Goal: Complete application form: Complete application form

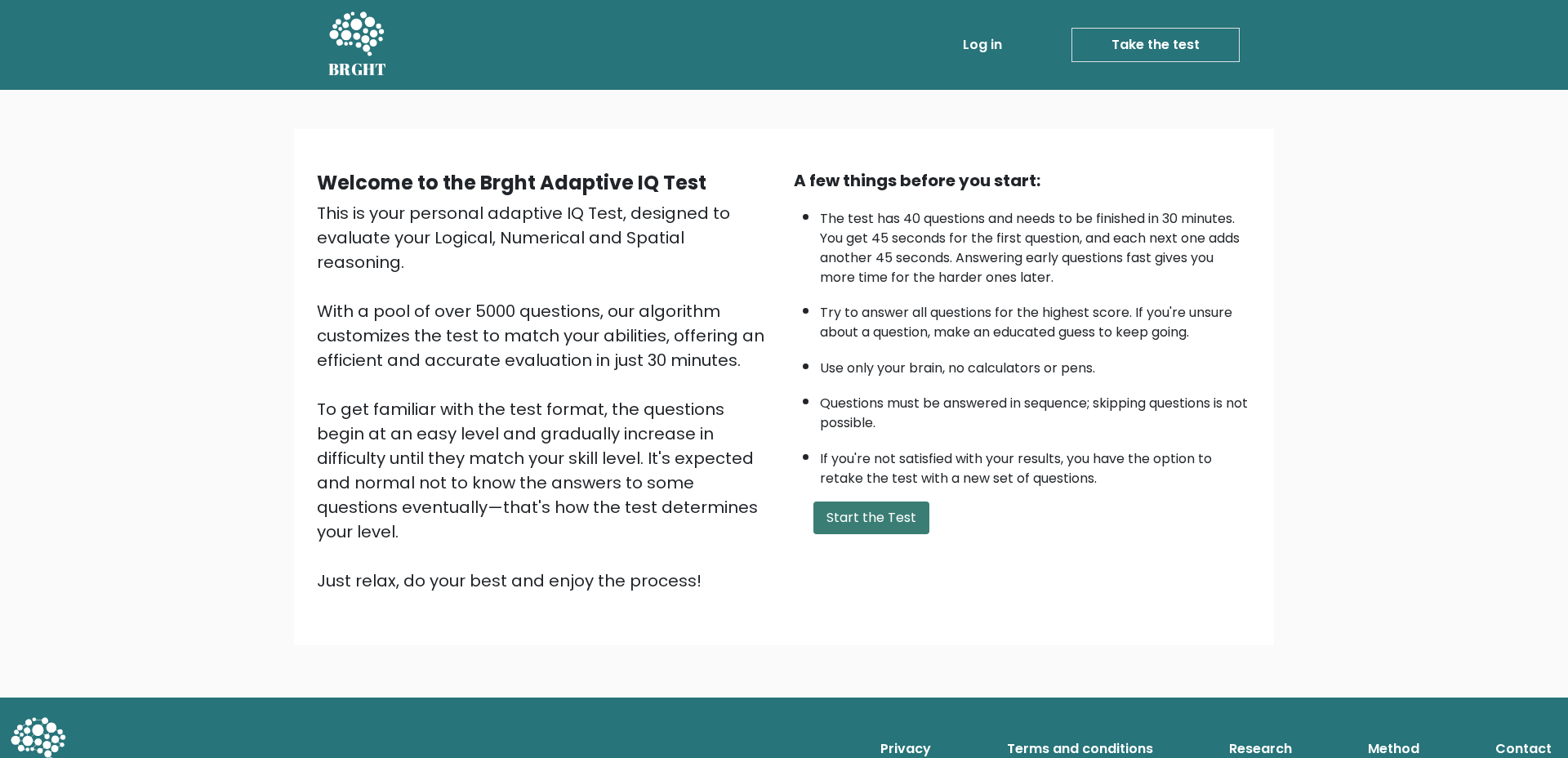
click at [872, 526] on button "Start the Test" at bounding box center [871, 517] width 116 height 32
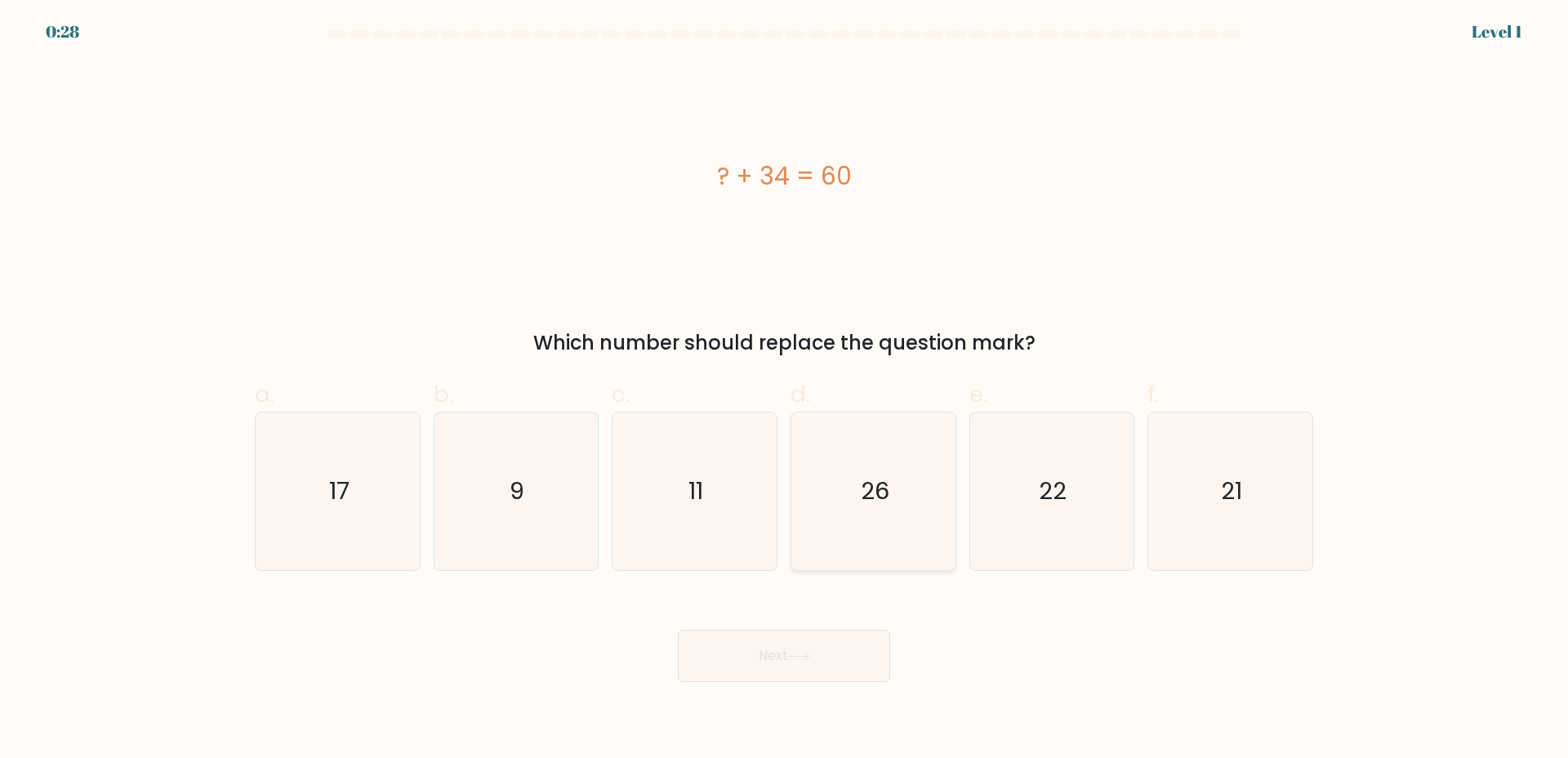
click at [902, 490] on icon "26" at bounding box center [873, 491] width 157 height 157
click at [785, 390] on input "d. 26" at bounding box center [784, 384] width 1 height 11
radio input "true"
click at [798, 648] on button "Next" at bounding box center [784, 656] width 212 height 52
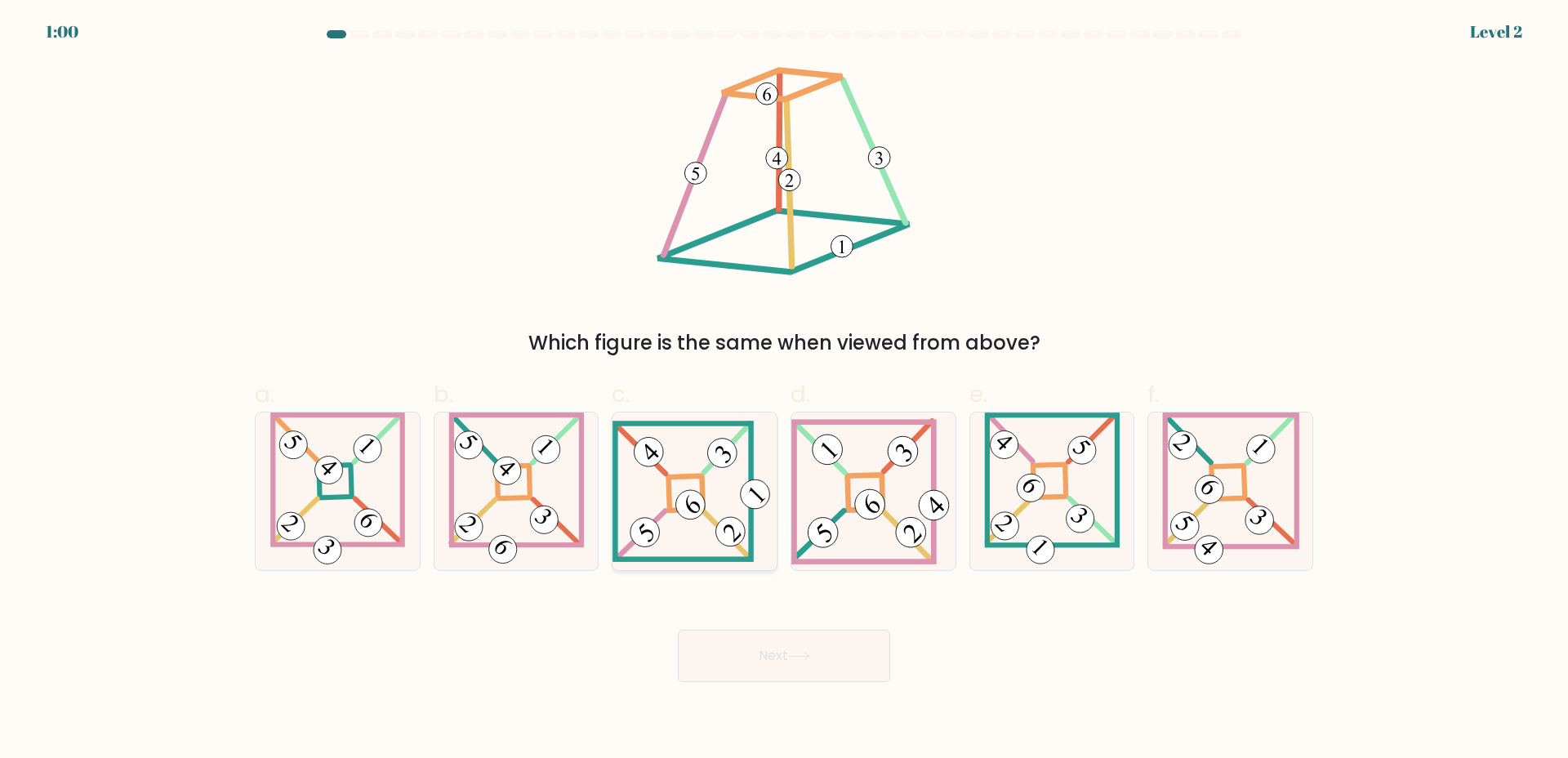
click at [634, 491] on icon at bounding box center [694, 491] width 164 height 142
click at [784, 390] on input "c." at bounding box center [784, 384] width 1 height 11
radio input "true"
click at [703, 661] on button "Next" at bounding box center [784, 656] width 212 height 52
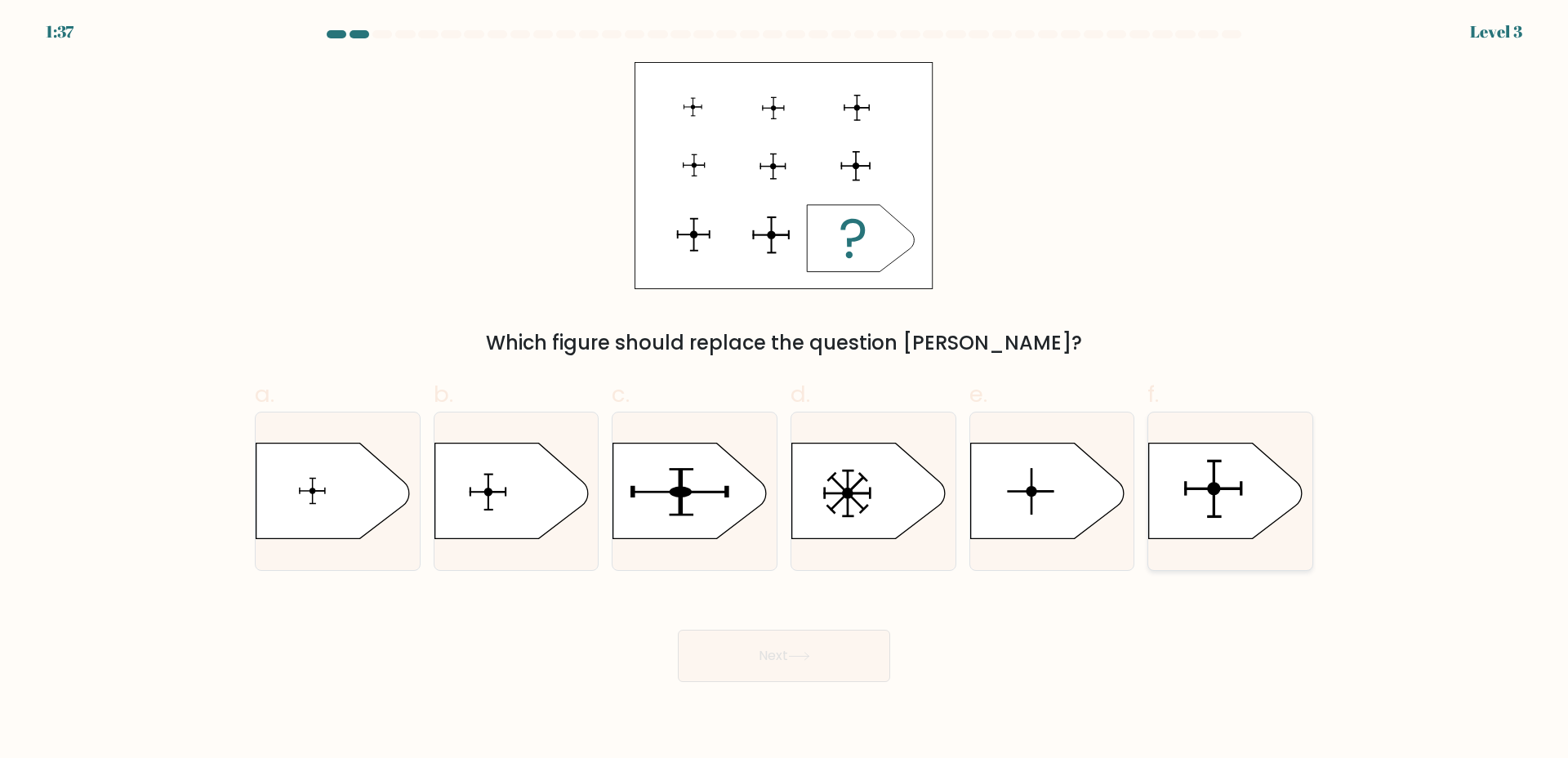
click at [1191, 483] on icon at bounding box center [1226, 491] width 153 height 96
click at [785, 390] on input "f." at bounding box center [784, 384] width 1 height 11
radio input "true"
click at [813, 634] on button "Next" at bounding box center [784, 656] width 212 height 52
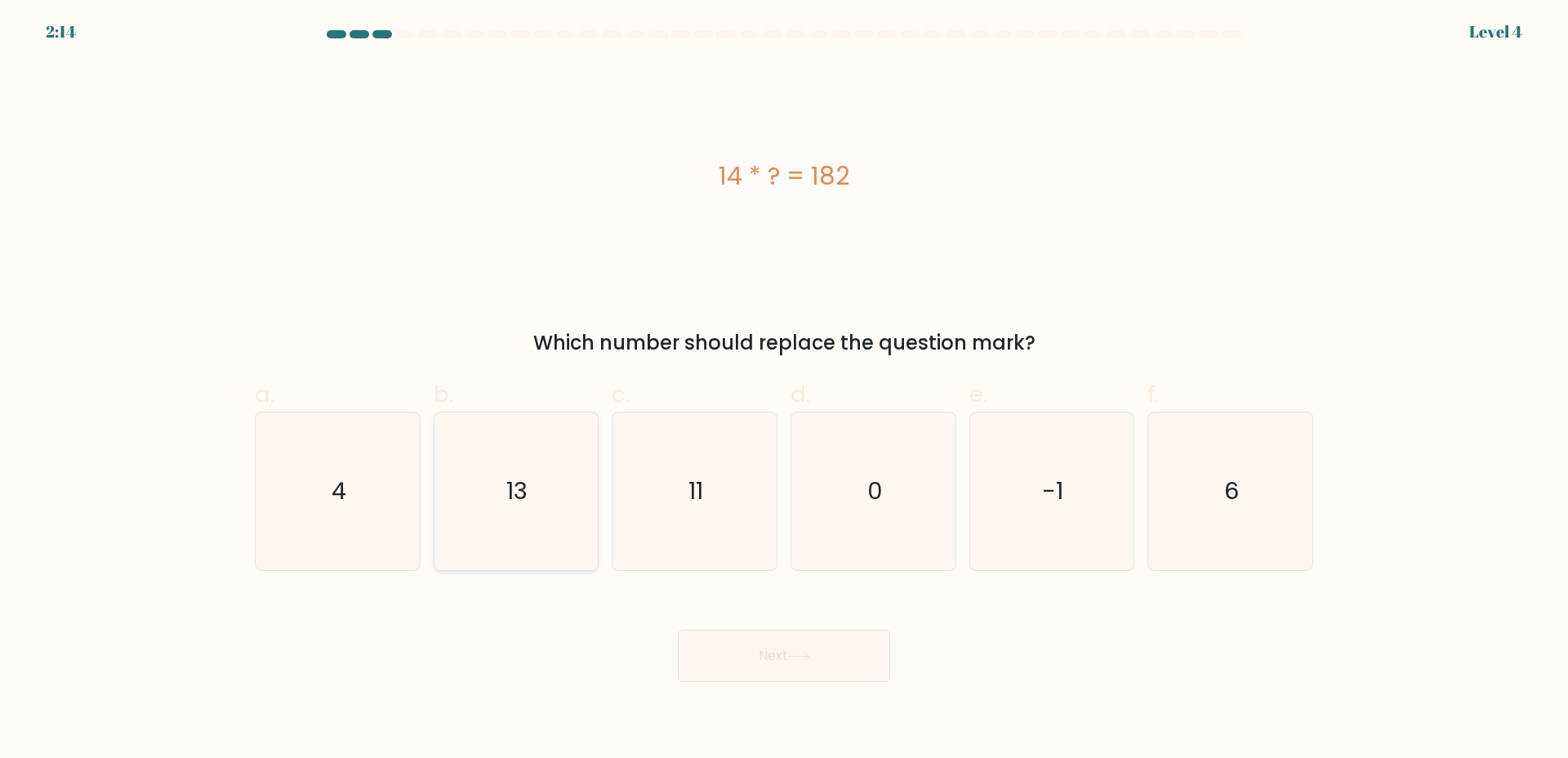
click at [577, 483] on icon "13" at bounding box center [515, 491] width 157 height 157
click at [784, 390] on input "b. 13" at bounding box center [784, 384] width 1 height 11
radio input "true"
click at [825, 660] on button "Next" at bounding box center [784, 656] width 212 height 52
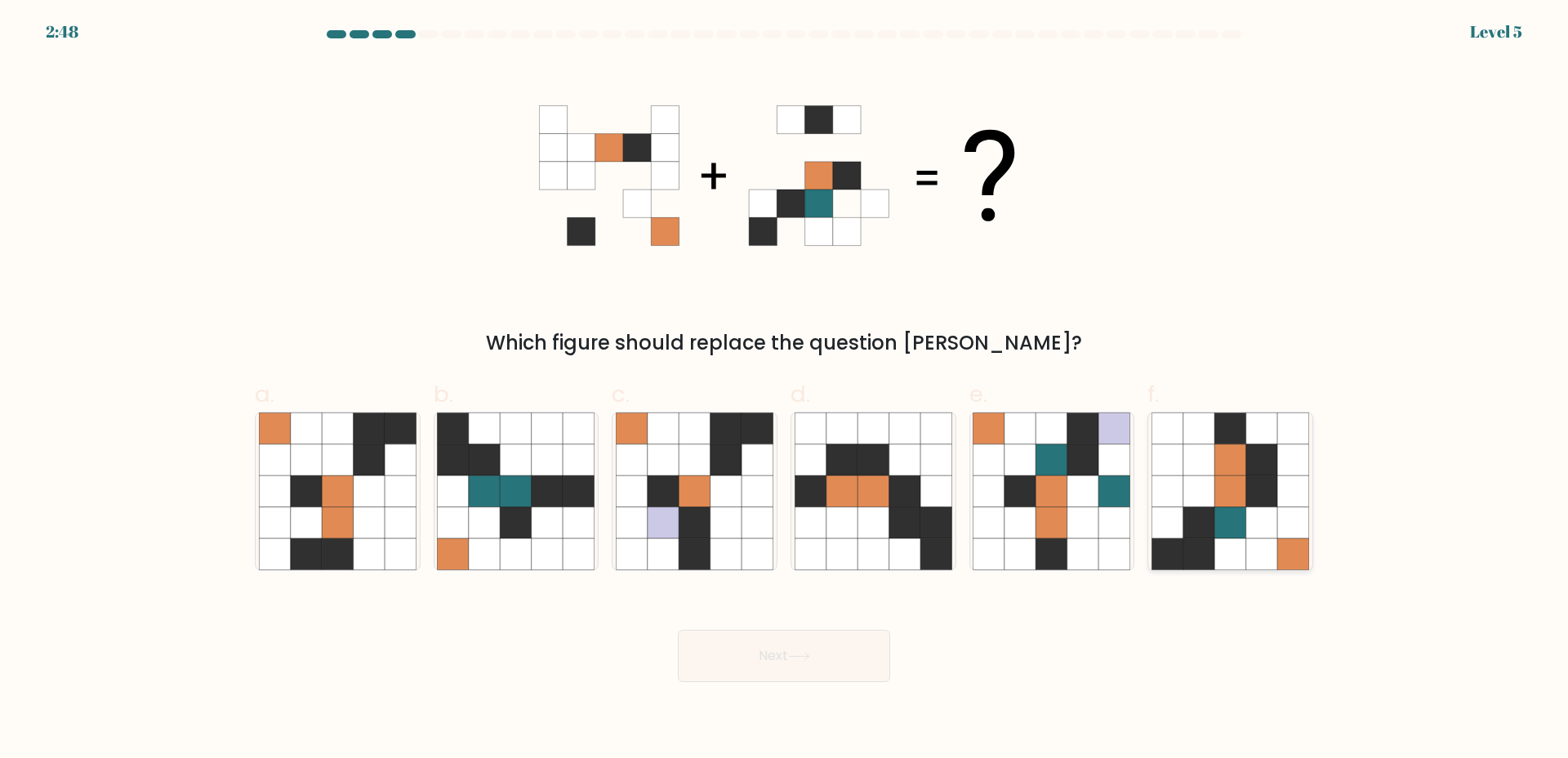
click at [1214, 461] on icon at bounding box center [1198, 460] width 31 height 31
click at [785, 390] on input "f." at bounding box center [784, 384] width 1 height 11
radio input "true"
click at [790, 646] on button "Next" at bounding box center [784, 656] width 212 height 52
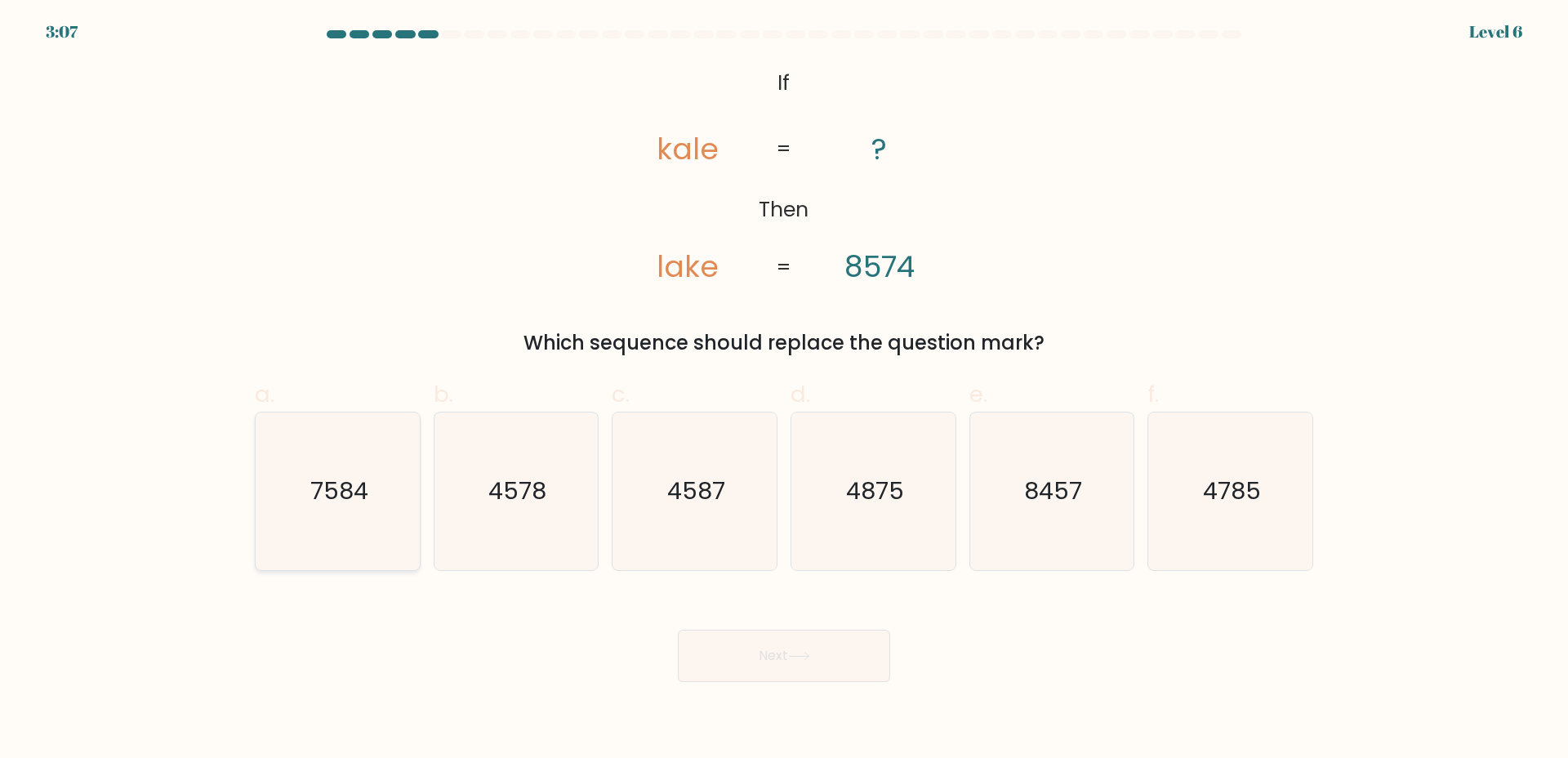
click at [321, 511] on icon "7584" at bounding box center [337, 491] width 157 height 157
click at [784, 390] on input "a. 7584" at bounding box center [784, 384] width 1 height 11
radio input "true"
click at [714, 646] on button "Next" at bounding box center [784, 656] width 212 height 52
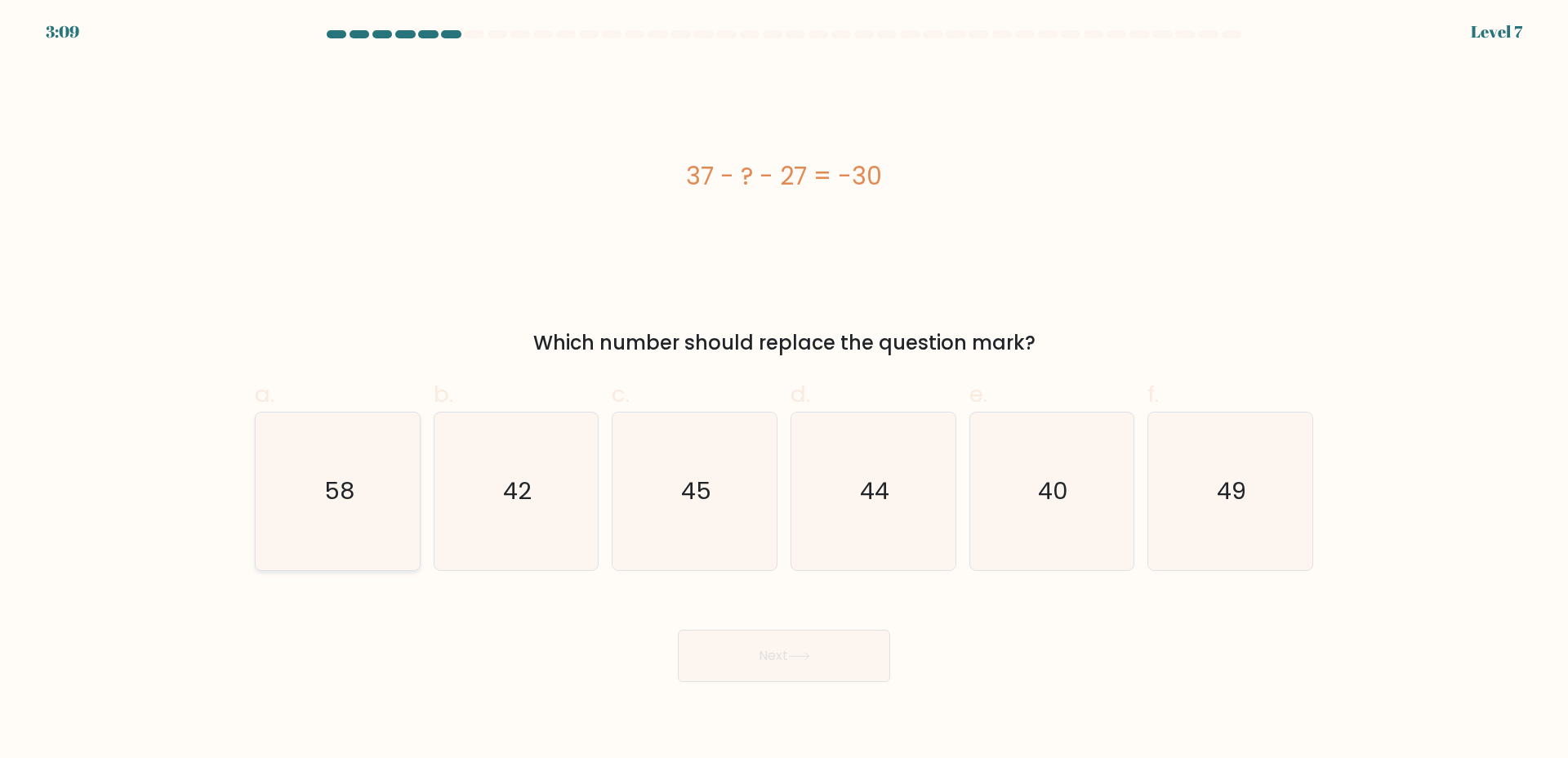
click at [286, 496] on icon "58" at bounding box center [337, 491] width 157 height 157
click at [784, 390] on input "a. 58" at bounding box center [784, 384] width 1 height 11
radio input "true"
click at [826, 658] on button "Next" at bounding box center [784, 656] width 212 height 52
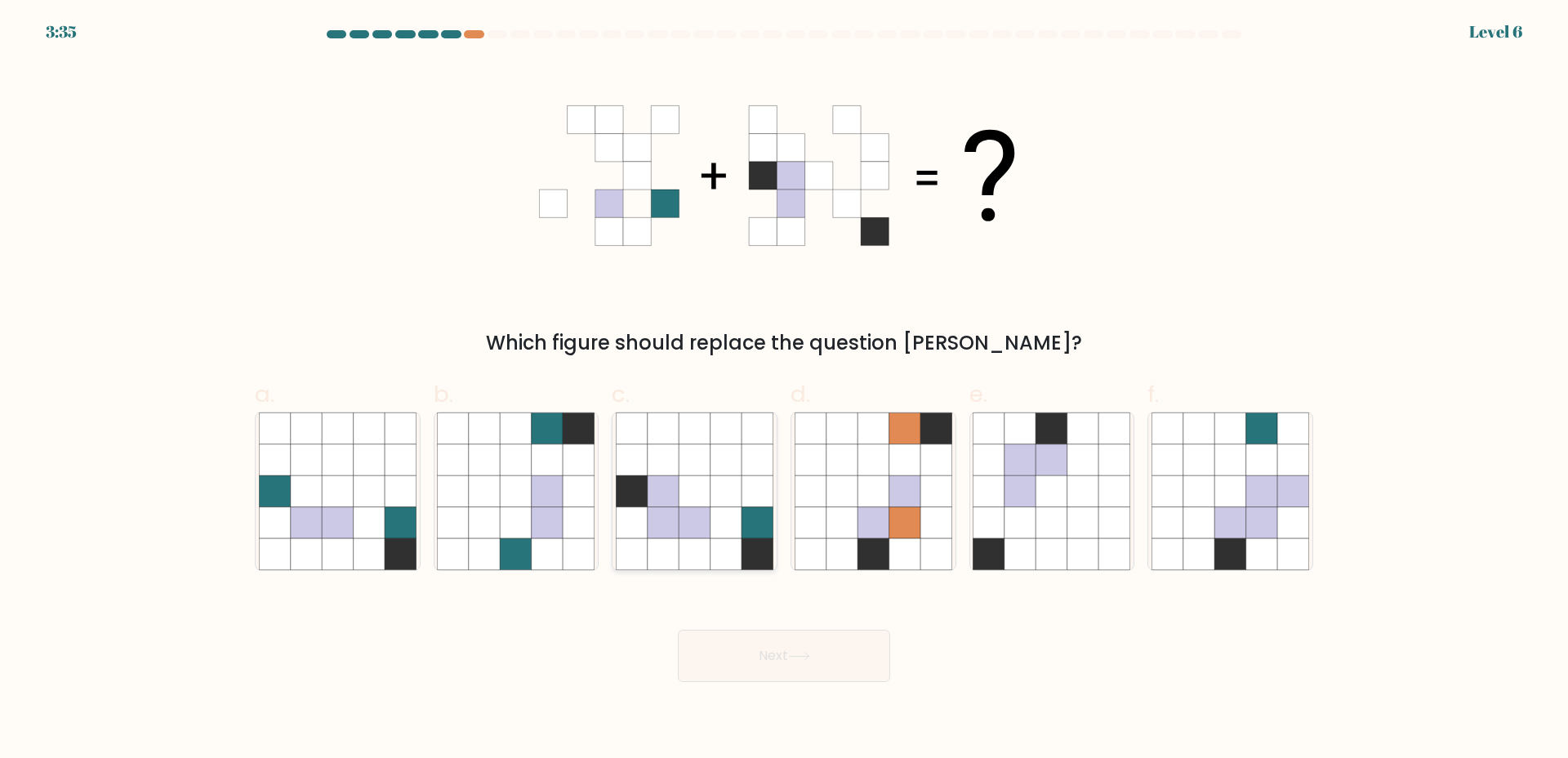
click at [712, 494] on icon at bounding box center [725, 491] width 31 height 31
click at [784, 390] on input "c." at bounding box center [784, 384] width 1 height 11
radio input "true"
click at [749, 652] on button "Next" at bounding box center [784, 656] width 212 height 52
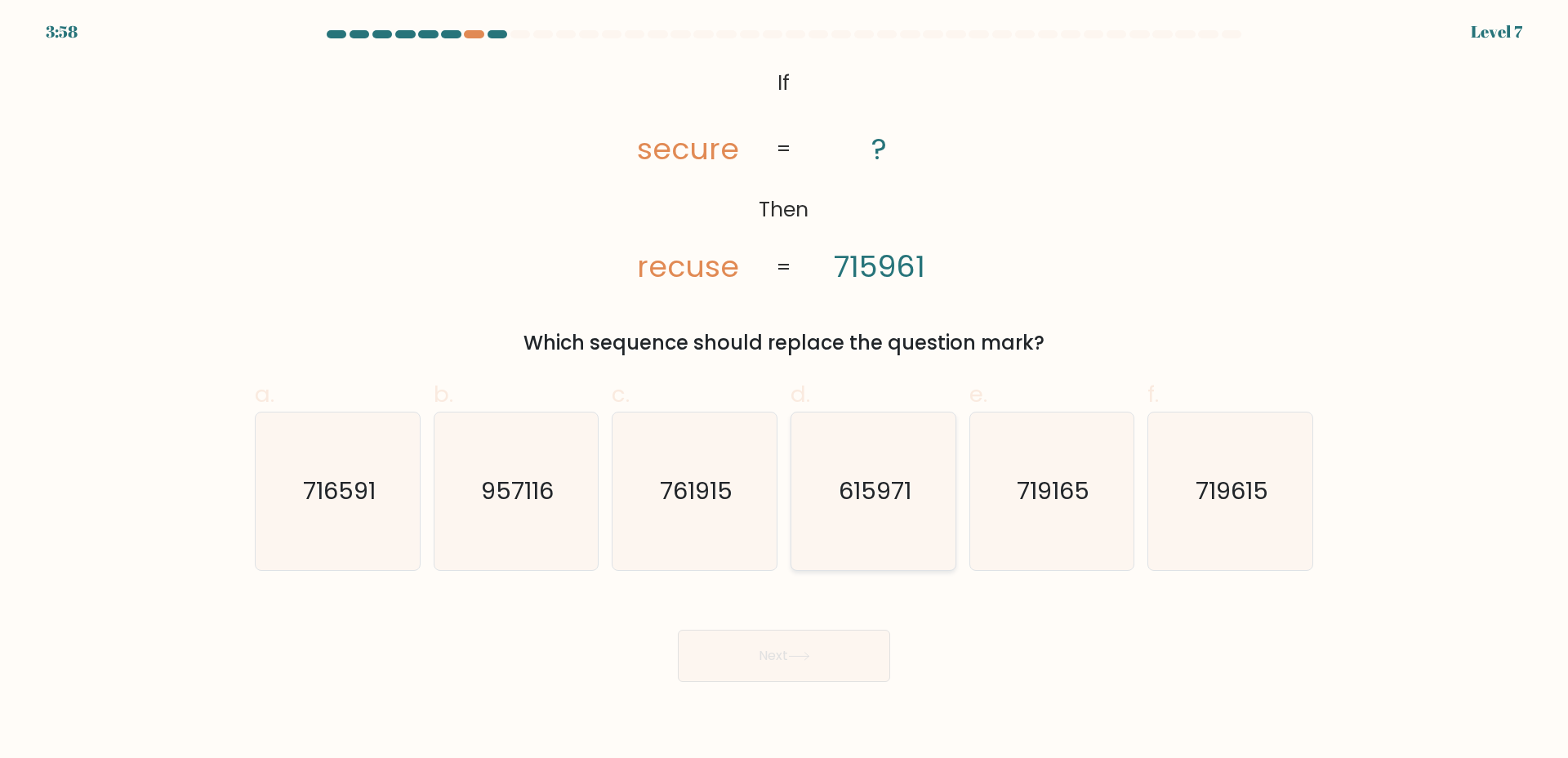
click at [818, 527] on icon "615971" at bounding box center [873, 491] width 157 height 157
click at [785, 390] on input "d. 615971" at bounding box center [784, 384] width 1 height 11
radio input "true"
click at [806, 646] on button "Next" at bounding box center [784, 656] width 212 height 52
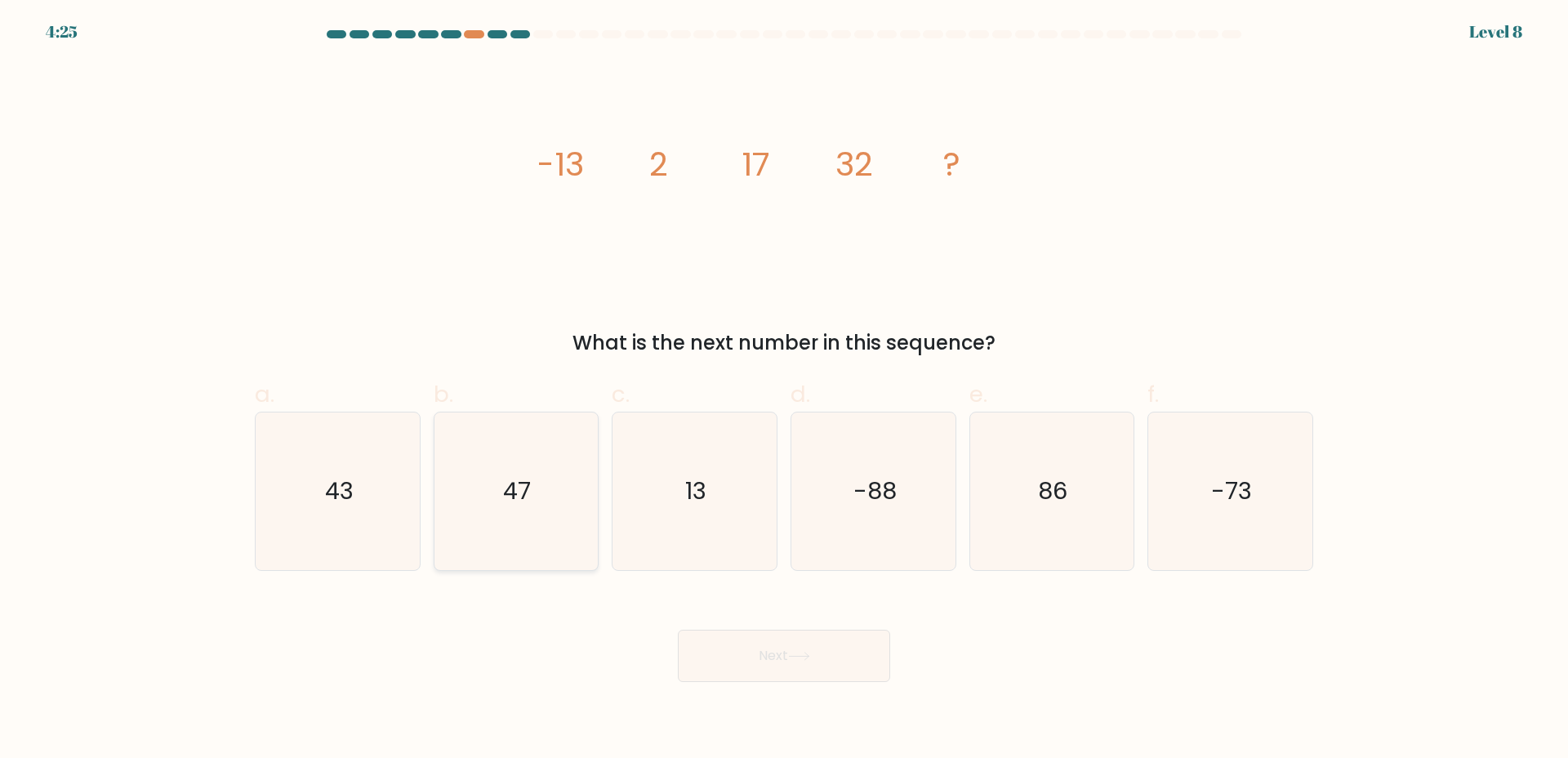
click at [514, 491] on text "47" at bounding box center [517, 491] width 27 height 32
click at [784, 390] on input "b. 47" at bounding box center [784, 384] width 1 height 11
radio input "true"
click at [727, 666] on button "Next" at bounding box center [784, 656] width 212 height 52
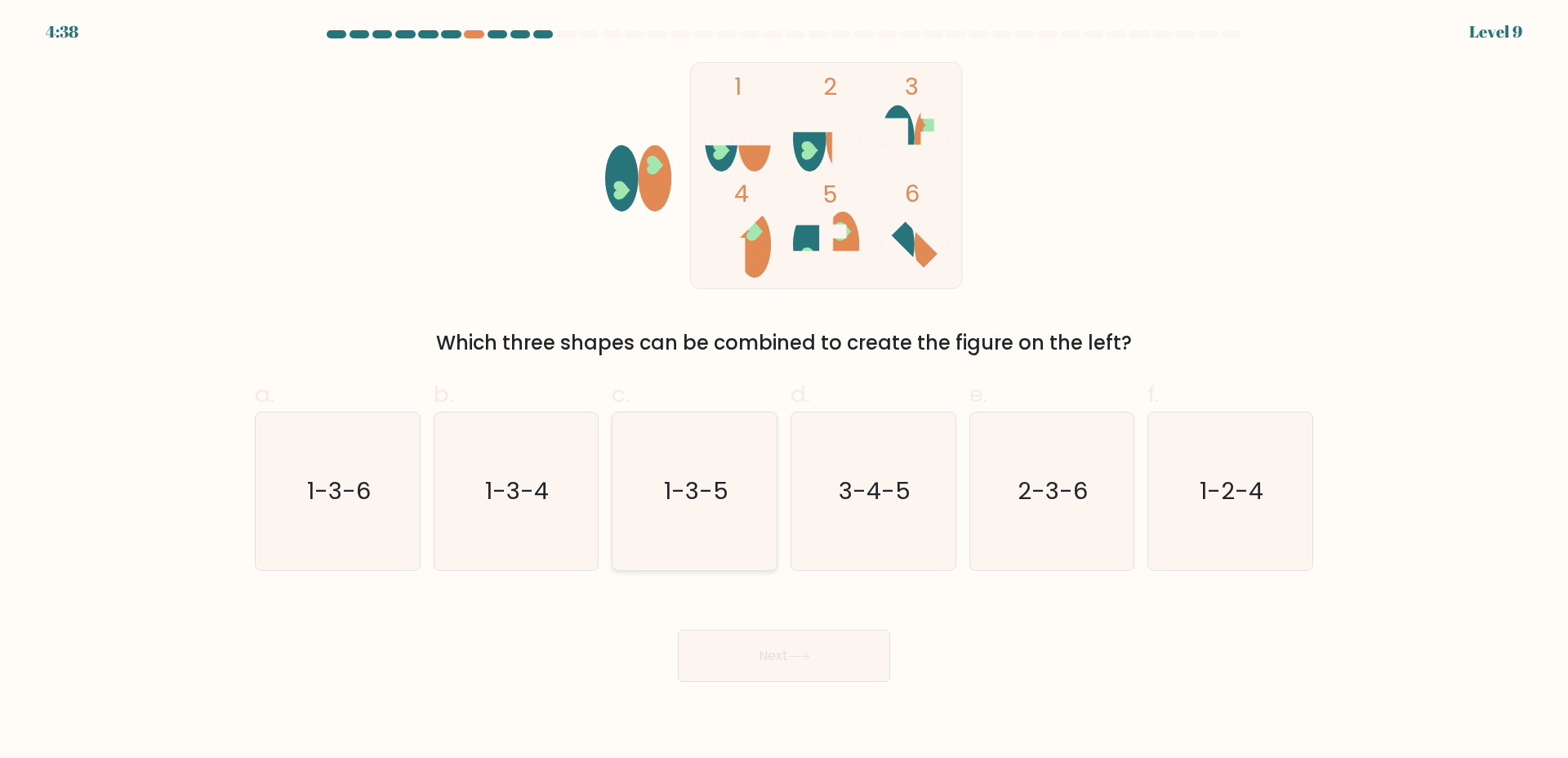
click at [679, 496] on text "1-3-5" at bounding box center [695, 491] width 64 height 32
click at [784, 390] on input "c. 1-3-5" at bounding box center [784, 384] width 1 height 11
radio input "true"
click at [742, 651] on button "Next" at bounding box center [784, 656] width 212 height 52
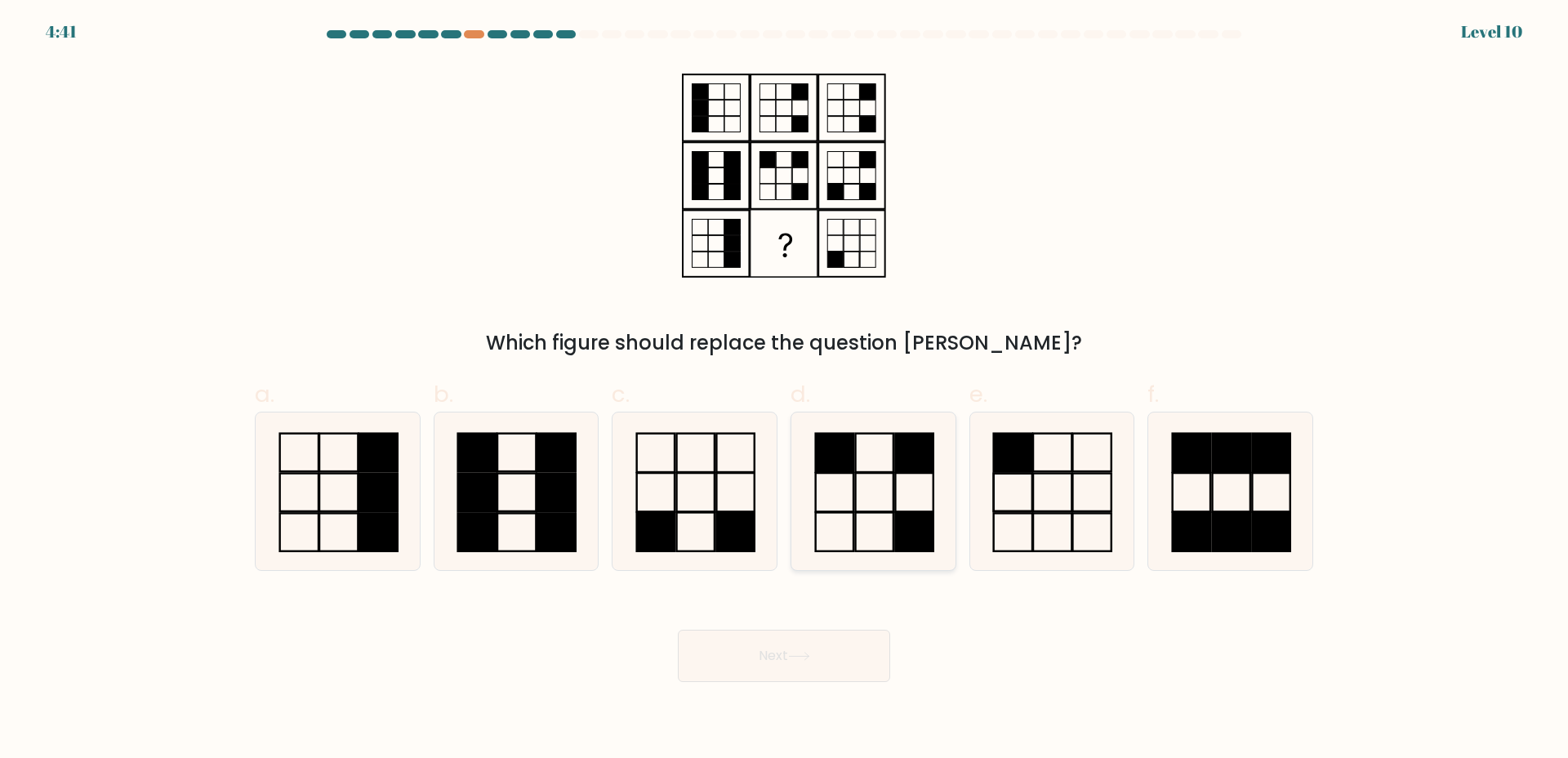
click at [879, 498] on icon at bounding box center [873, 491] width 157 height 157
click at [785, 390] on input "d." at bounding box center [784, 384] width 1 height 11
radio input "true"
click at [1032, 451] on rect at bounding box center [1013, 451] width 38 height 37
click at [785, 390] on input "e." at bounding box center [784, 384] width 1 height 11
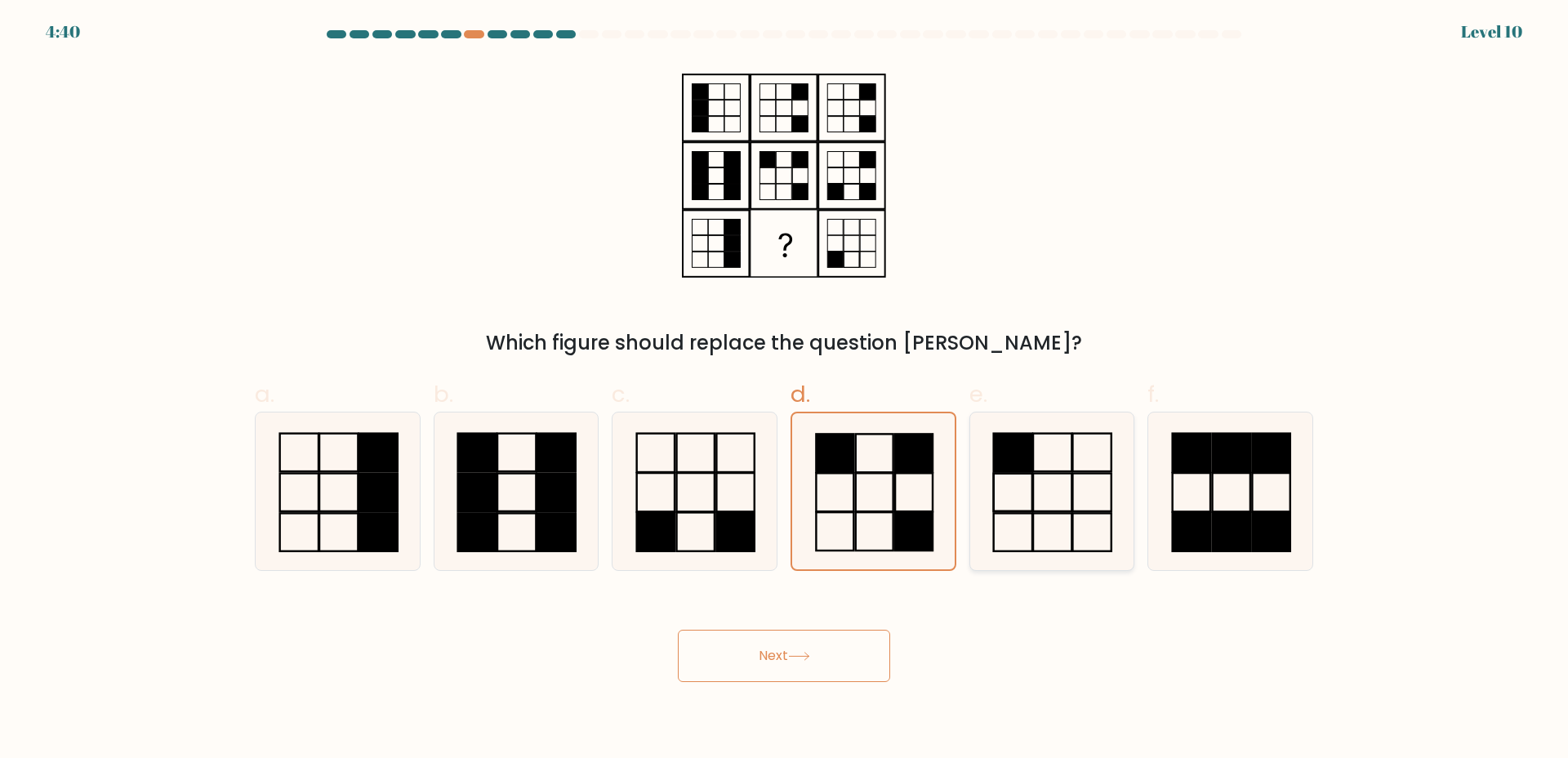
radio input "true"
click at [817, 655] on button "Next" at bounding box center [784, 656] width 212 height 52
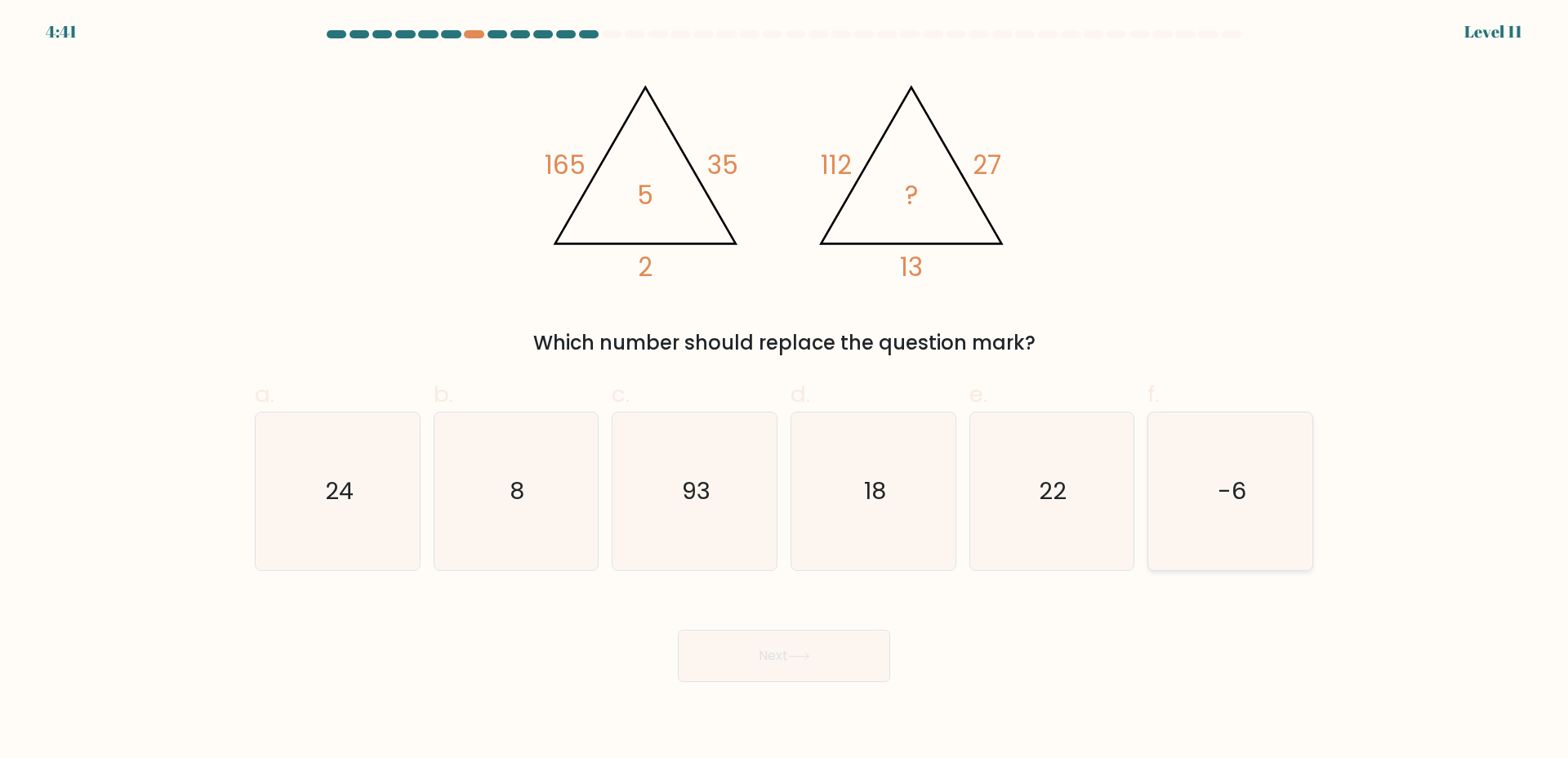
click at [1222, 509] on icon "-6" at bounding box center [1230, 491] width 157 height 157
click at [785, 390] on input "f. -6" at bounding box center [784, 384] width 1 height 11
radio input "true"
click at [524, 509] on icon "8" at bounding box center [515, 491] width 157 height 157
click at [784, 390] on input "b. 8" at bounding box center [784, 384] width 1 height 11
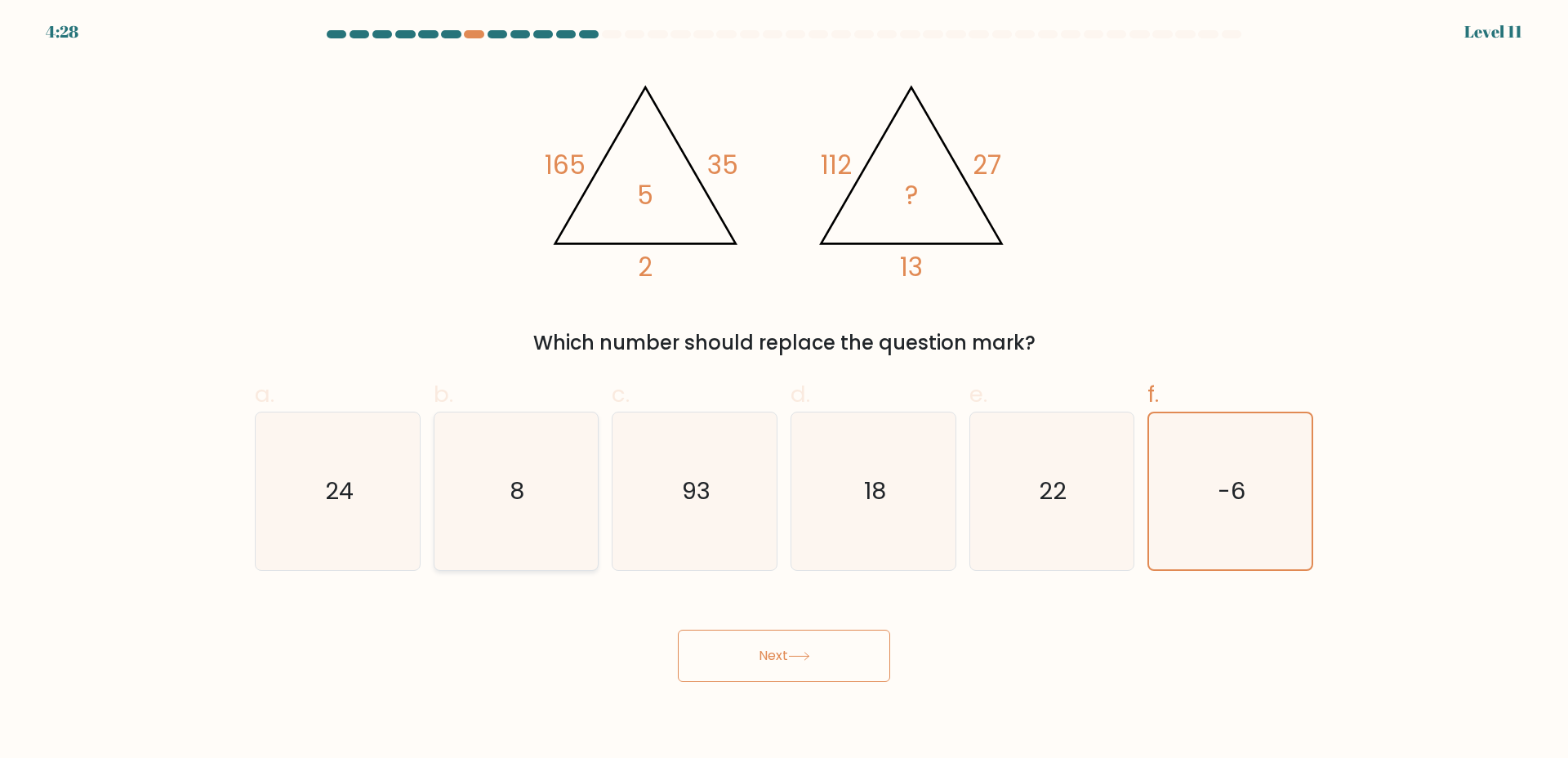
radio input "true"
click at [765, 658] on button "Next" at bounding box center [784, 656] width 212 height 52
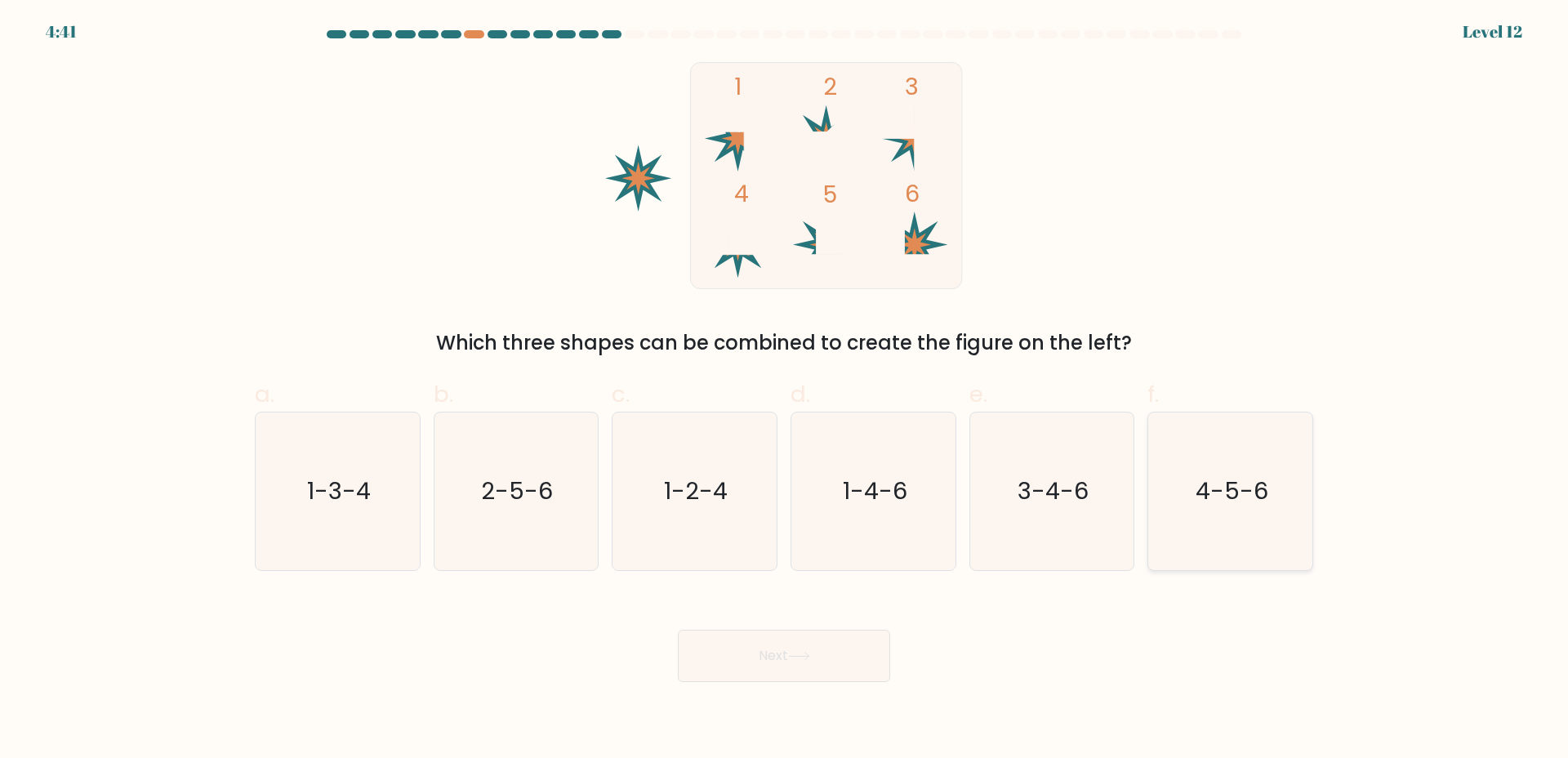
click at [1201, 497] on text "4-5-6" at bounding box center [1232, 491] width 72 height 32
click at [785, 390] on input "f. 4-5-6" at bounding box center [784, 384] width 1 height 11
radio input "true"
click at [729, 660] on button "Next" at bounding box center [784, 656] width 212 height 52
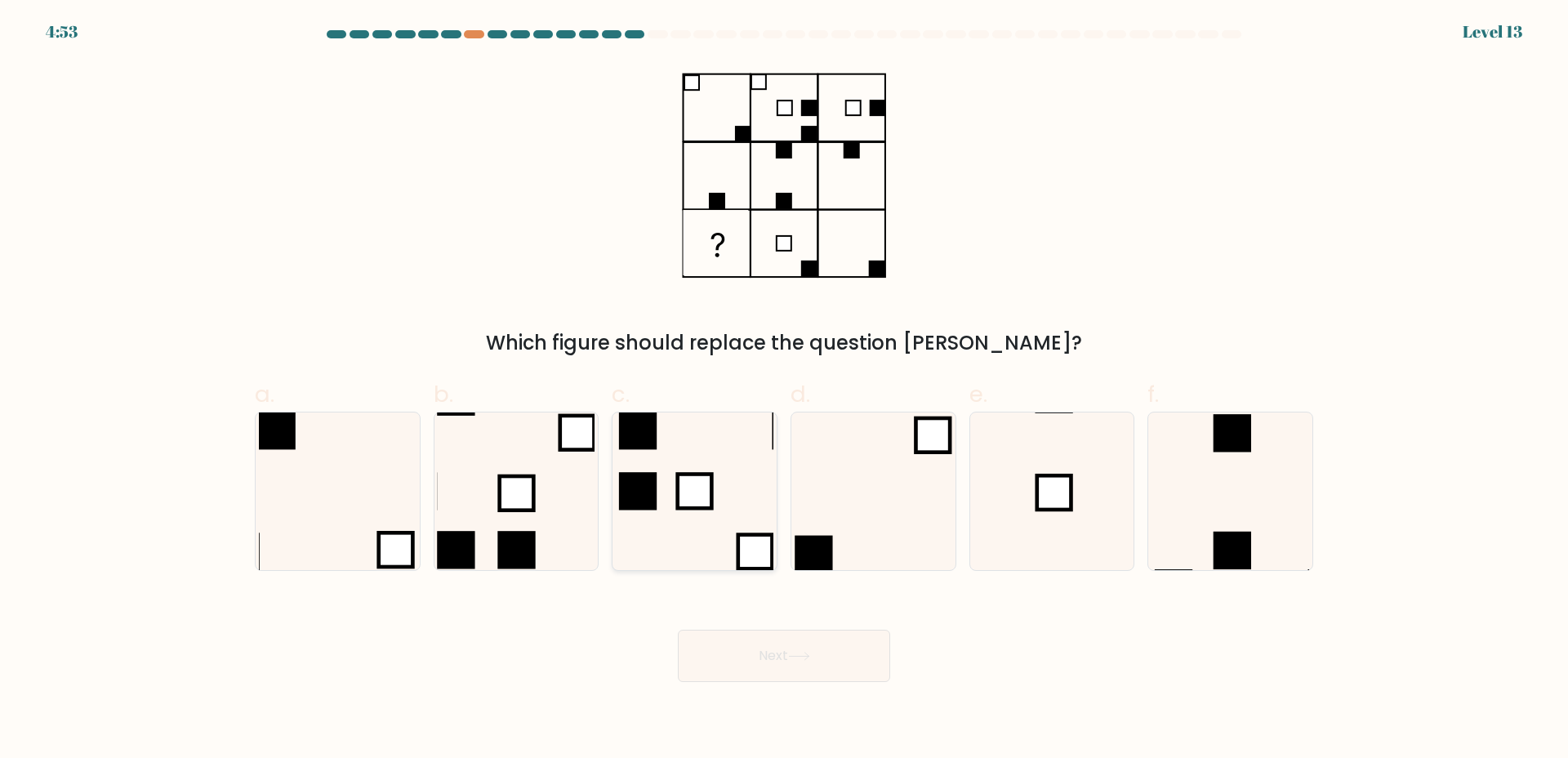
click at [674, 506] on icon at bounding box center [694, 491] width 157 height 157
click at [784, 390] on input "c." at bounding box center [784, 384] width 1 height 11
radio input "true"
click at [719, 636] on button "Next" at bounding box center [784, 656] width 212 height 52
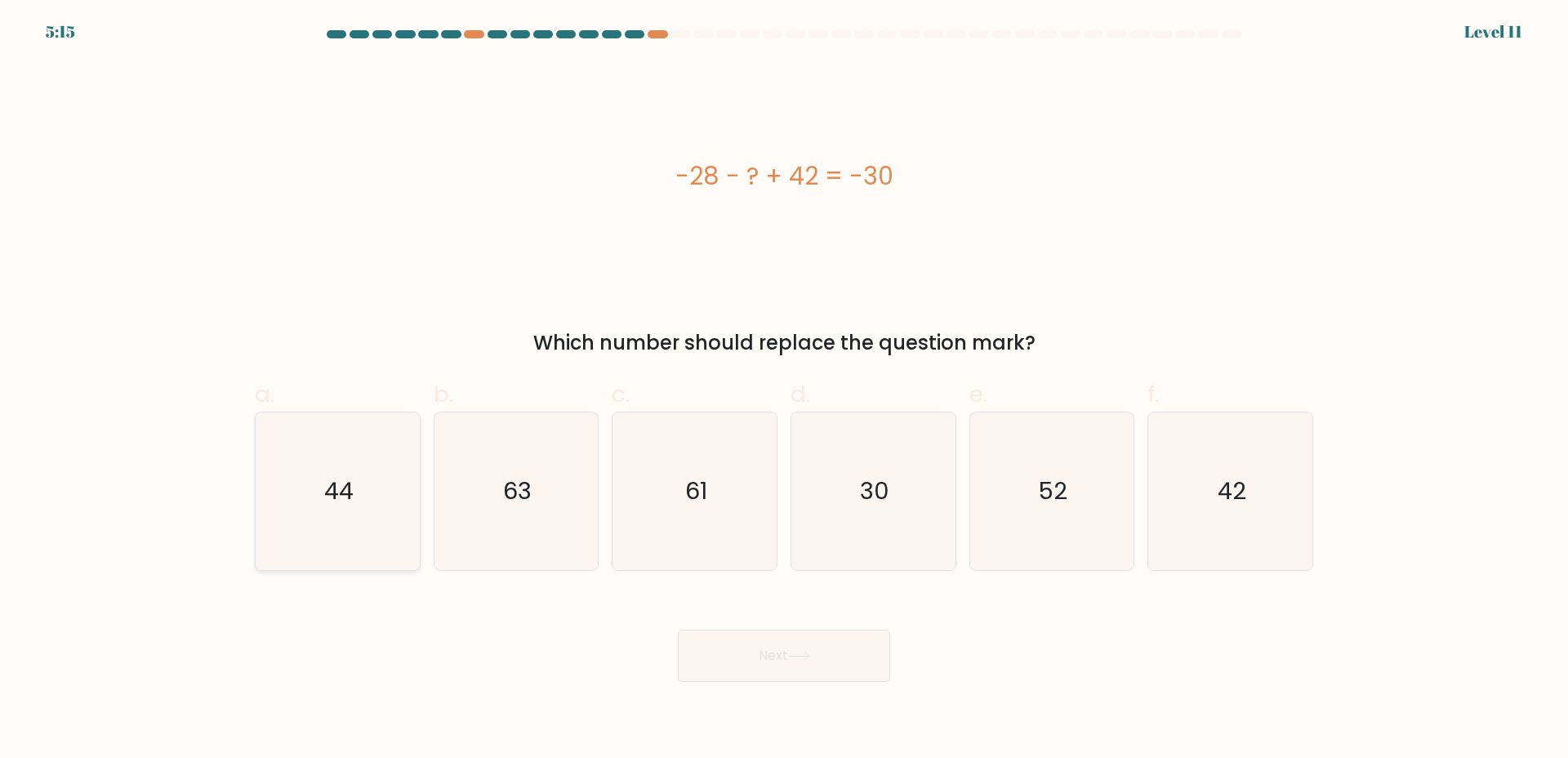
click at [291, 481] on icon "44" at bounding box center [337, 491] width 157 height 157
click at [784, 390] on input "a. 44" at bounding box center [784, 384] width 1 height 11
radio input "true"
click at [722, 639] on button "Next" at bounding box center [784, 656] width 212 height 52
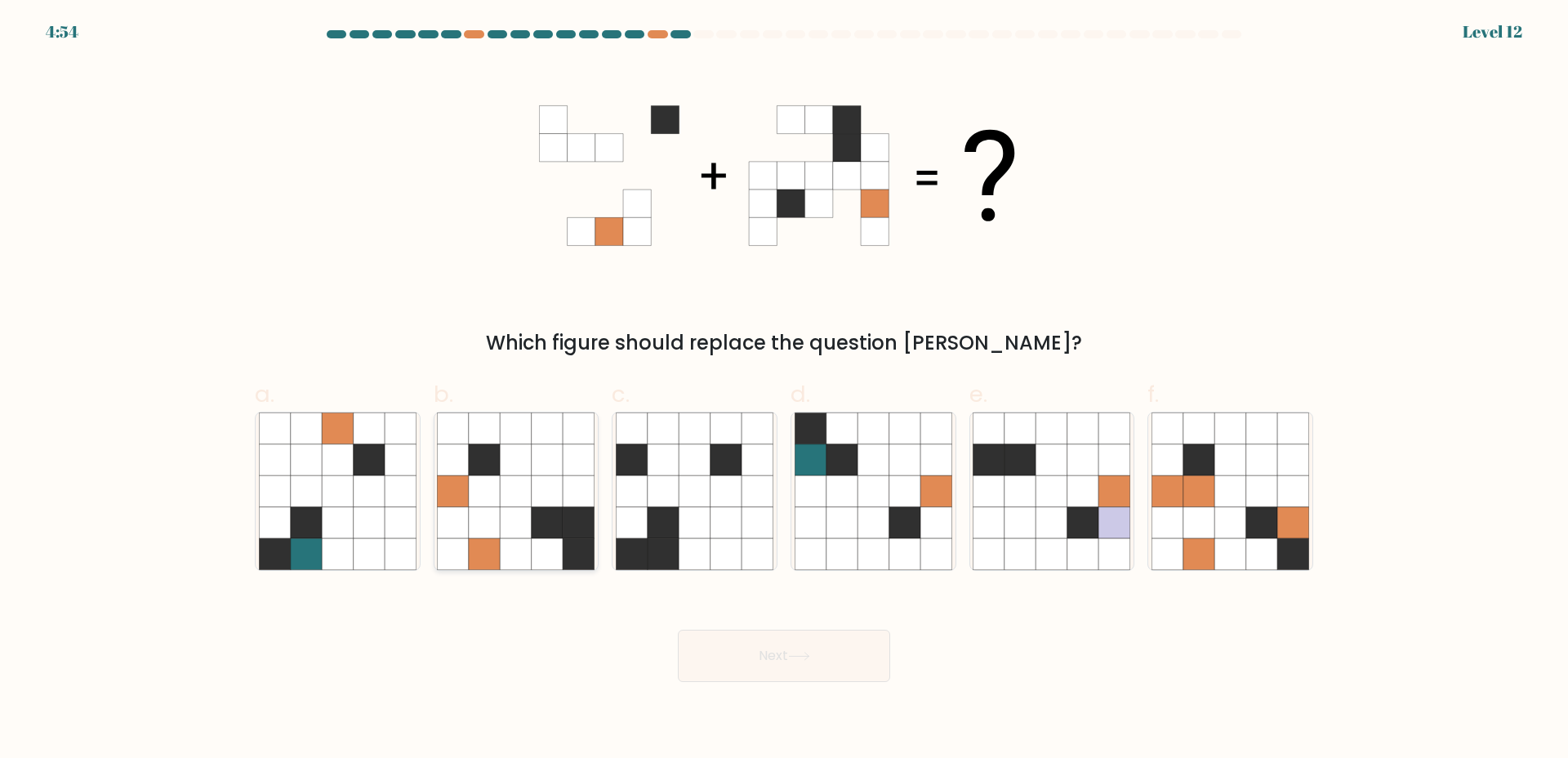
click at [474, 511] on icon at bounding box center [484, 521] width 31 height 31
click at [784, 390] on input "b." at bounding box center [784, 384] width 1 height 11
radio input "true"
click at [714, 661] on button "Next" at bounding box center [784, 656] width 212 height 52
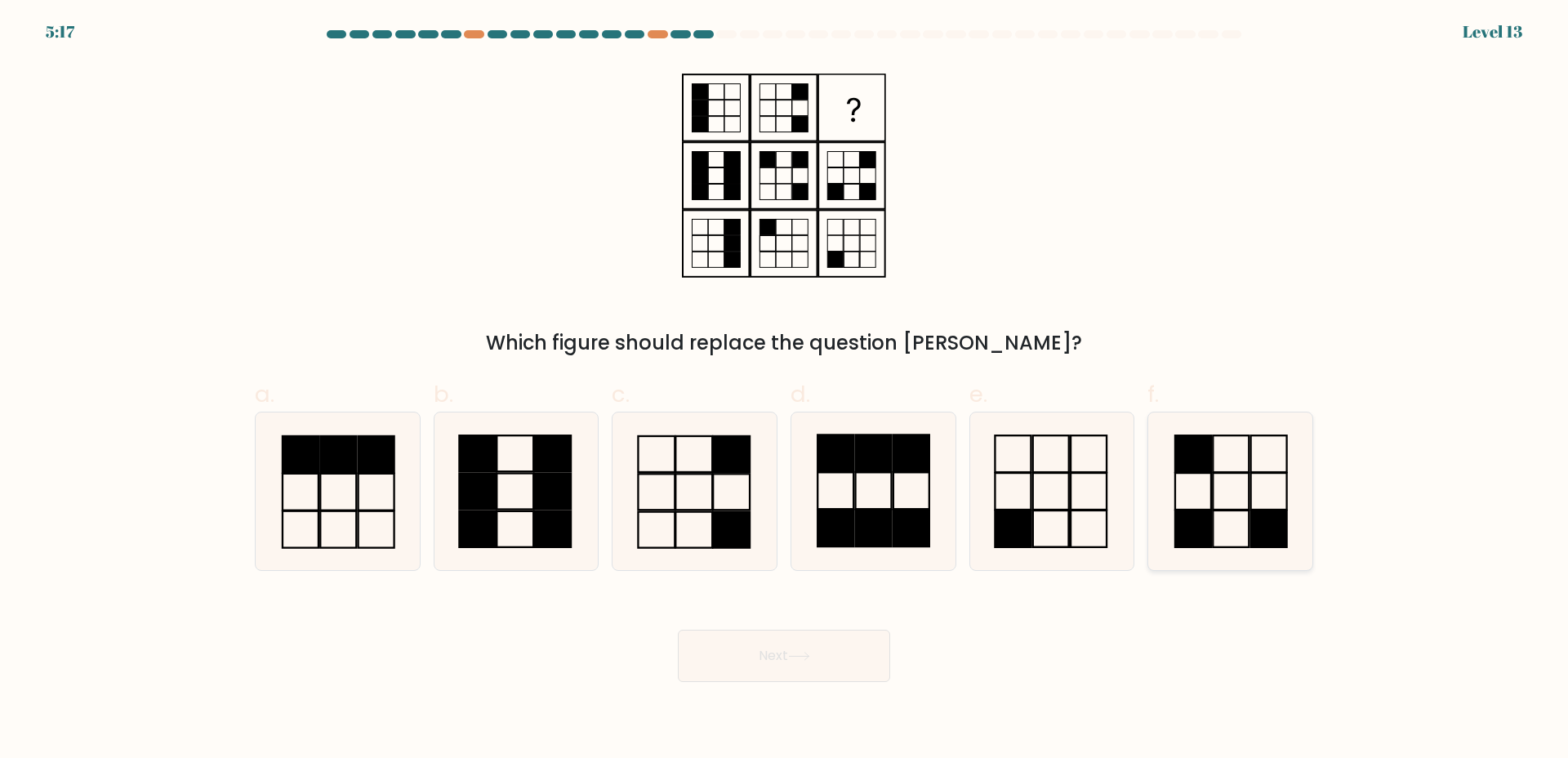
click at [1209, 487] on icon at bounding box center [1230, 491] width 157 height 157
click at [785, 390] on input "f." at bounding box center [784, 384] width 1 height 11
radio input "true"
click at [790, 661] on button "Next" at bounding box center [784, 656] width 212 height 52
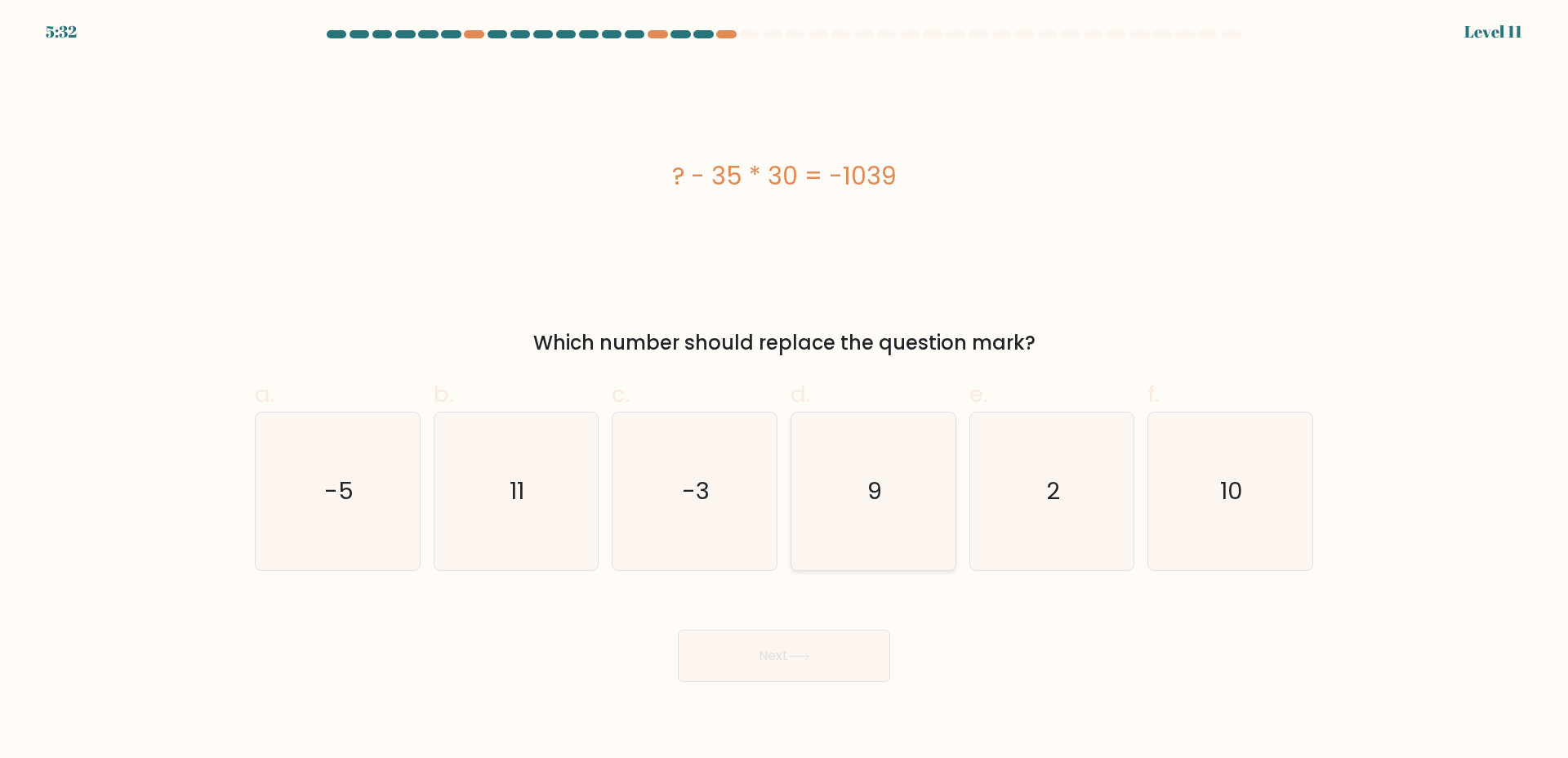
click at [869, 475] on text "9" at bounding box center [875, 491] width 15 height 32
click at [785, 390] on input "d. 9" at bounding box center [784, 384] width 1 height 11
radio input "true"
click at [756, 670] on button "Next" at bounding box center [784, 656] width 212 height 52
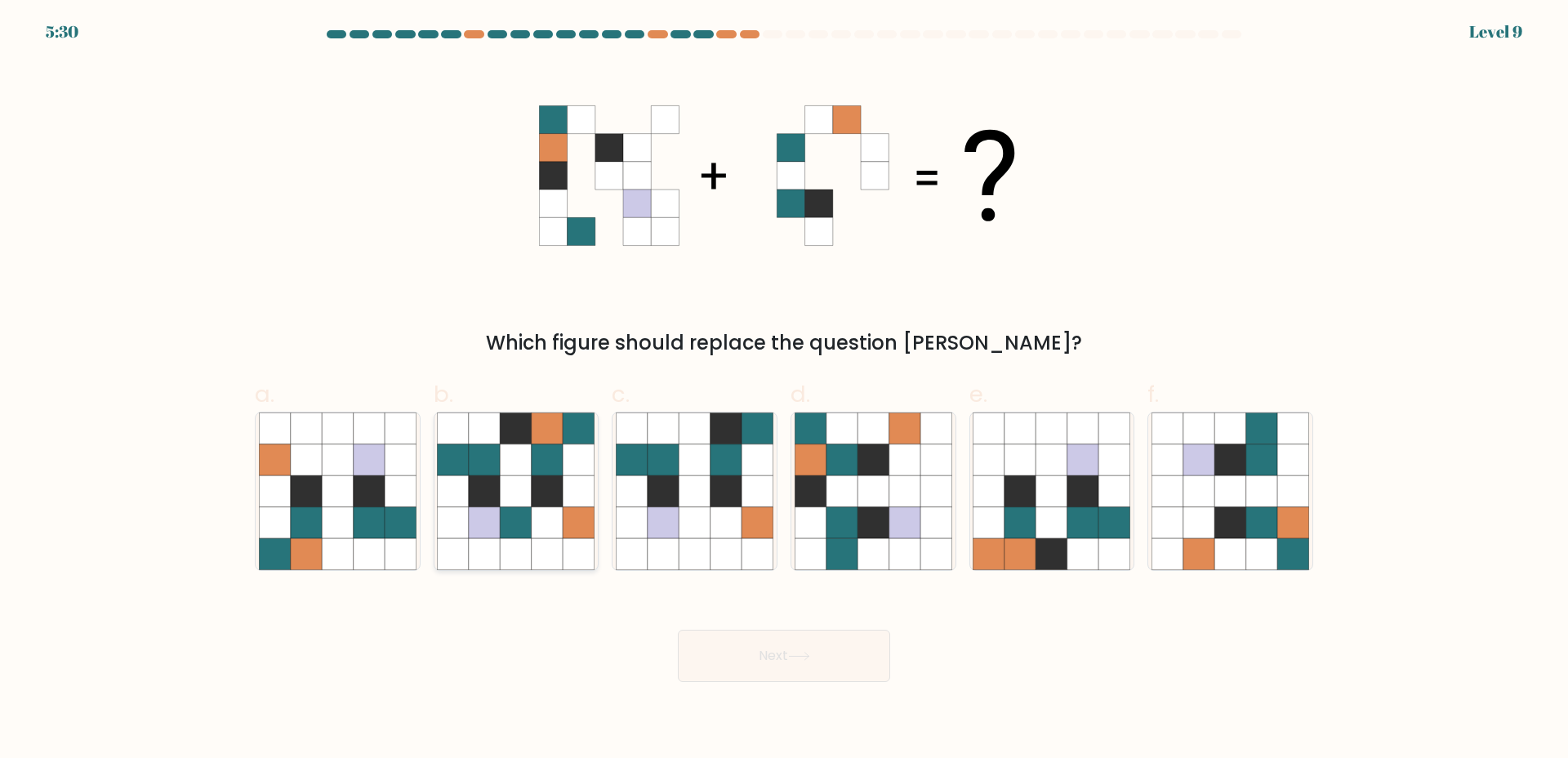
click at [503, 496] on icon at bounding box center [515, 491] width 31 height 31
click at [784, 390] on input "b." at bounding box center [784, 384] width 1 height 11
radio input "true"
click at [864, 671] on button "Next" at bounding box center [784, 656] width 212 height 52
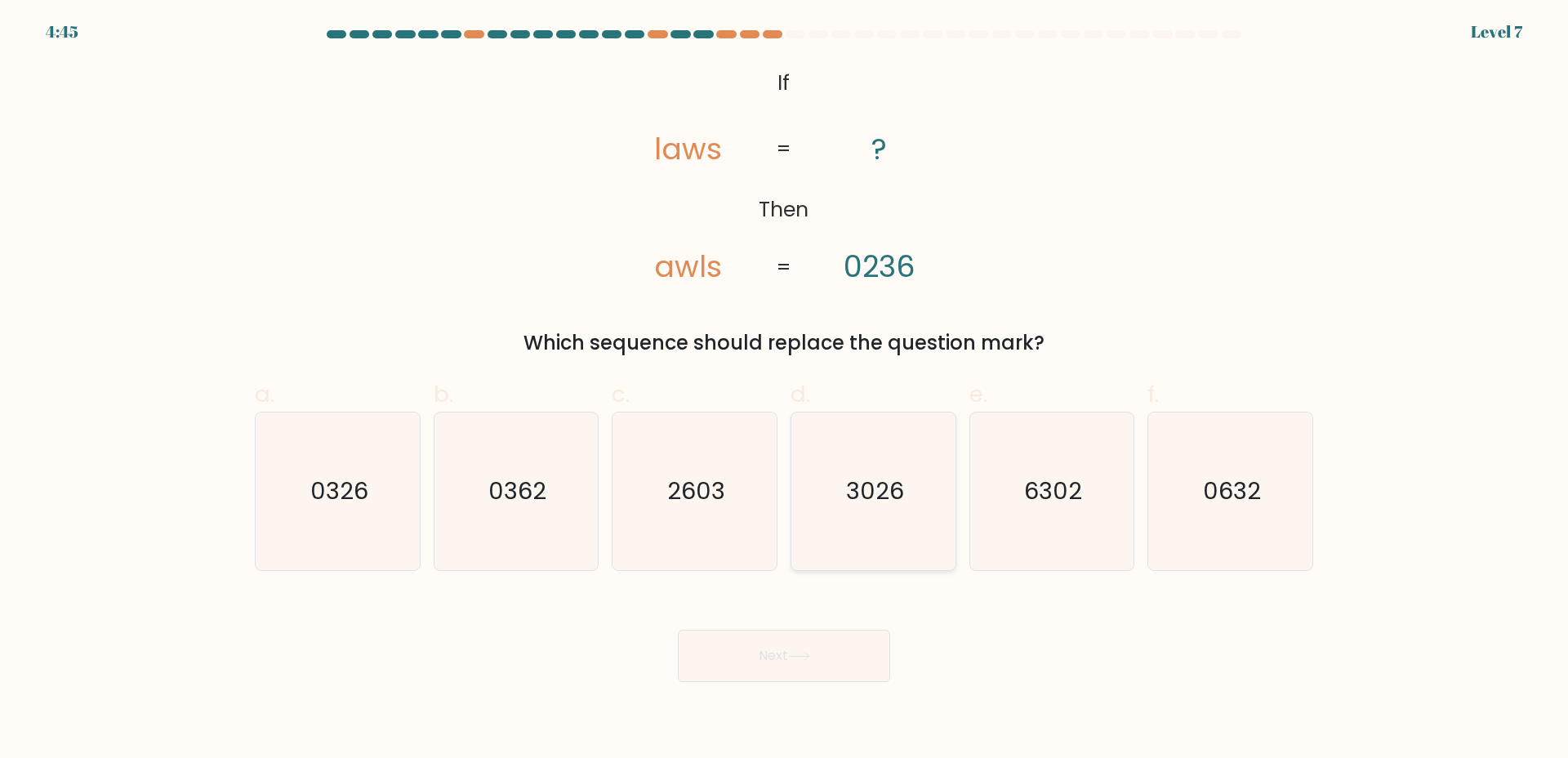
click at [844, 454] on icon "3026" at bounding box center [873, 491] width 157 height 157
click at [785, 390] on input "d. 3026" at bounding box center [784, 384] width 1 height 11
radio input "true"
click at [754, 661] on button "Next" at bounding box center [784, 656] width 212 height 52
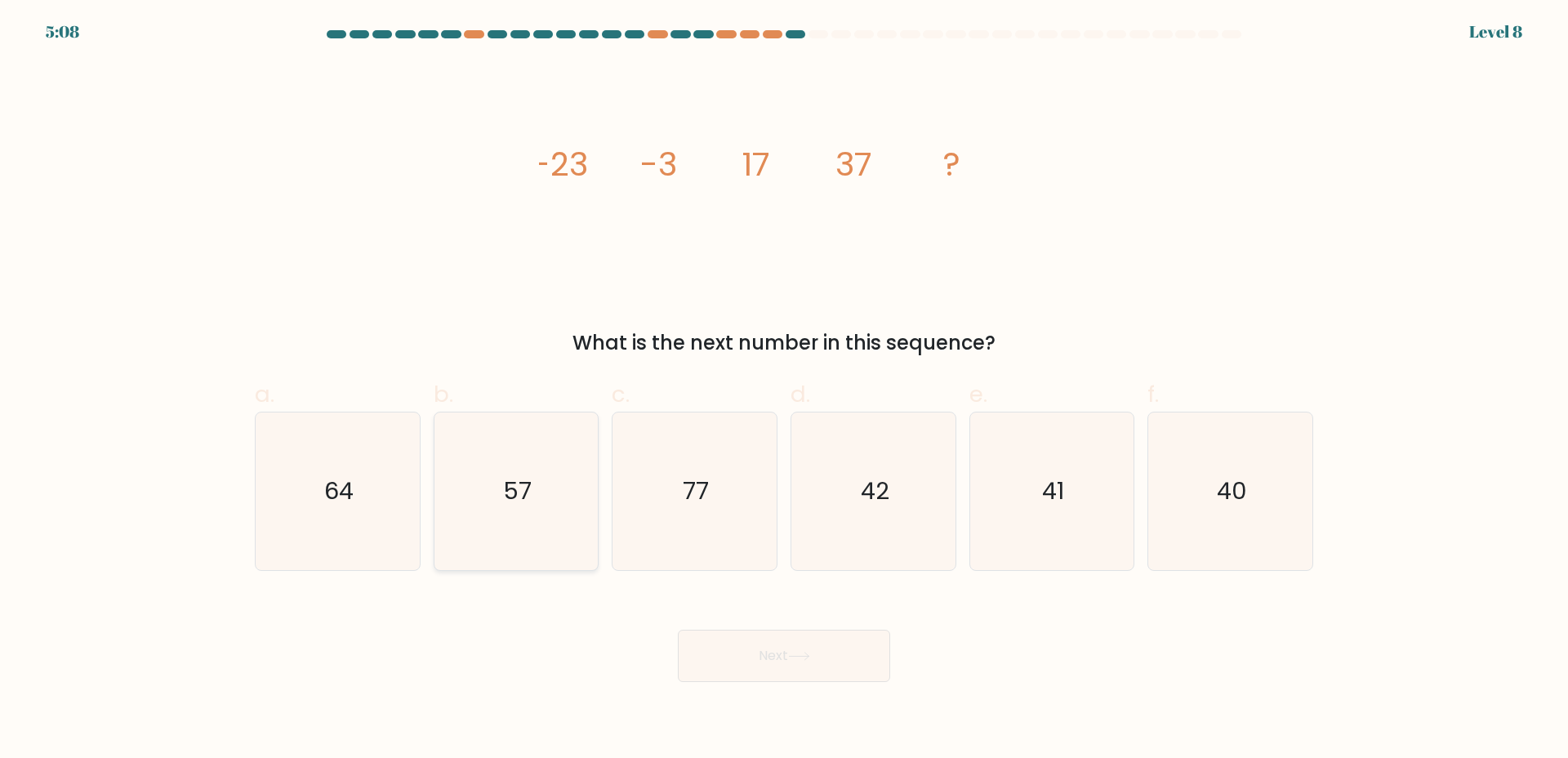
click at [487, 467] on icon "57" at bounding box center [515, 491] width 157 height 157
click at [784, 390] on input "b. 57" at bounding box center [784, 384] width 1 height 11
radio input "true"
click at [781, 665] on button "Next" at bounding box center [784, 656] width 212 height 52
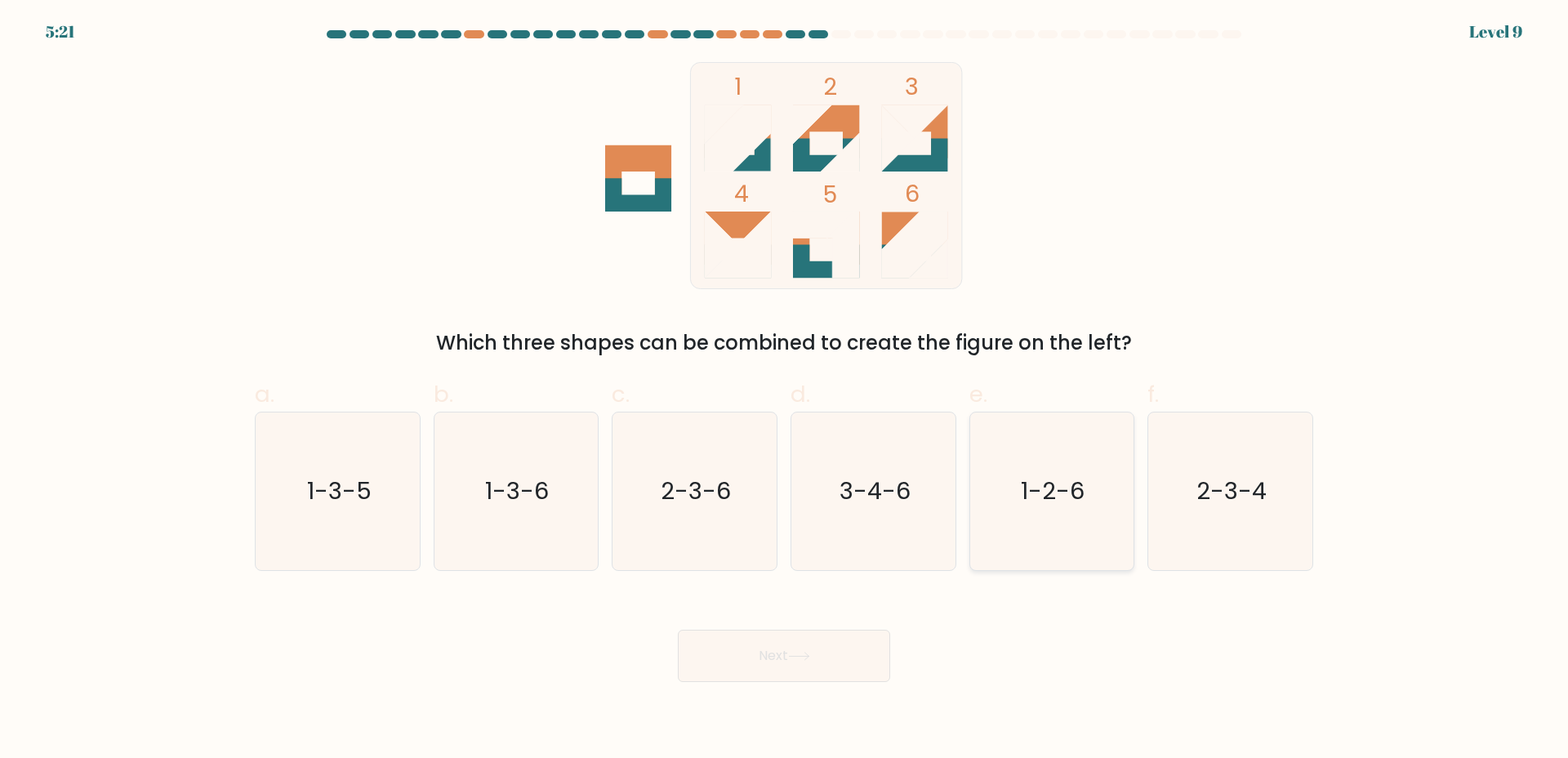
click at [1046, 480] on text "1-2-6" at bounding box center [1053, 491] width 64 height 32
click at [785, 390] on input "e. 1-2-6" at bounding box center [784, 384] width 1 height 11
radio input "true"
click at [799, 659] on icon at bounding box center [799, 656] width 22 height 9
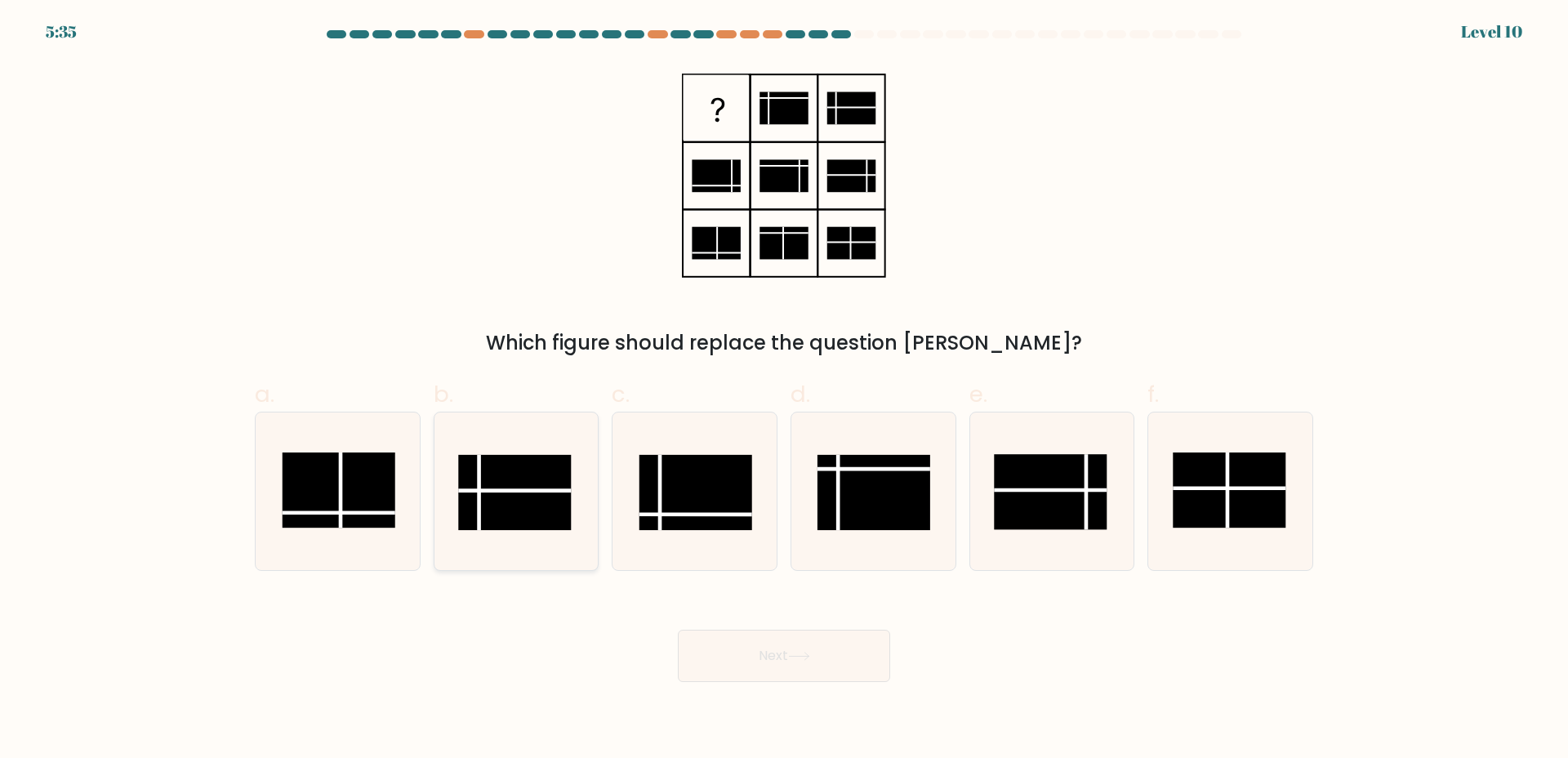
click at [504, 468] on rect at bounding box center [515, 492] width 112 height 75
click at [784, 390] on input "b." at bounding box center [784, 384] width 1 height 11
radio input "true"
click at [710, 641] on button "Next" at bounding box center [784, 656] width 212 height 52
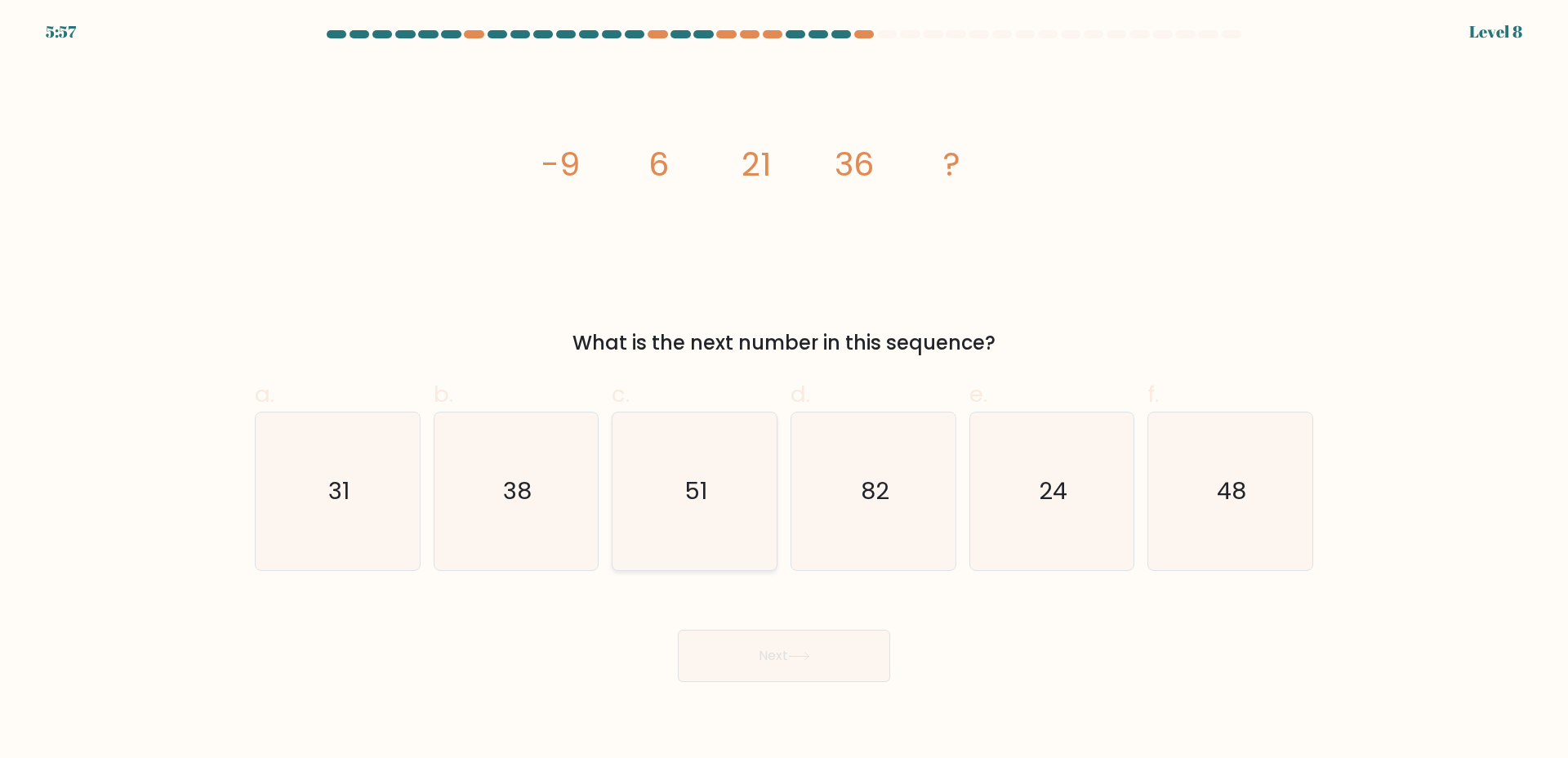
click at [643, 505] on icon "51" at bounding box center [694, 491] width 157 height 157
click at [784, 390] on input "c. 51" at bounding box center [784, 384] width 1 height 11
radio input "true"
click at [783, 651] on button "Next" at bounding box center [784, 656] width 212 height 52
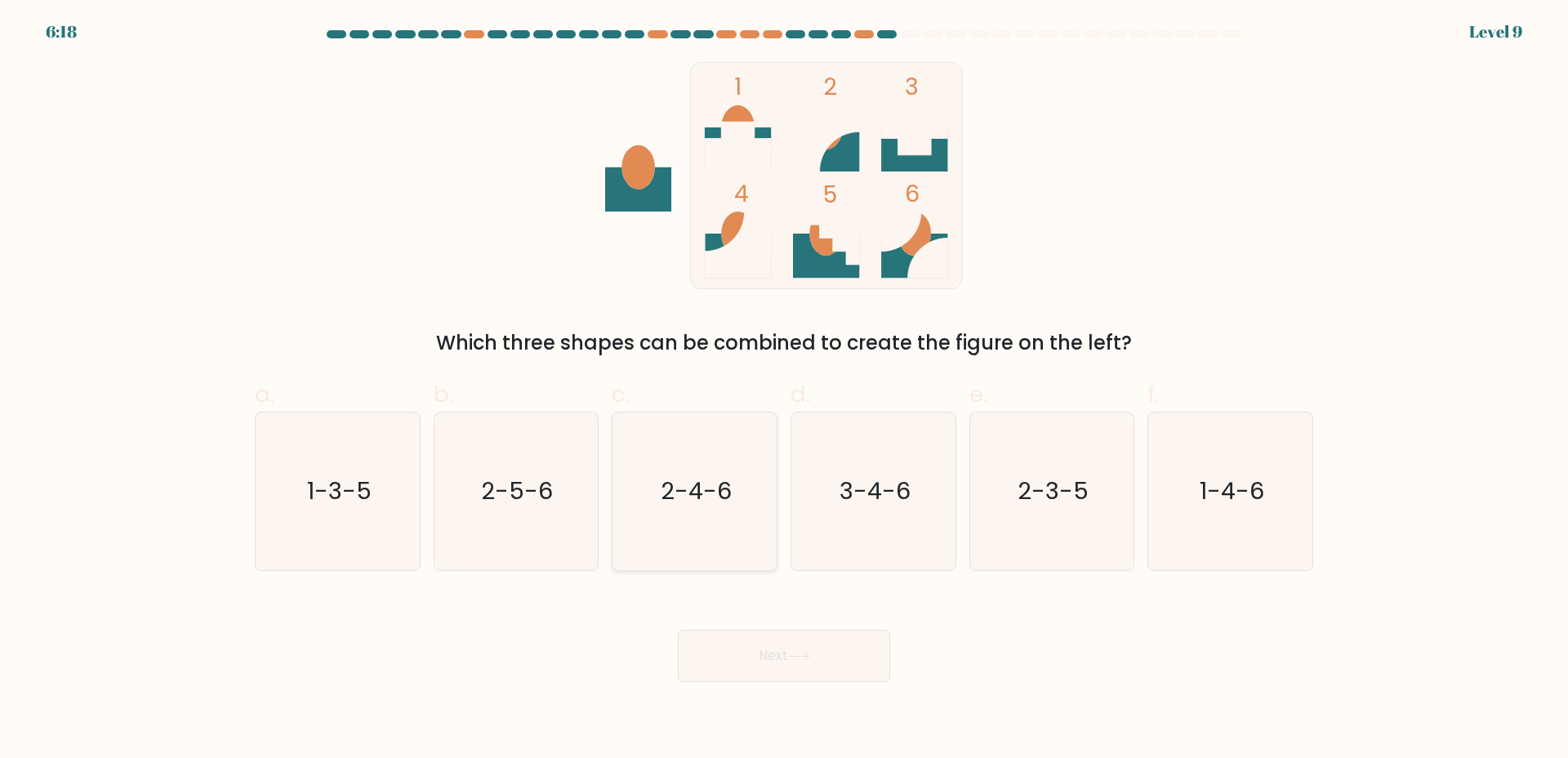
click at [654, 508] on icon "2-4-6" at bounding box center [694, 491] width 157 height 157
click at [784, 390] on input "c. 2-4-6" at bounding box center [784, 384] width 1 height 11
radio input "true"
click at [769, 653] on button "Next" at bounding box center [784, 656] width 212 height 52
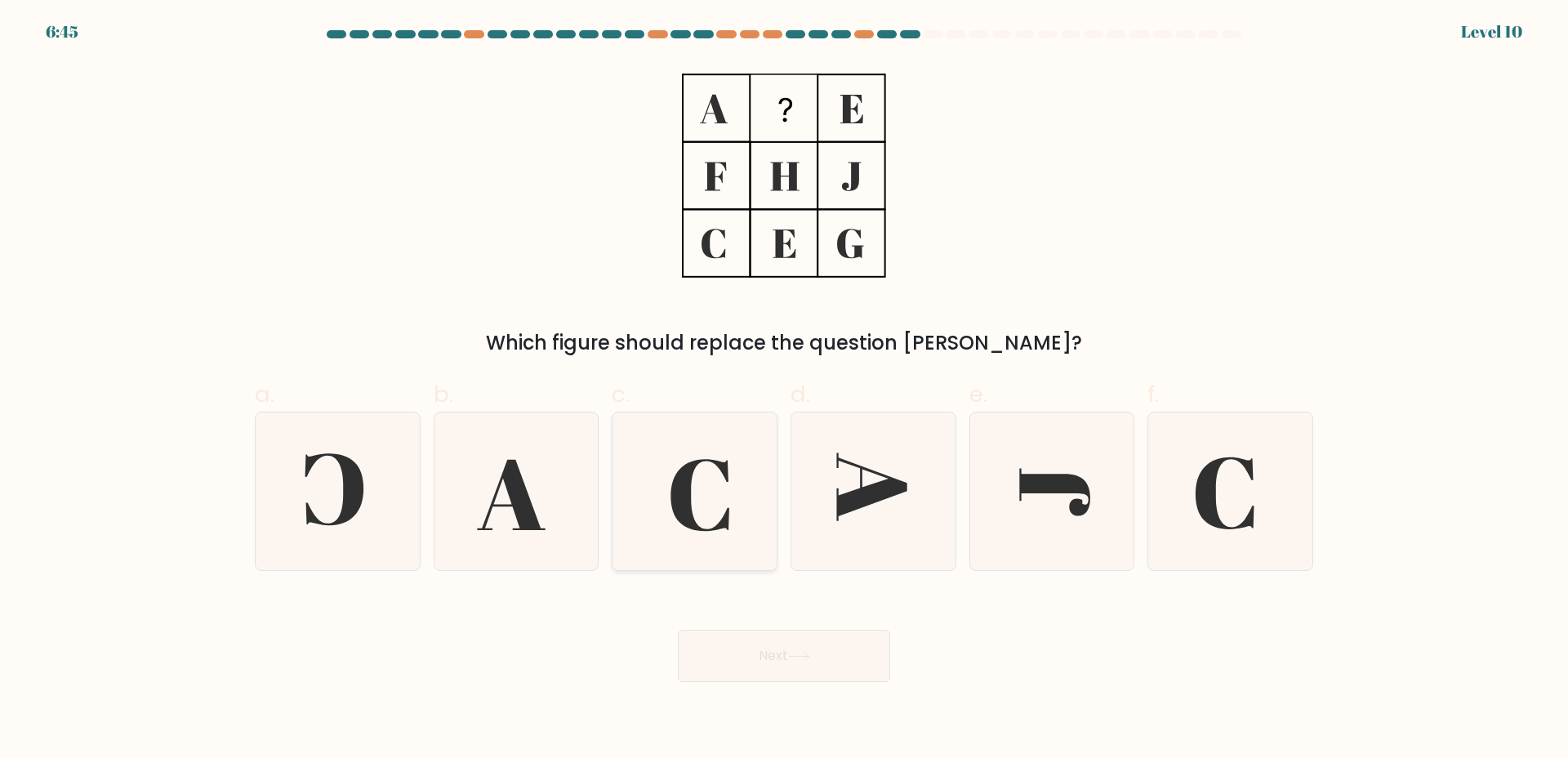
click at [664, 491] on icon at bounding box center [694, 491] width 157 height 157
click at [784, 390] on input "c." at bounding box center [784, 384] width 1 height 11
radio input "true"
click at [776, 652] on button "Next" at bounding box center [784, 656] width 212 height 52
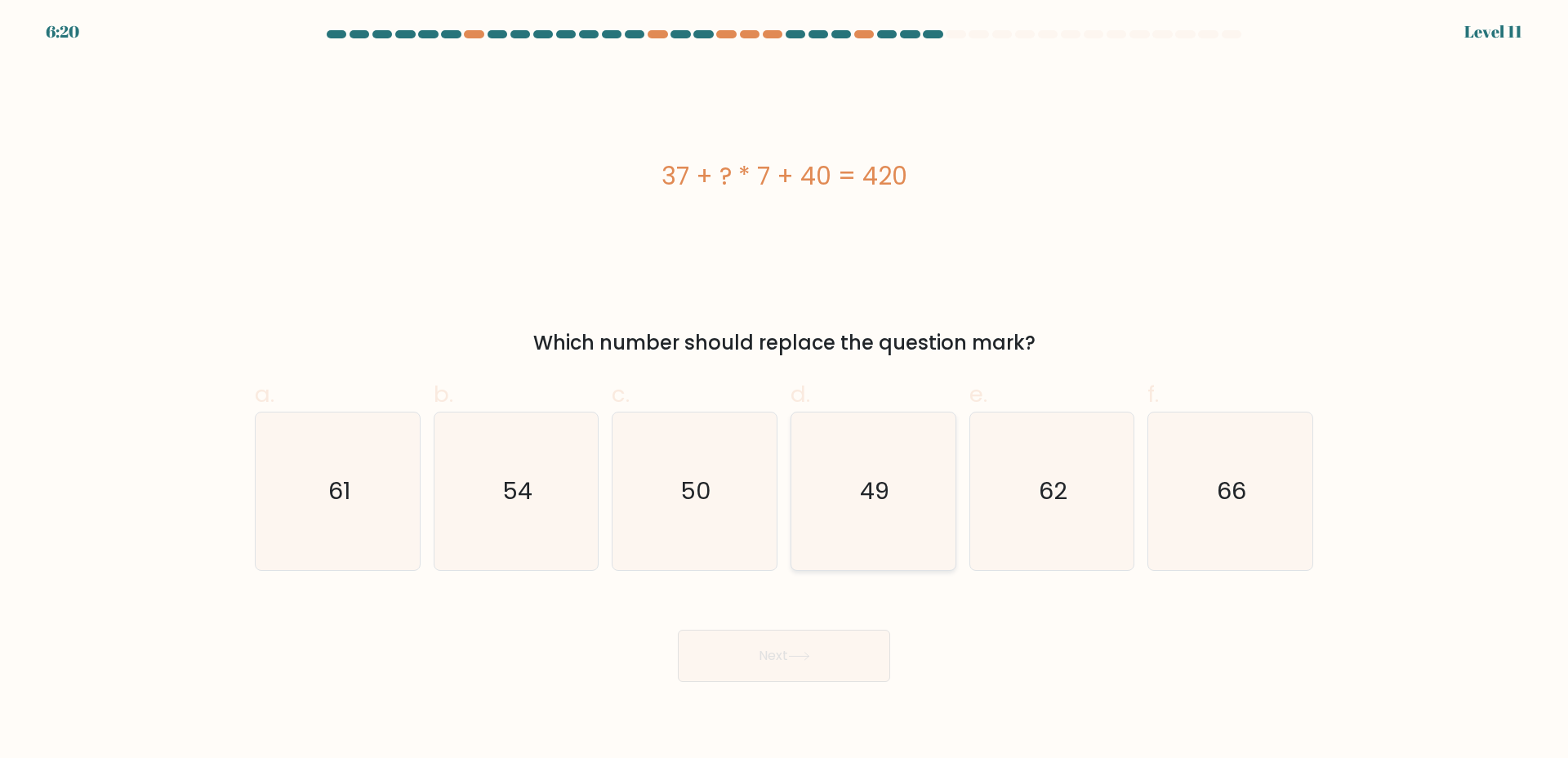
click at [916, 475] on icon "49" at bounding box center [873, 491] width 157 height 157
click at [785, 390] on input "d. 49" at bounding box center [784, 384] width 1 height 11
radio input "true"
click at [709, 488] on text "50" at bounding box center [696, 491] width 31 height 32
click at [784, 390] on input "c. 50" at bounding box center [784, 384] width 1 height 11
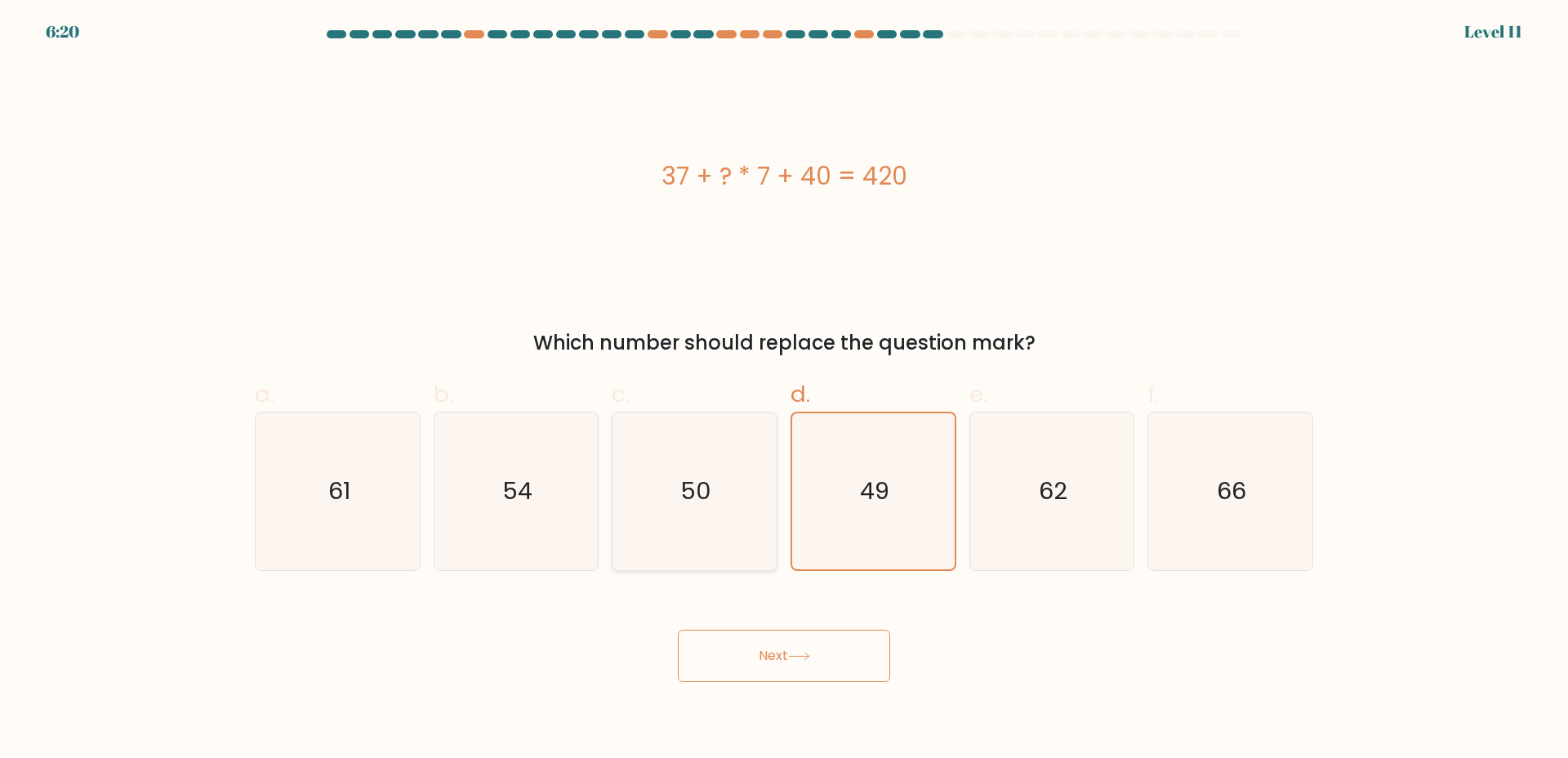
radio input "true"
click at [799, 641] on button "Next" at bounding box center [784, 656] width 212 height 52
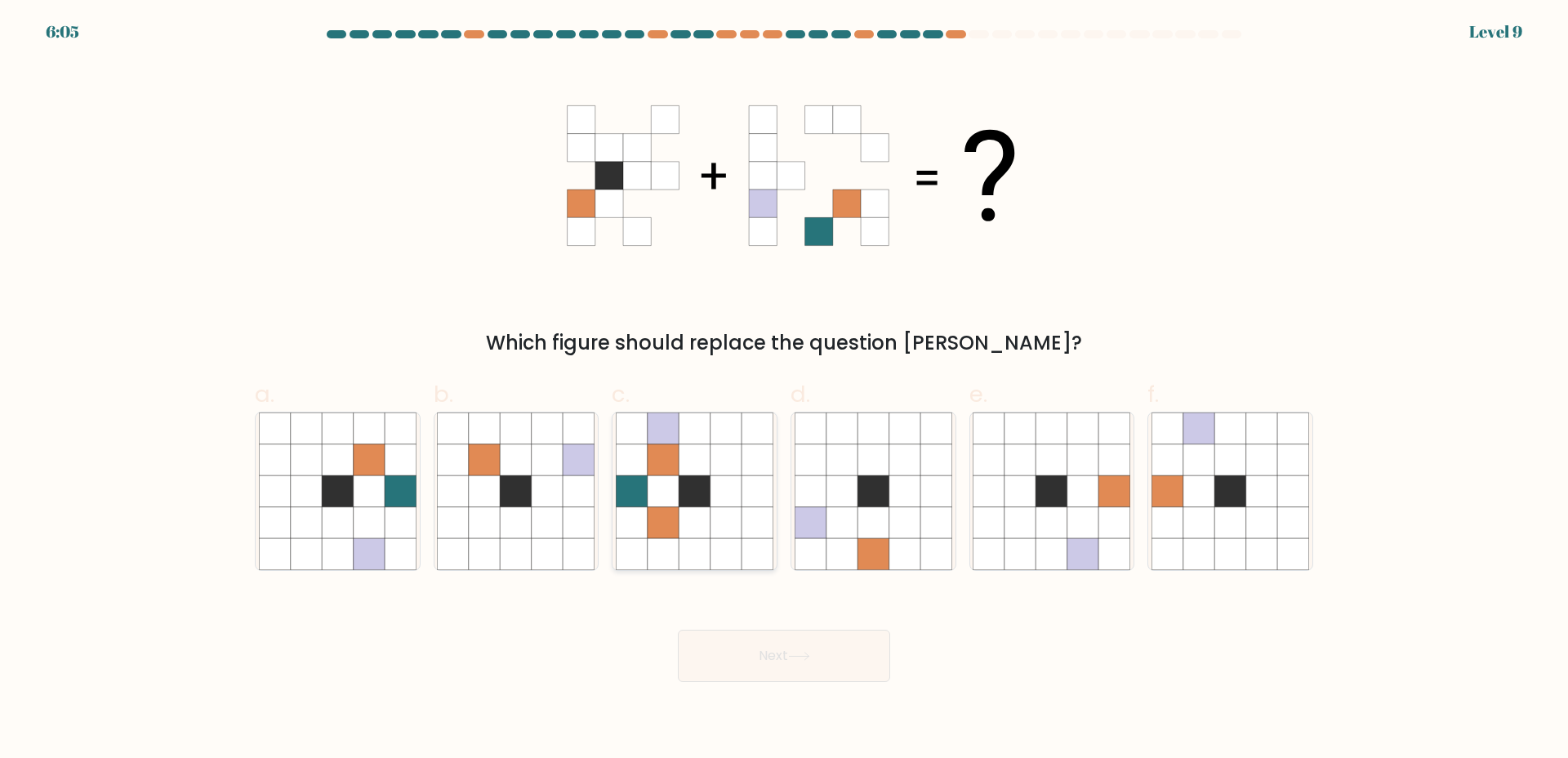
click at [735, 505] on icon at bounding box center [725, 491] width 31 height 31
click at [784, 390] on input "c." at bounding box center [784, 384] width 1 height 11
radio input "true"
click at [814, 676] on button "Next" at bounding box center [784, 656] width 212 height 52
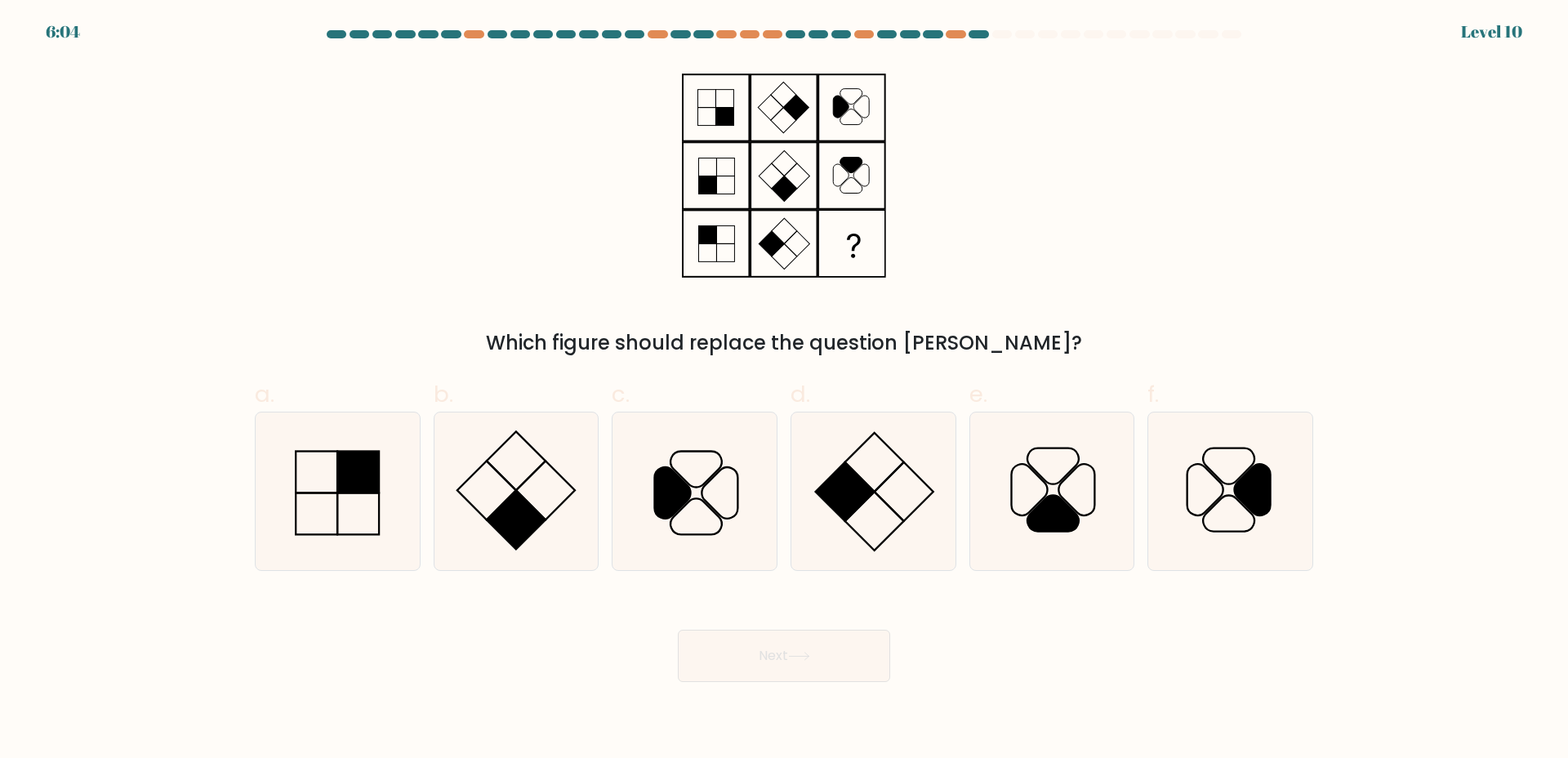
click at [812, 666] on button "Next" at bounding box center [784, 656] width 212 height 52
click at [1202, 470] on icon at bounding box center [1230, 491] width 157 height 157
click at [785, 390] on input "f." at bounding box center [784, 384] width 1 height 11
radio input "true"
click at [785, 639] on button "Next" at bounding box center [784, 656] width 212 height 52
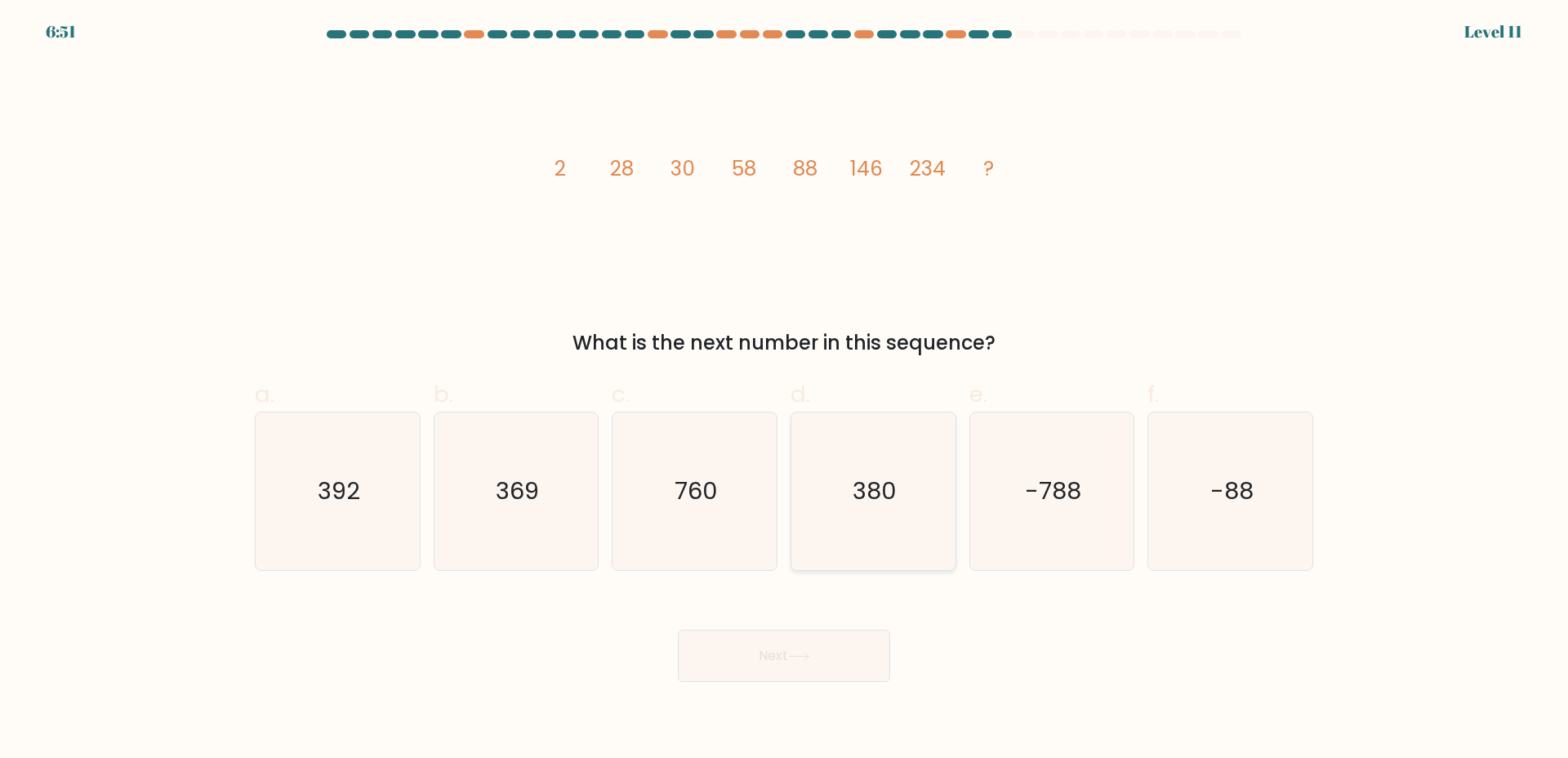
drag, startPoint x: 847, startPoint y: 451, endPoint x: 849, endPoint y: 507, distance: 56.0
click at [847, 451] on icon "380" at bounding box center [873, 491] width 157 height 157
click at [785, 390] on input "d. 380" at bounding box center [784, 384] width 1 height 11
radio input "true"
click at [819, 662] on button "Next" at bounding box center [784, 656] width 212 height 52
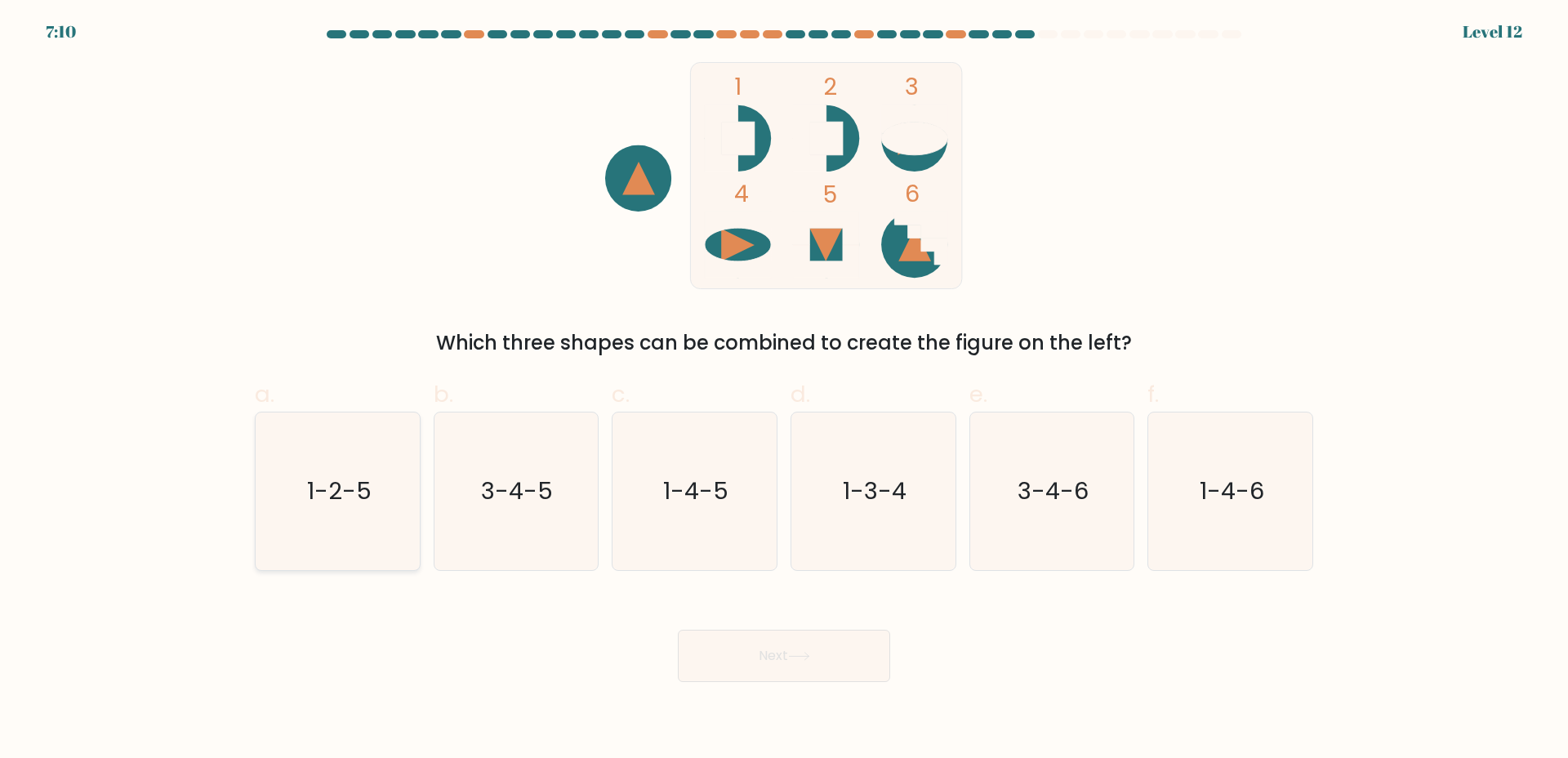
click at [379, 514] on icon "1-2-5" at bounding box center [337, 491] width 157 height 157
click at [784, 390] on input "a. 1-2-5" at bounding box center [784, 384] width 1 height 11
radio input "true"
click at [795, 647] on button "Next" at bounding box center [784, 656] width 212 height 52
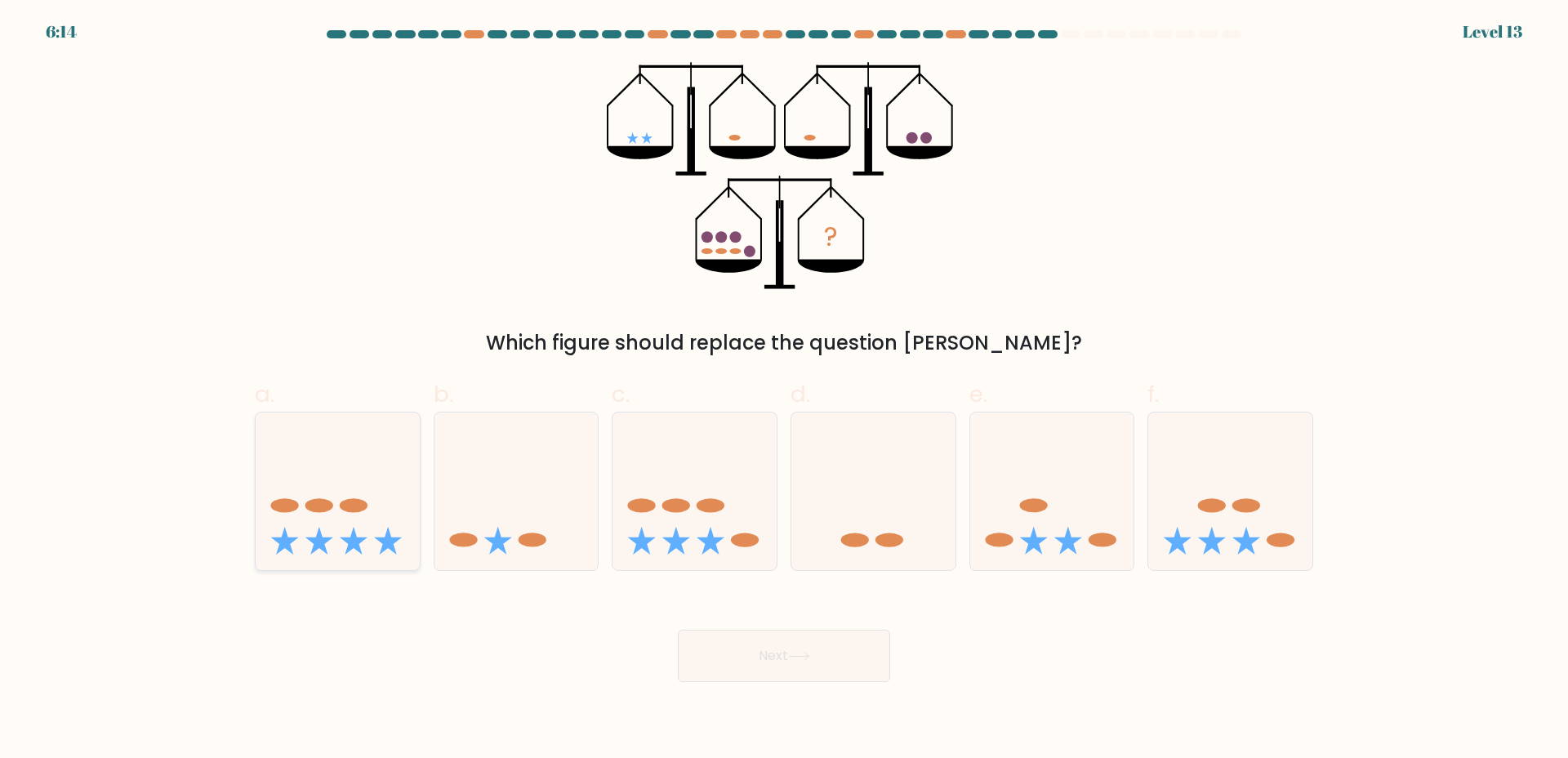
click at [321, 510] on ellipse at bounding box center [319, 506] width 27 height 14
click at [784, 390] on input "a." at bounding box center [784, 384] width 1 height 11
radio input "true"
click at [740, 656] on button "Next" at bounding box center [784, 656] width 212 height 52
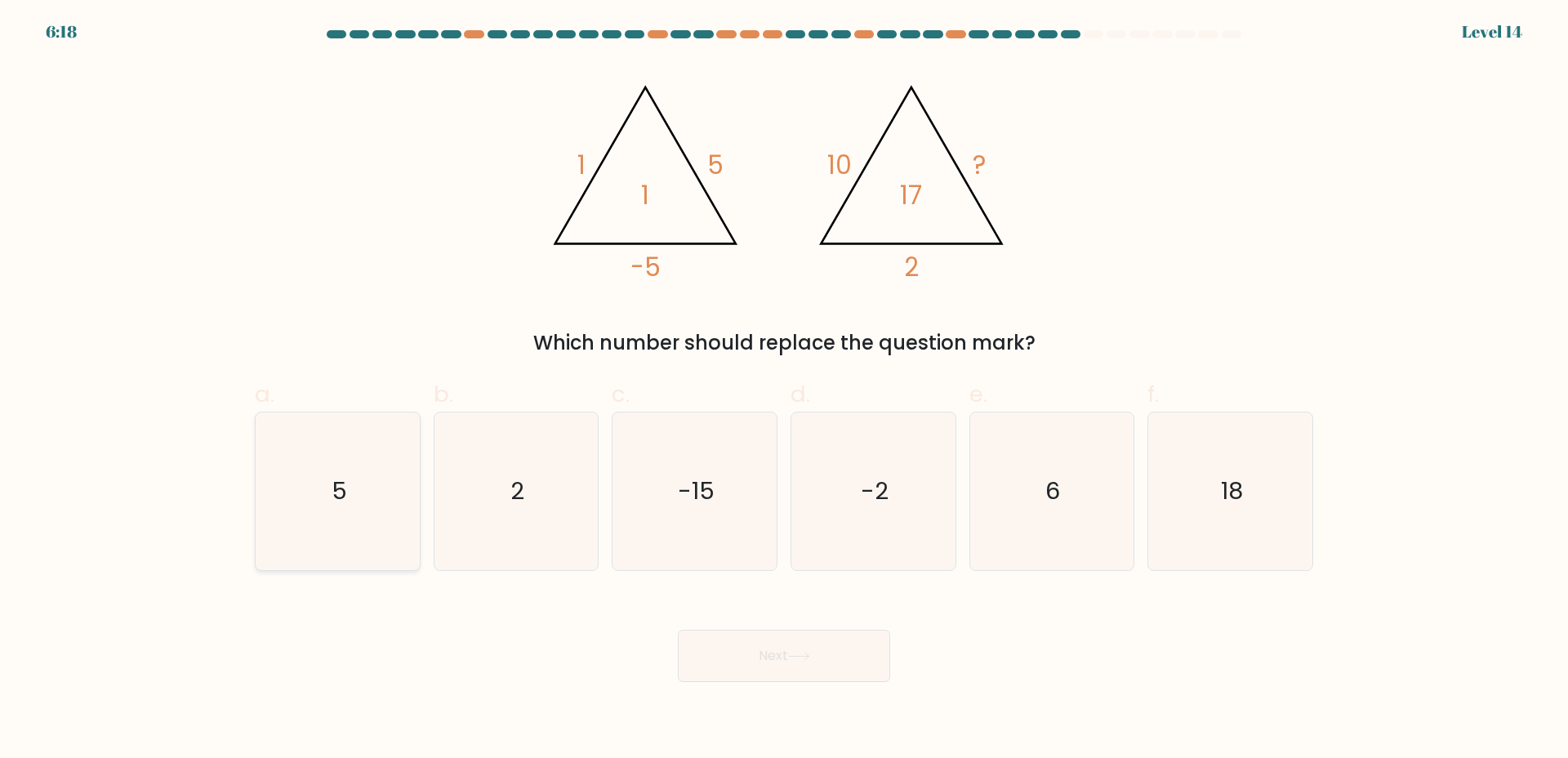
click at [309, 516] on icon "5" at bounding box center [337, 491] width 157 height 157
click at [784, 390] on input "a. 5" at bounding box center [784, 384] width 1 height 11
radio input "true"
click at [708, 656] on button "Next" at bounding box center [784, 656] width 212 height 52
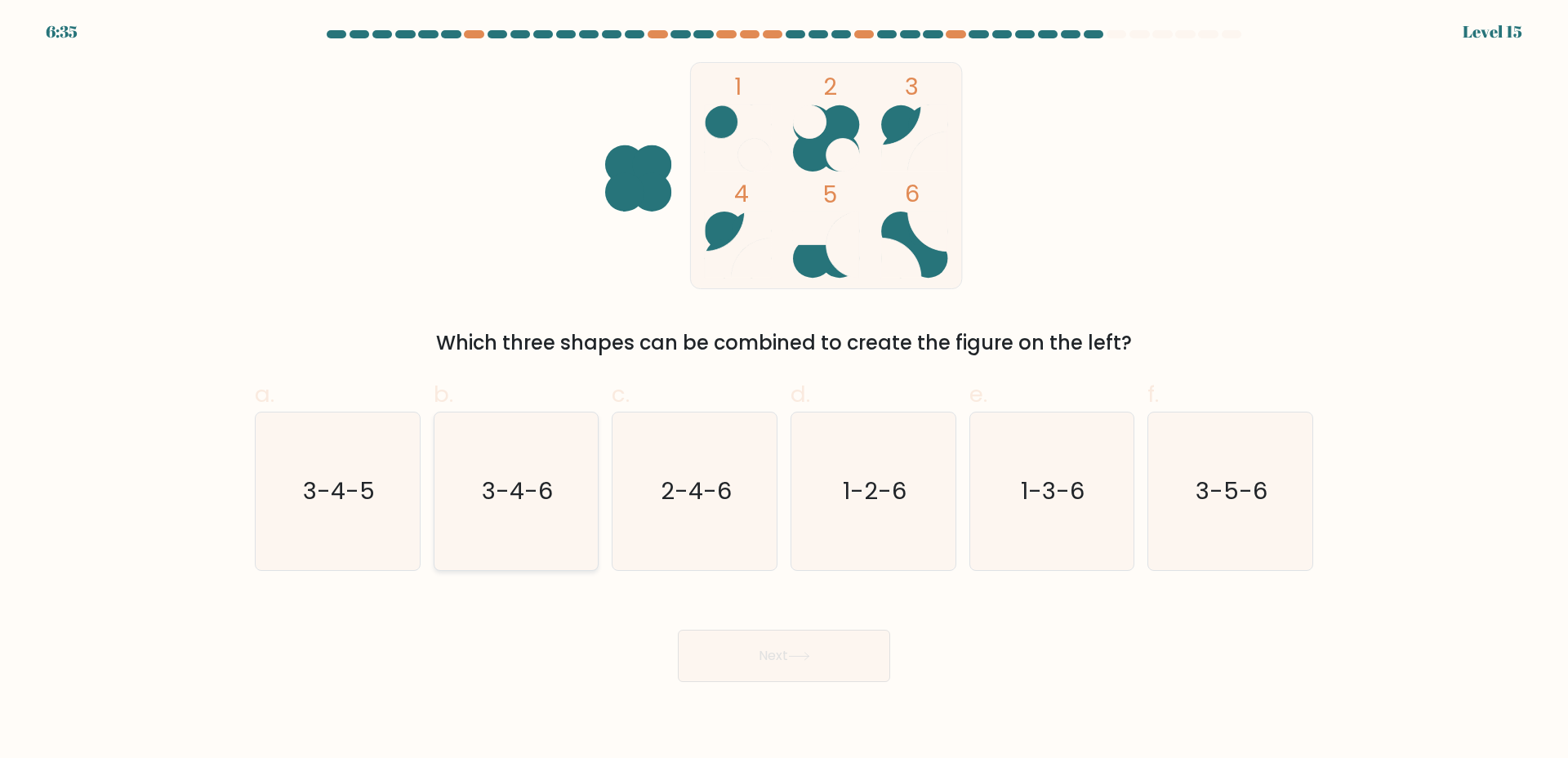
click at [560, 504] on icon "3-4-6" at bounding box center [515, 491] width 157 height 157
click at [784, 390] on input "b. 3-4-6" at bounding box center [784, 384] width 1 height 11
radio input "true"
click at [709, 649] on button "Next" at bounding box center [784, 656] width 212 height 52
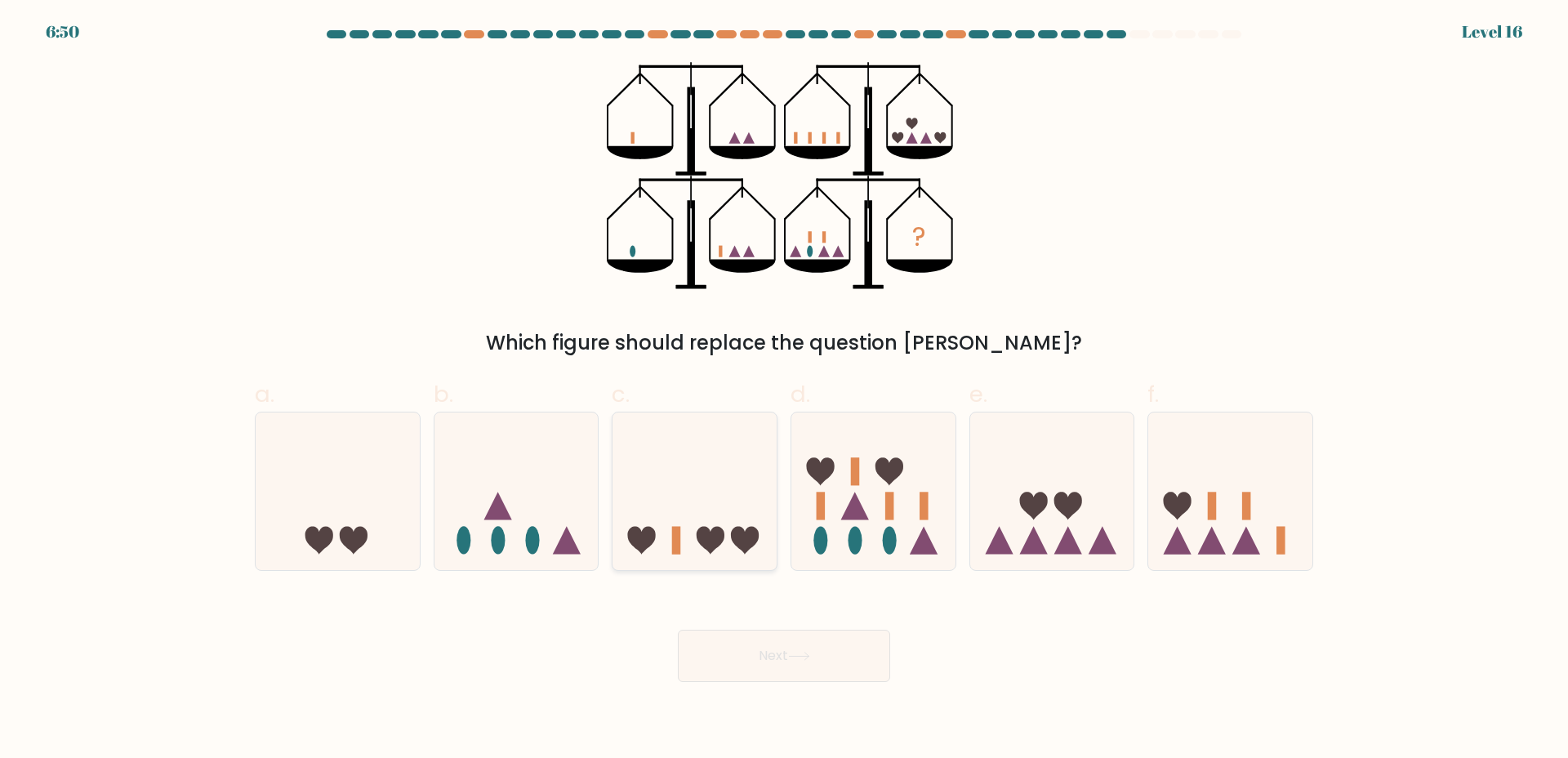
drag, startPoint x: 713, startPoint y: 490, endPoint x: 712, endPoint y: 499, distance: 9.1
click at [713, 491] on icon at bounding box center [694, 491] width 164 height 136
click at [784, 390] on input "c." at bounding box center [784, 384] width 1 height 11
radio input "true"
click at [745, 668] on button "Next" at bounding box center [784, 656] width 212 height 52
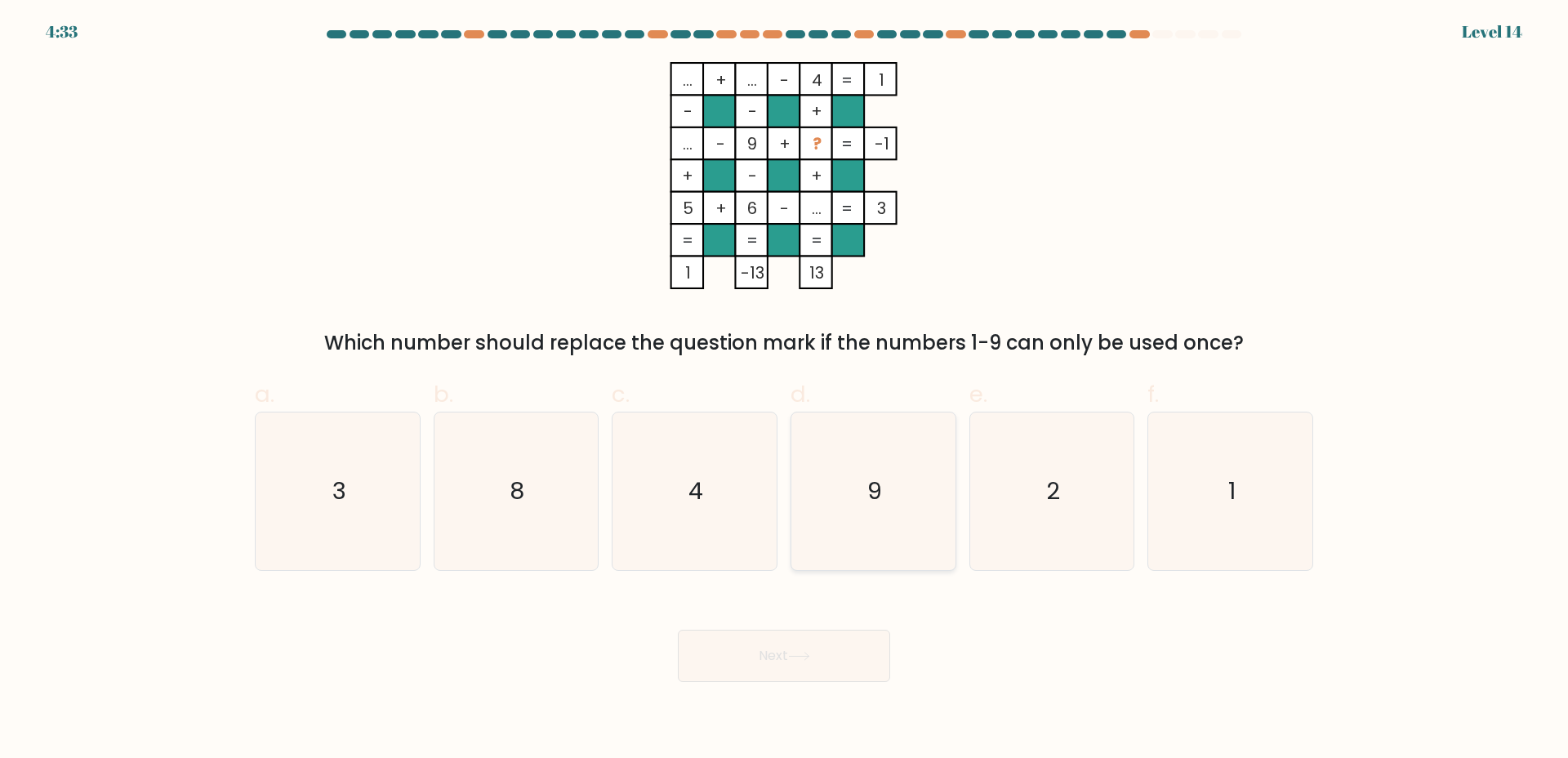
click at [864, 503] on icon "9" at bounding box center [873, 491] width 157 height 157
click at [785, 390] on input "d. 9" at bounding box center [784, 384] width 1 height 11
radio input "true"
click at [790, 649] on button "Next" at bounding box center [784, 656] width 212 height 52
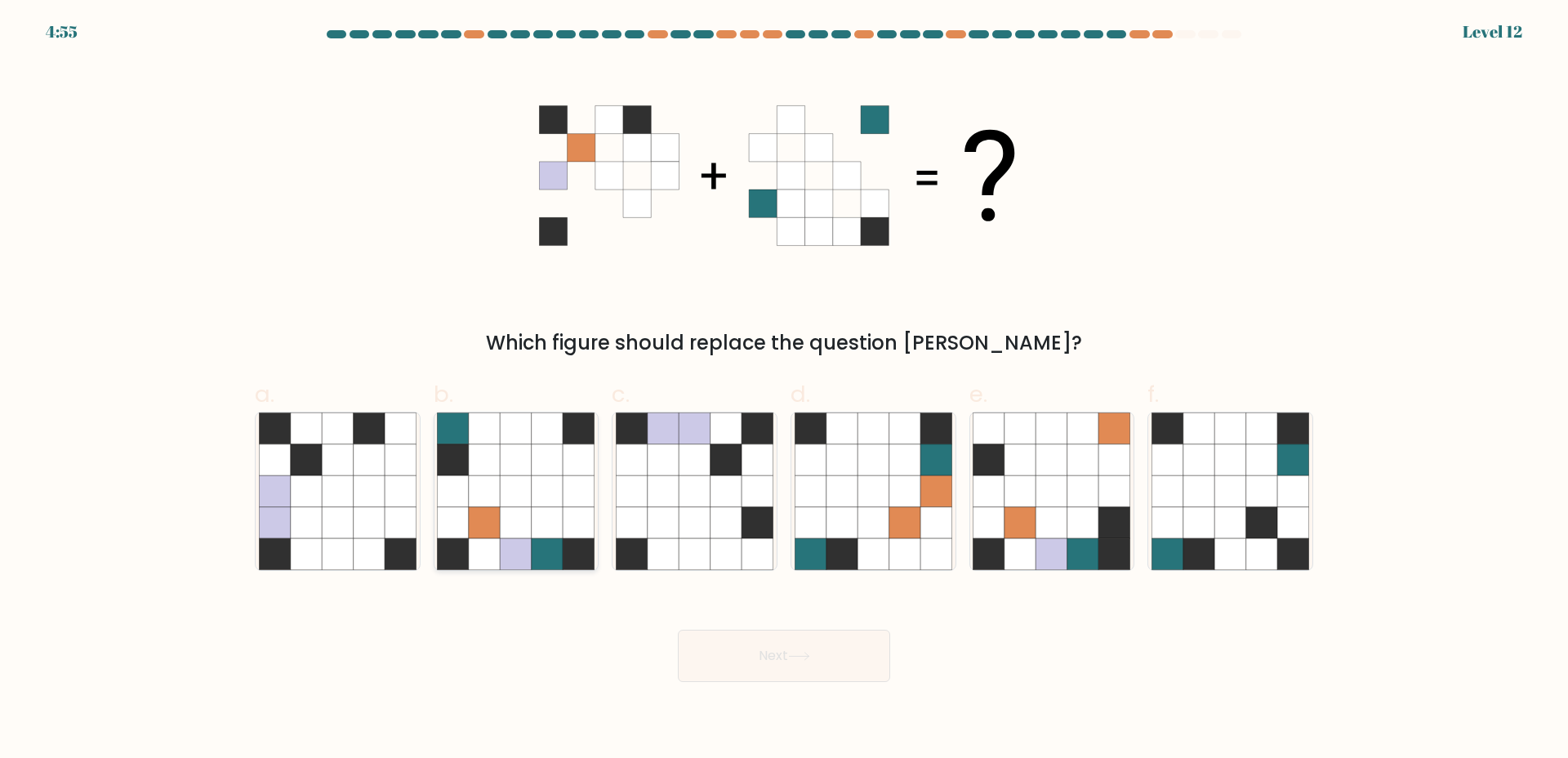
click at [469, 538] on icon at bounding box center [484, 553] width 31 height 31
click at [784, 390] on input "b." at bounding box center [784, 384] width 1 height 11
radio input "true"
click at [740, 642] on button "Next" at bounding box center [784, 656] width 212 height 52
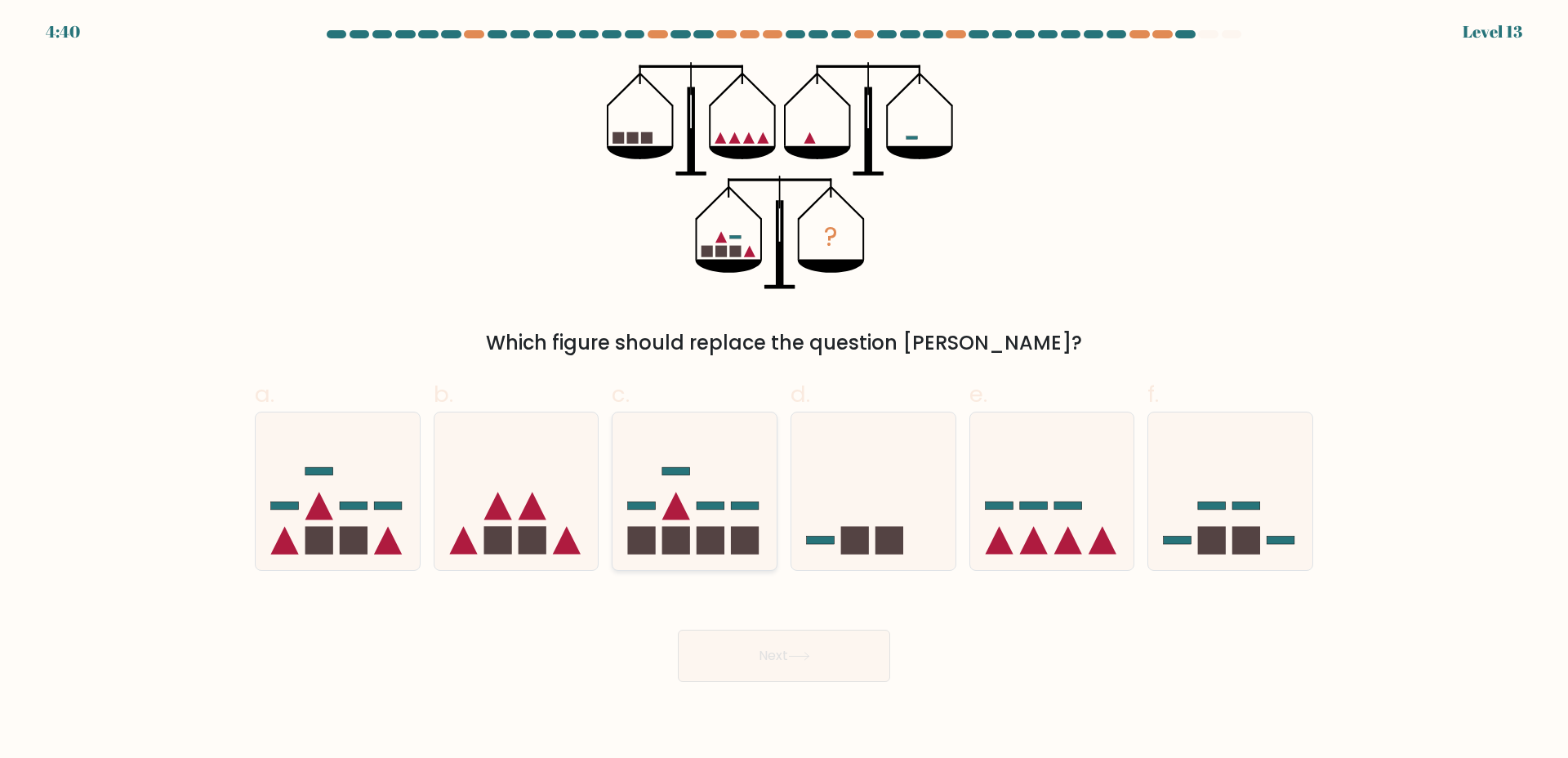
click at [725, 515] on icon at bounding box center [694, 491] width 164 height 136
click at [784, 390] on input "c." at bounding box center [784, 384] width 1 height 11
radio input "true"
click at [744, 627] on div "Next" at bounding box center [784, 636] width 1078 height 92
click at [741, 656] on button "Next" at bounding box center [784, 656] width 212 height 52
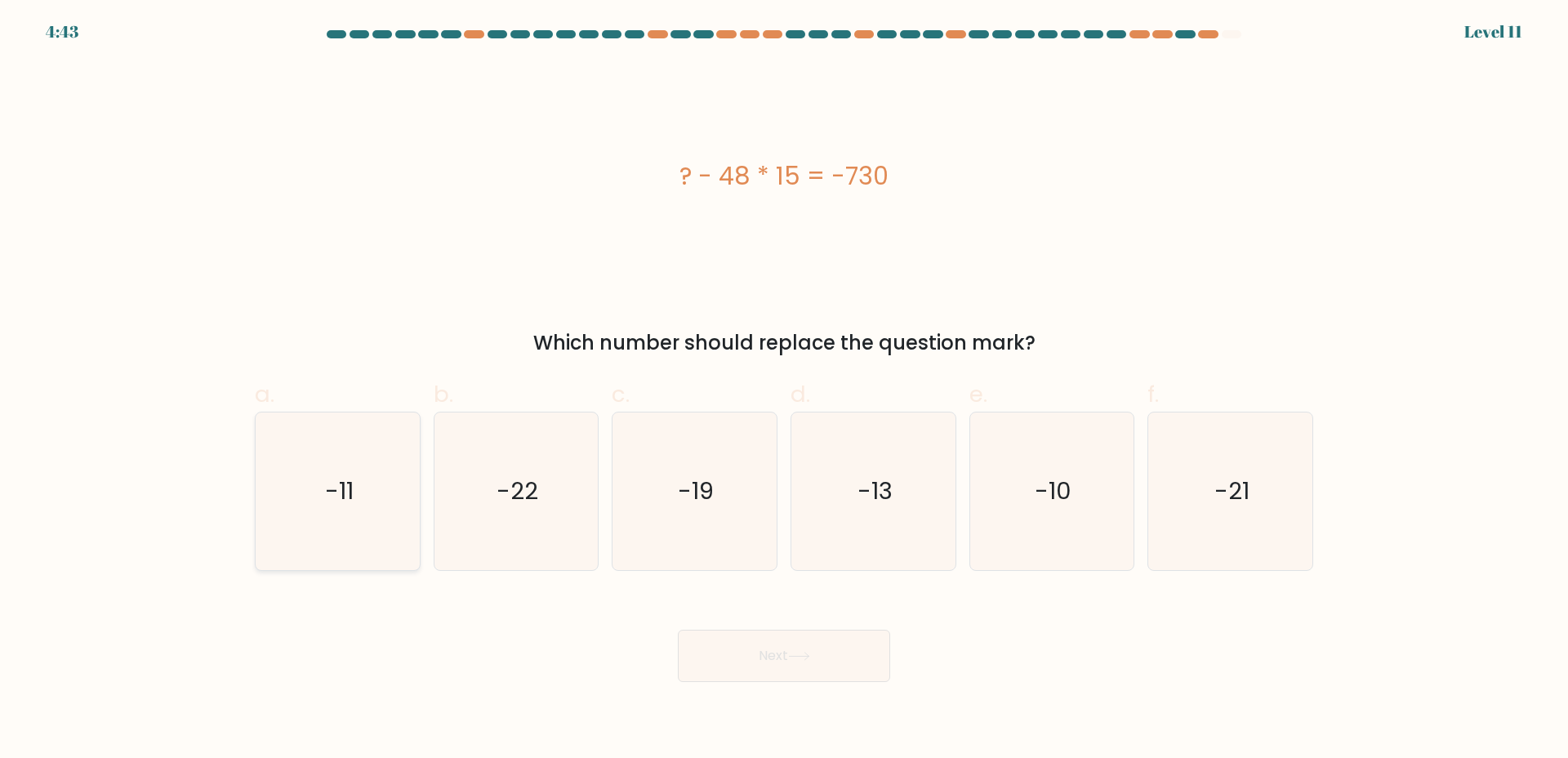
click at [324, 468] on icon "-11" at bounding box center [337, 491] width 157 height 157
click at [784, 390] on input "a. -11" at bounding box center [784, 384] width 1 height 11
radio input "true"
click at [821, 647] on button "Next" at bounding box center [784, 656] width 212 height 52
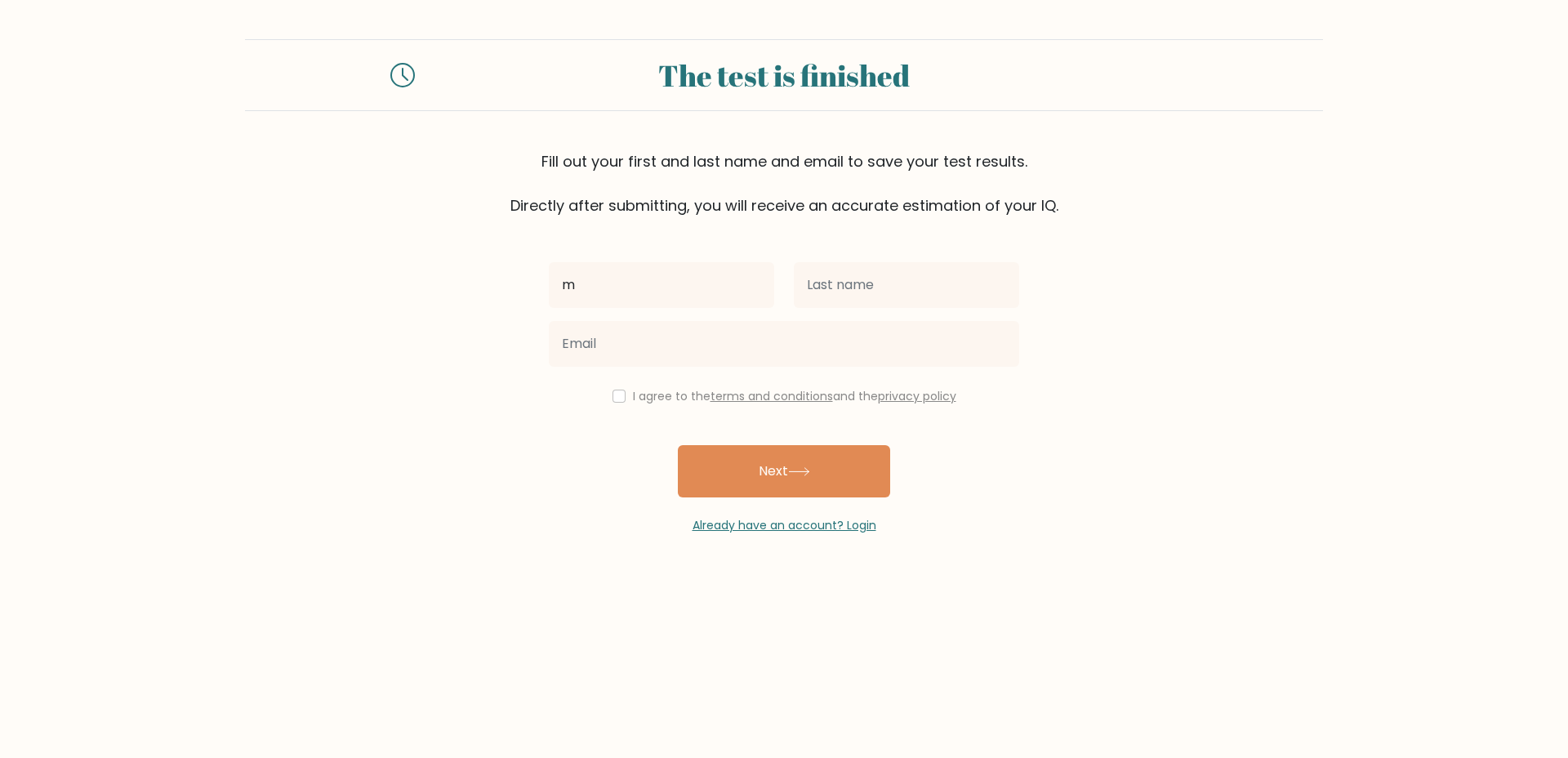
type input "[PERSON_NAME]"
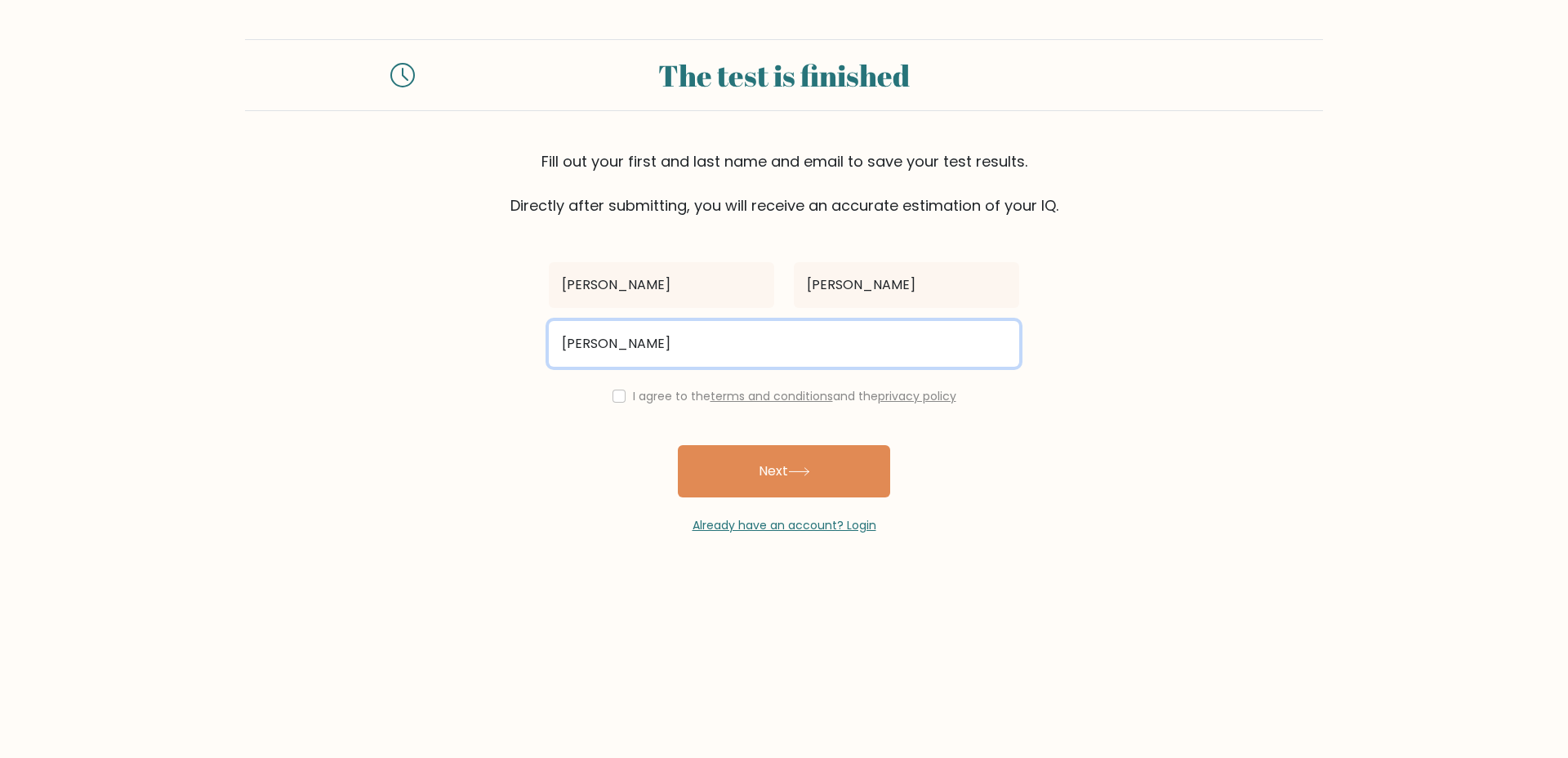
type input "[PERSON_NAME][EMAIL_ADDRESS][DOMAIN_NAME]"
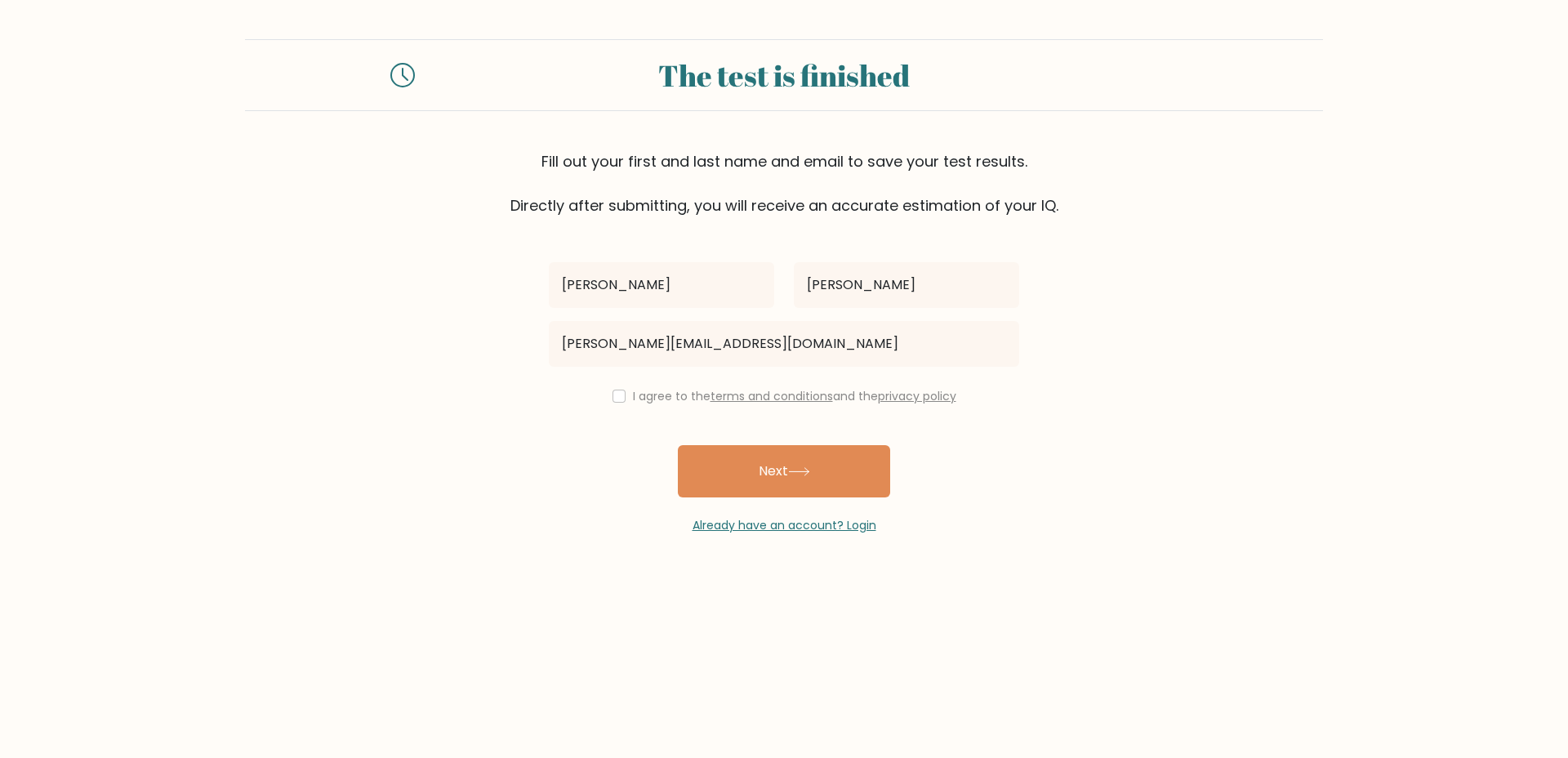
click at [633, 396] on label "I agree to the terms and conditions and the privacy policy" at bounding box center [794, 396] width 323 height 17
click at [613, 396] on input "checkbox" at bounding box center [620, 396] width 13 height 13
checkbox input "true"
click at [739, 468] on button "Next" at bounding box center [784, 471] width 212 height 52
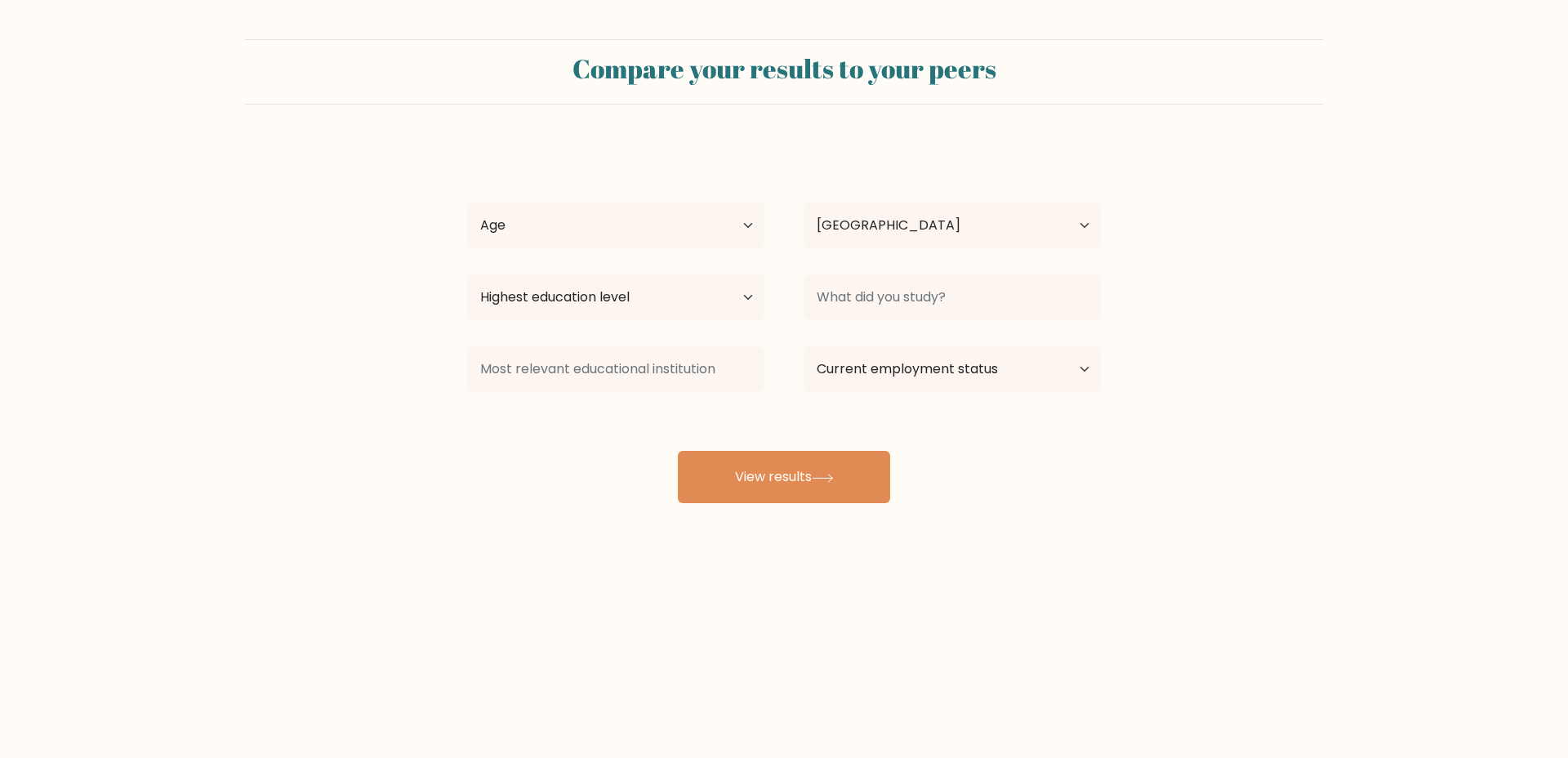
select select "AE"
click at [599, 237] on select "Age Under 18 years old 18-24 years old 25-34 years old 35-44 years old 45-54 ye…" at bounding box center [615, 225] width 297 height 46
select select "25_34"
click at [467, 202] on select "Age Under 18 years old 18-24 years old 25-34 years old 35-44 years old 45-54 ye…" at bounding box center [615, 225] width 297 height 46
click at [661, 294] on select "Highest education level No schooling Primary Lower Secondary Upper Secondary Oc…" at bounding box center [615, 297] width 297 height 46
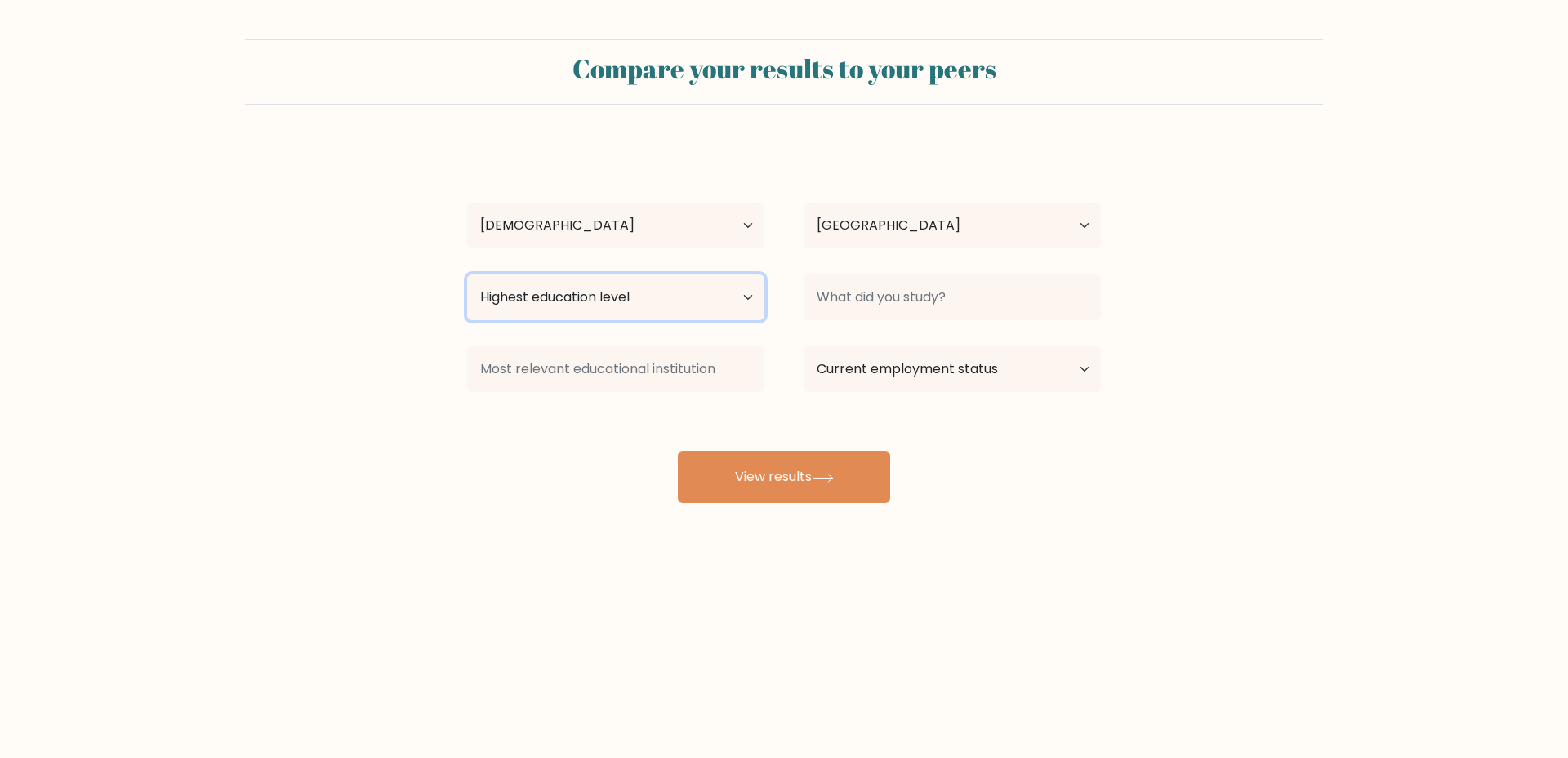
select select "masters_degree"
click at [467, 275] on select "Highest education level No schooling Primary Lower Secondary Upper Secondary Oc…" at bounding box center [615, 297] width 297 height 46
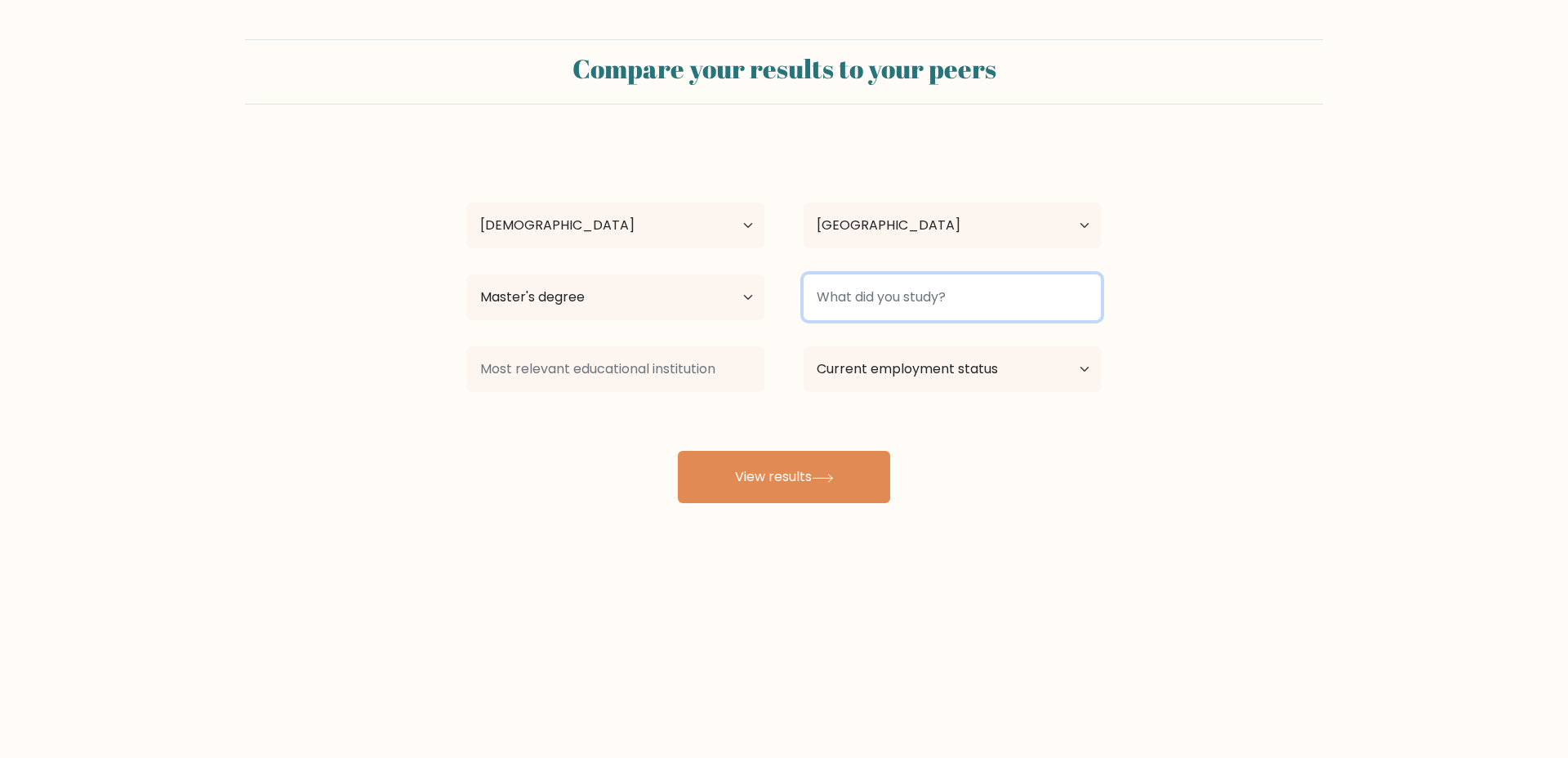
click at [839, 287] on input at bounding box center [952, 297] width 297 height 46
type input "V"
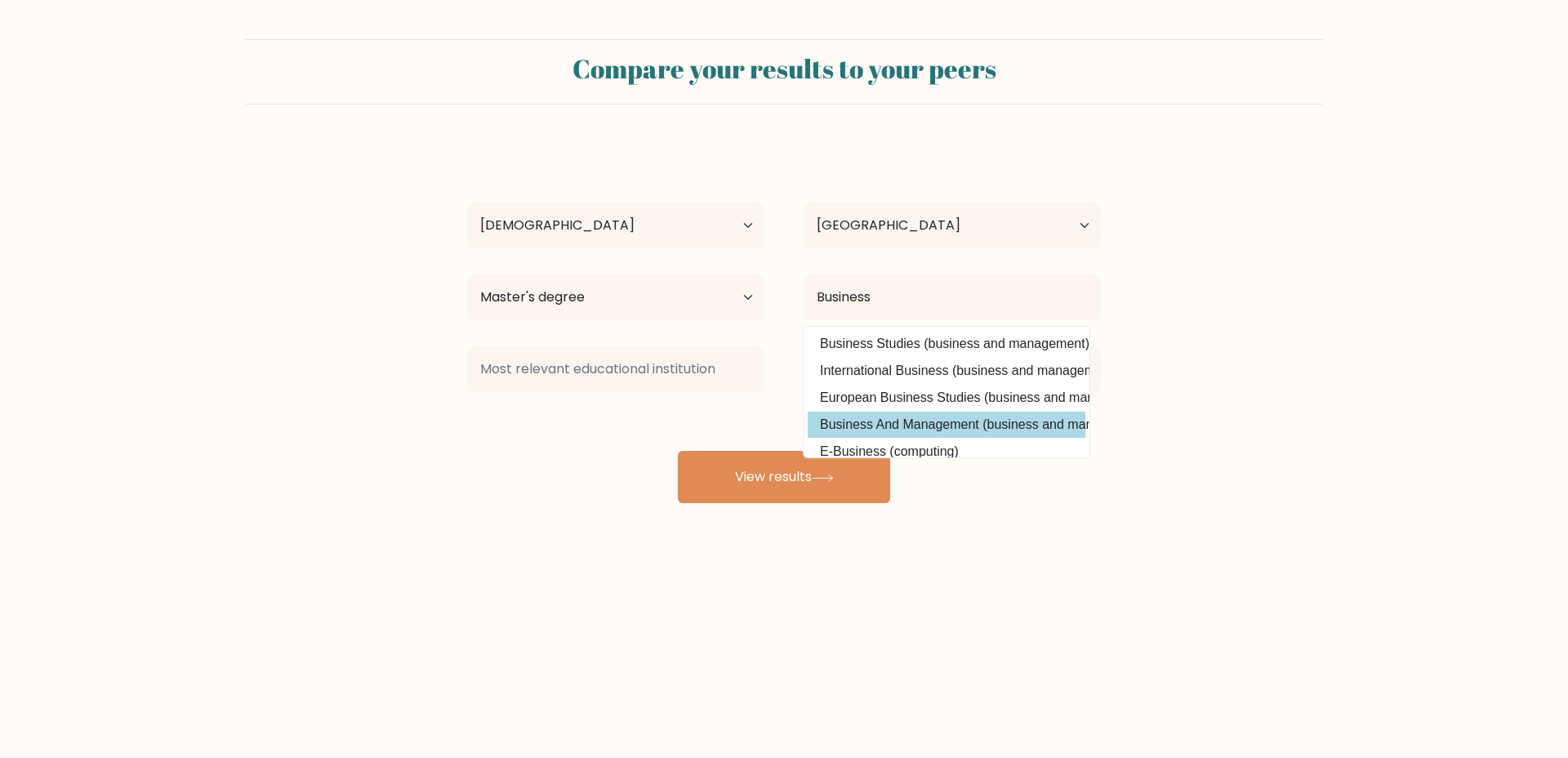
click at [915, 426] on option "Business And Management (business and management)" at bounding box center [946, 424] width 277 height 26
type input "Business And Management"
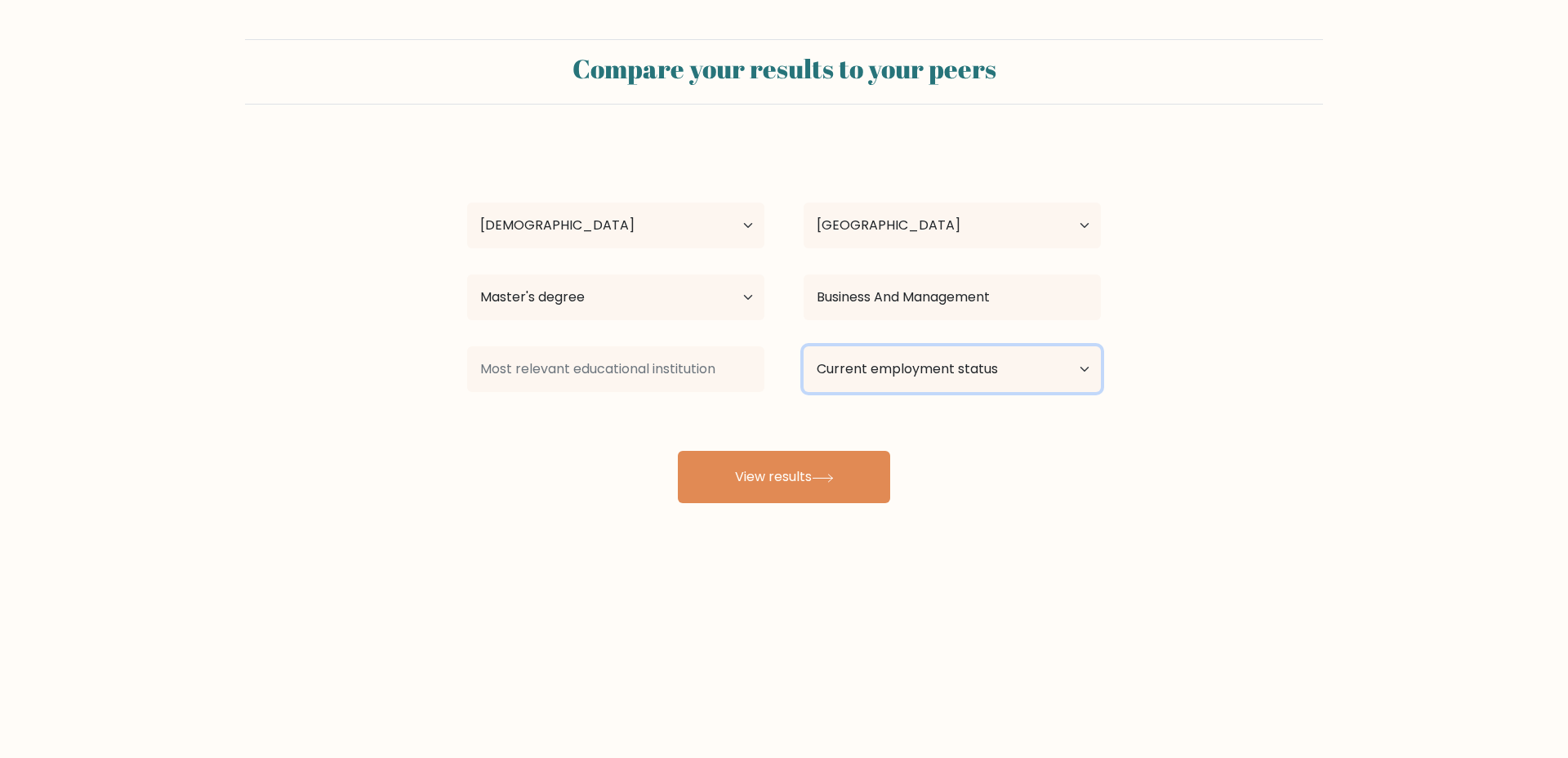
click at [824, 372] on select "Current employment status Employed Student Retired Other / prefer not to answer" at bounding box center [952, 369] width 297 height 46
select select "employed"
click at [804, 347] on select "Current employment status Employed Student Retired Other / prefer not to answer" at bounding box center [952, 369] width 297 height 46
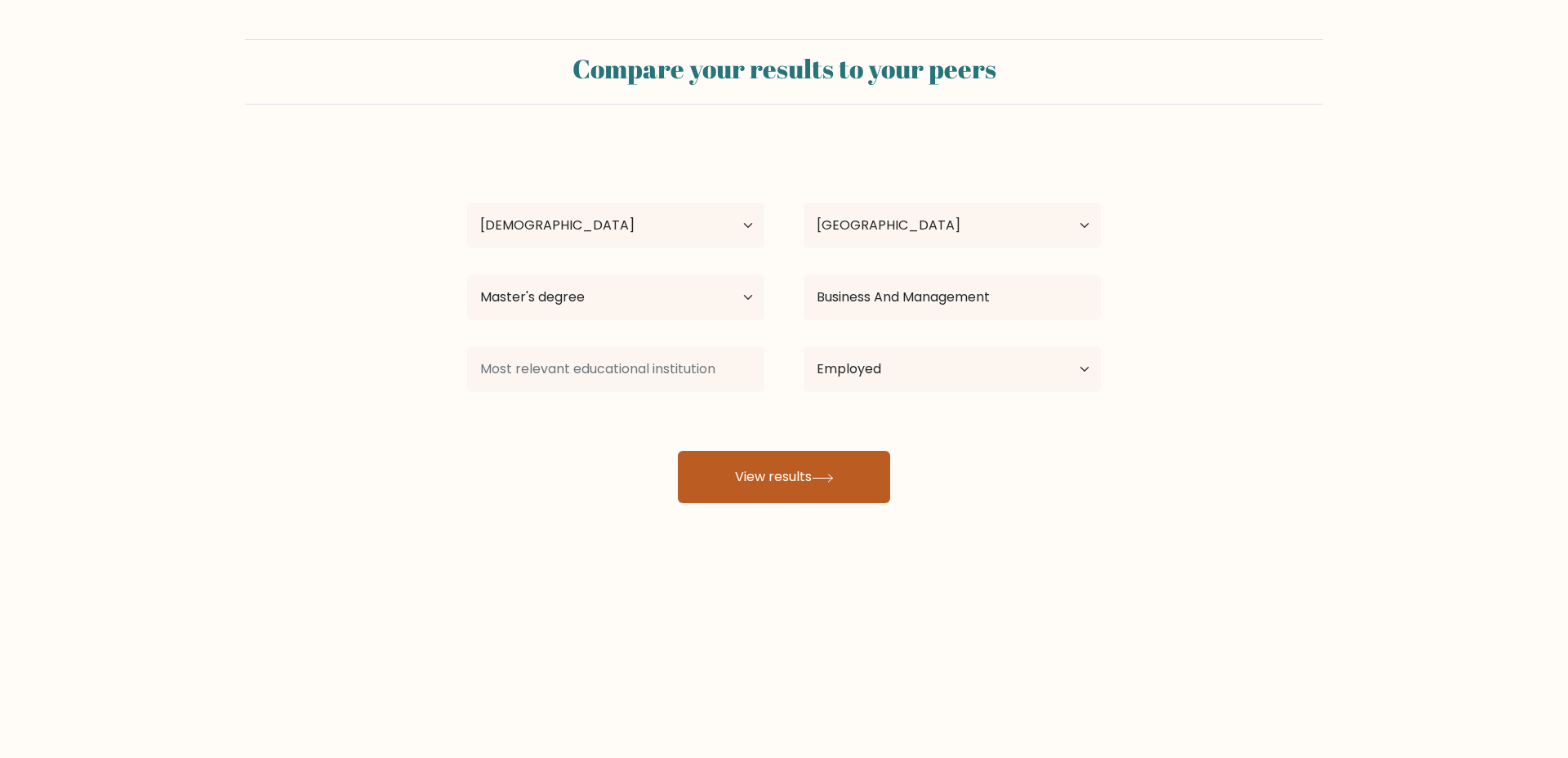
click at [769, 464] on button "View results" at bounding box center [784, 476] width 212 height 52
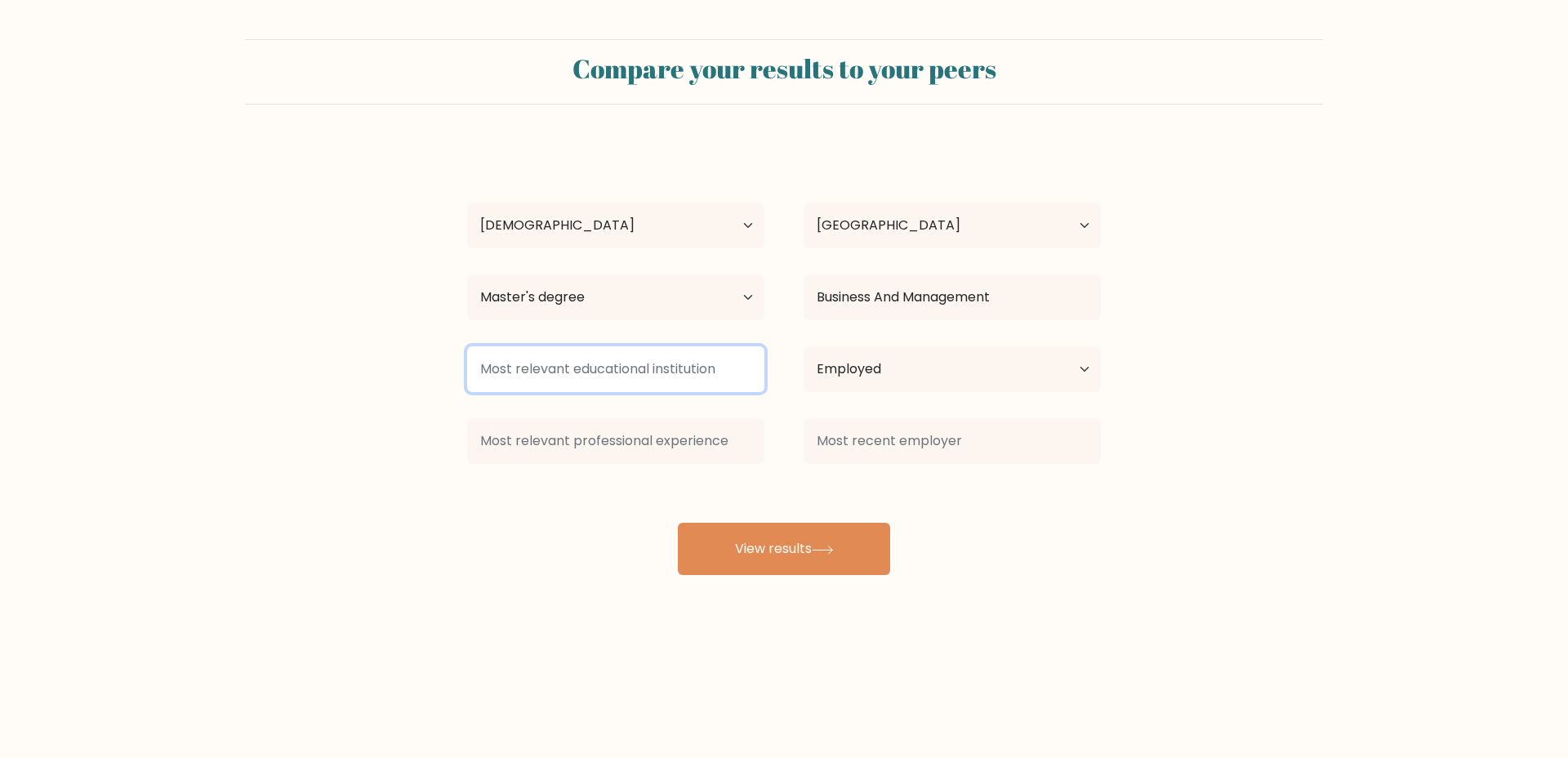
drag, startPoint x: 610, startPoint y: 348, endPoint x: 603, endPoint y: 372, distance: 25.0
click at [605, 364] on input at bounding box center [615, 369] width 297 height 46
click at [578, 371] on input at bounding box center [615, 369] width 297 height 46
click at [569, 367] on input at bounding box center [615, 369] width 297 height 46
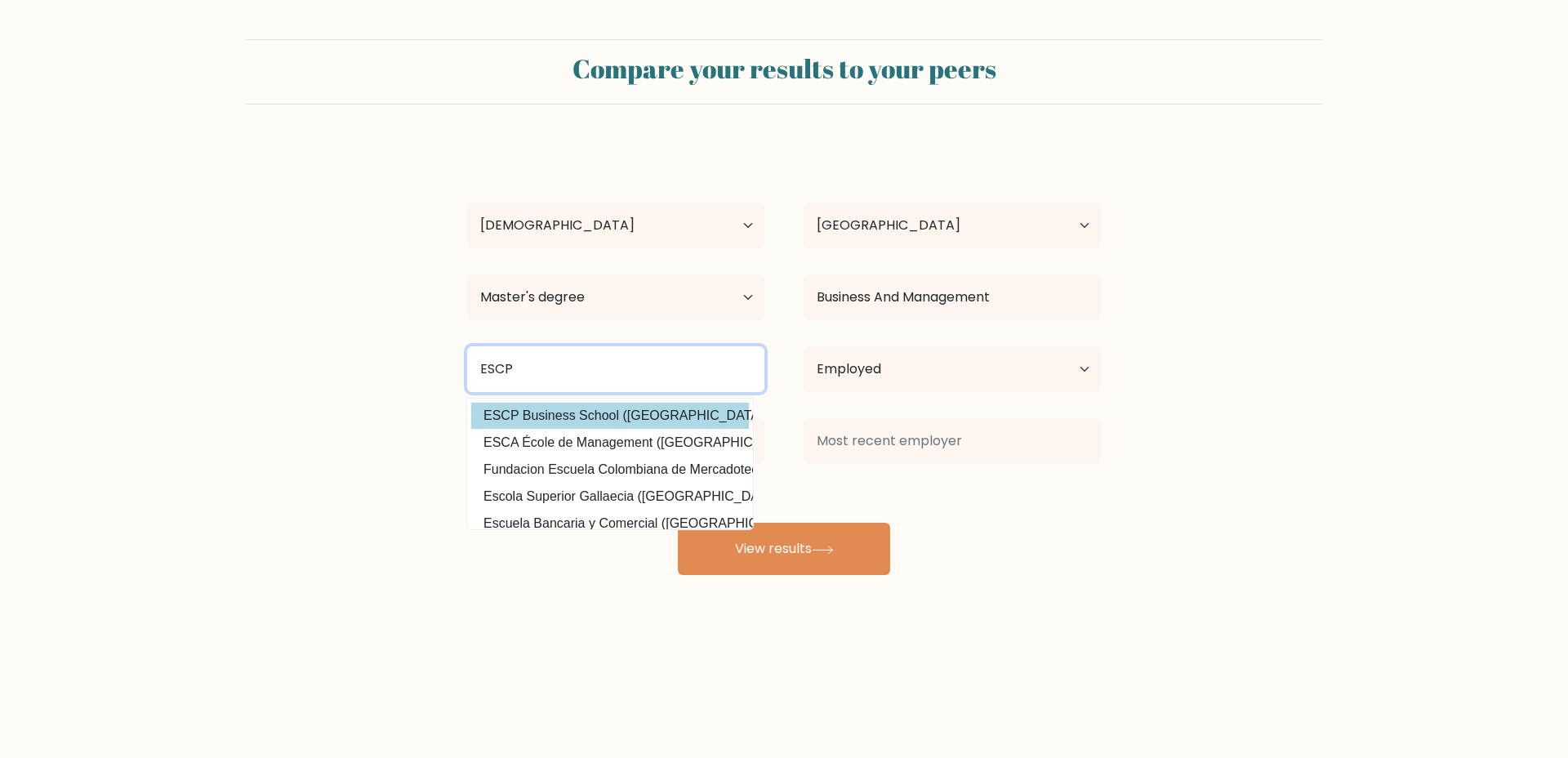
type input "ESCP"
click at [565, 417] on div "Martin Guillet Age Under 18 years old 18-24 years old 25-34 years old 35-44 yea…" at bounding box center [784, 360] width 654 height 431
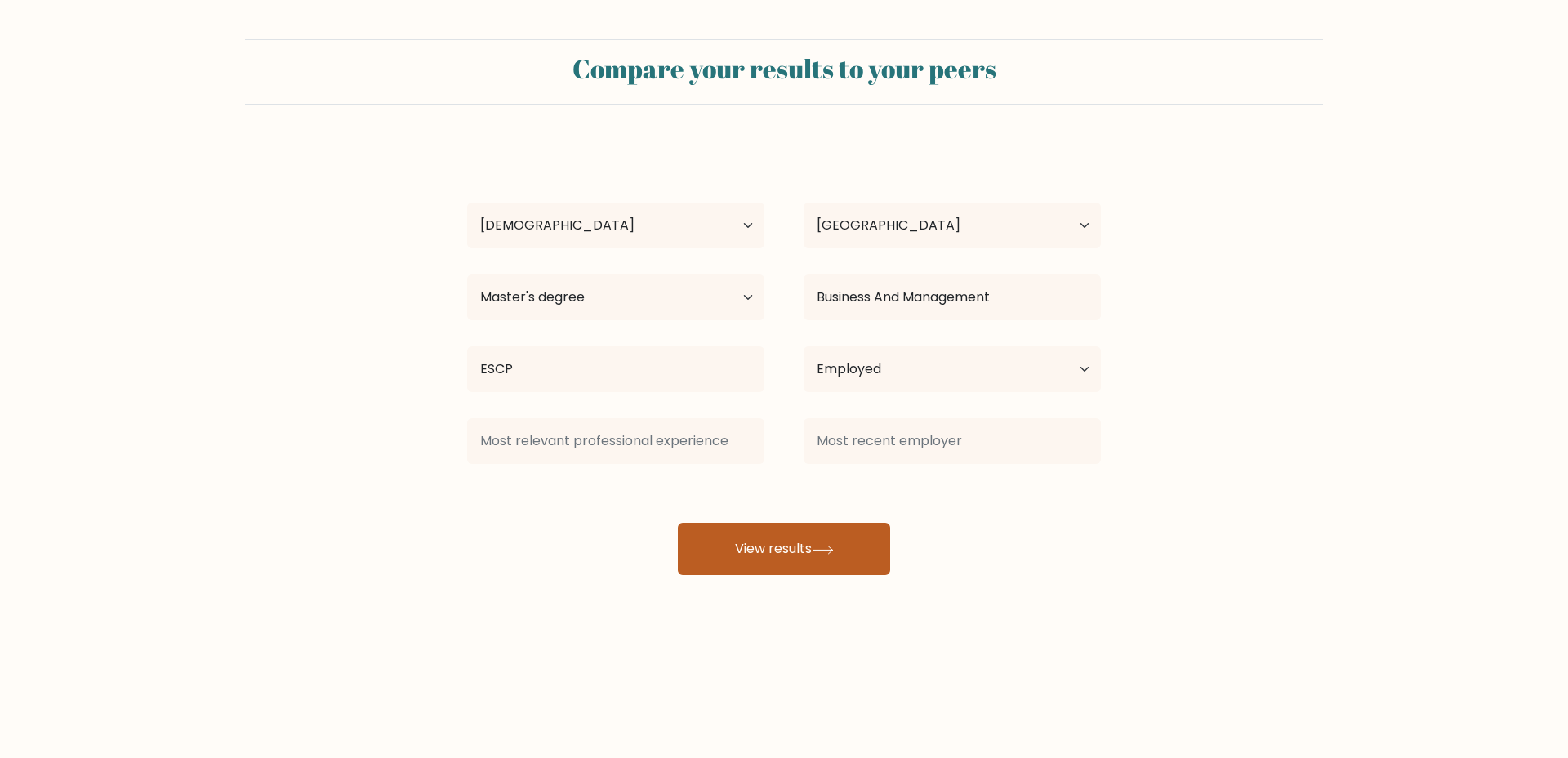
click at [744, 548] on button "View results" at bounding box center [784, 549] width 212 height 52
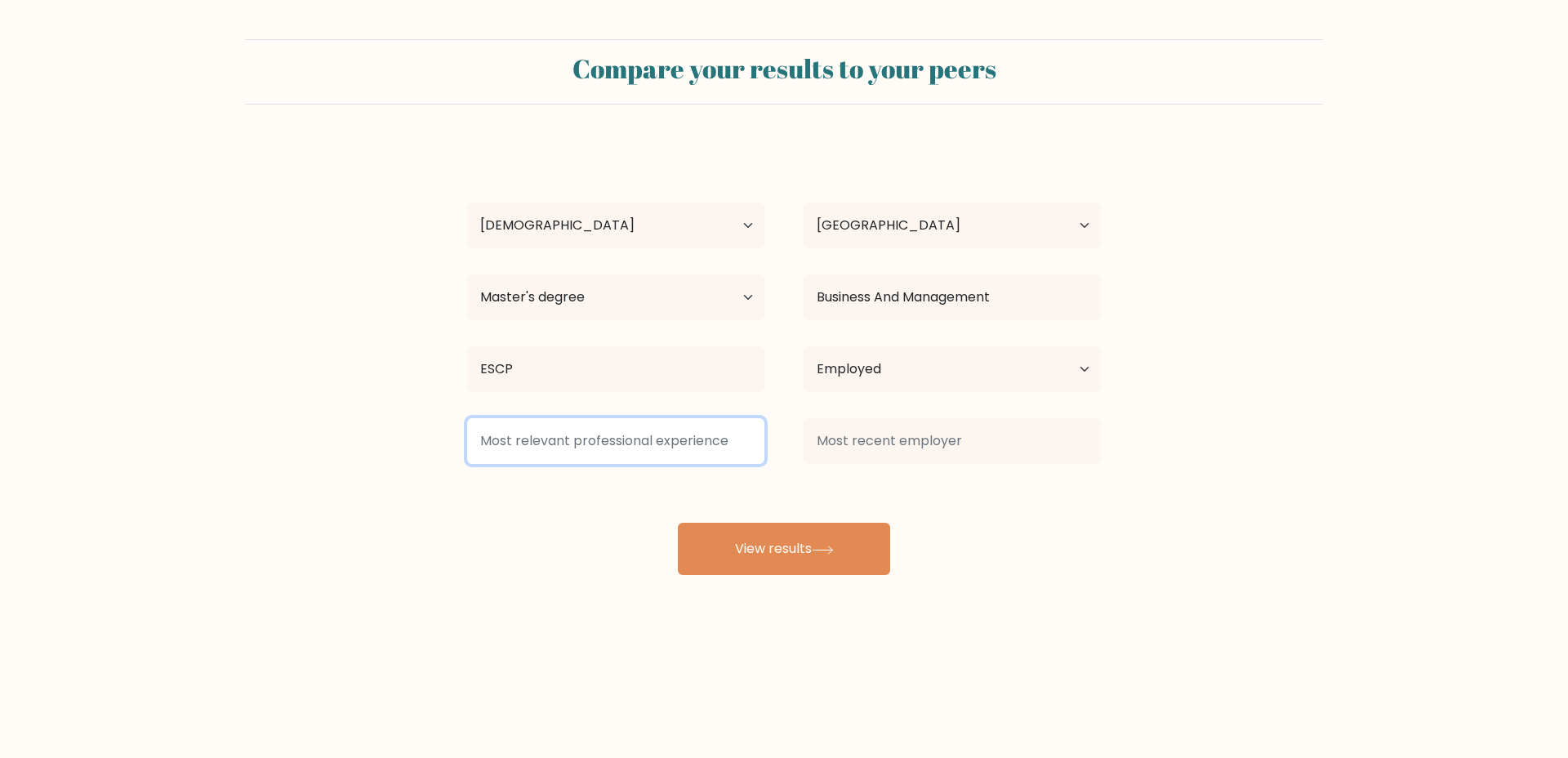
click at [696, 447] on input at bounding box center [615, 441] width 297 height 46
type input "M"
click at [559, 446] on input "Assistant managr" at bounding box center [615, 441] width 297 height 46
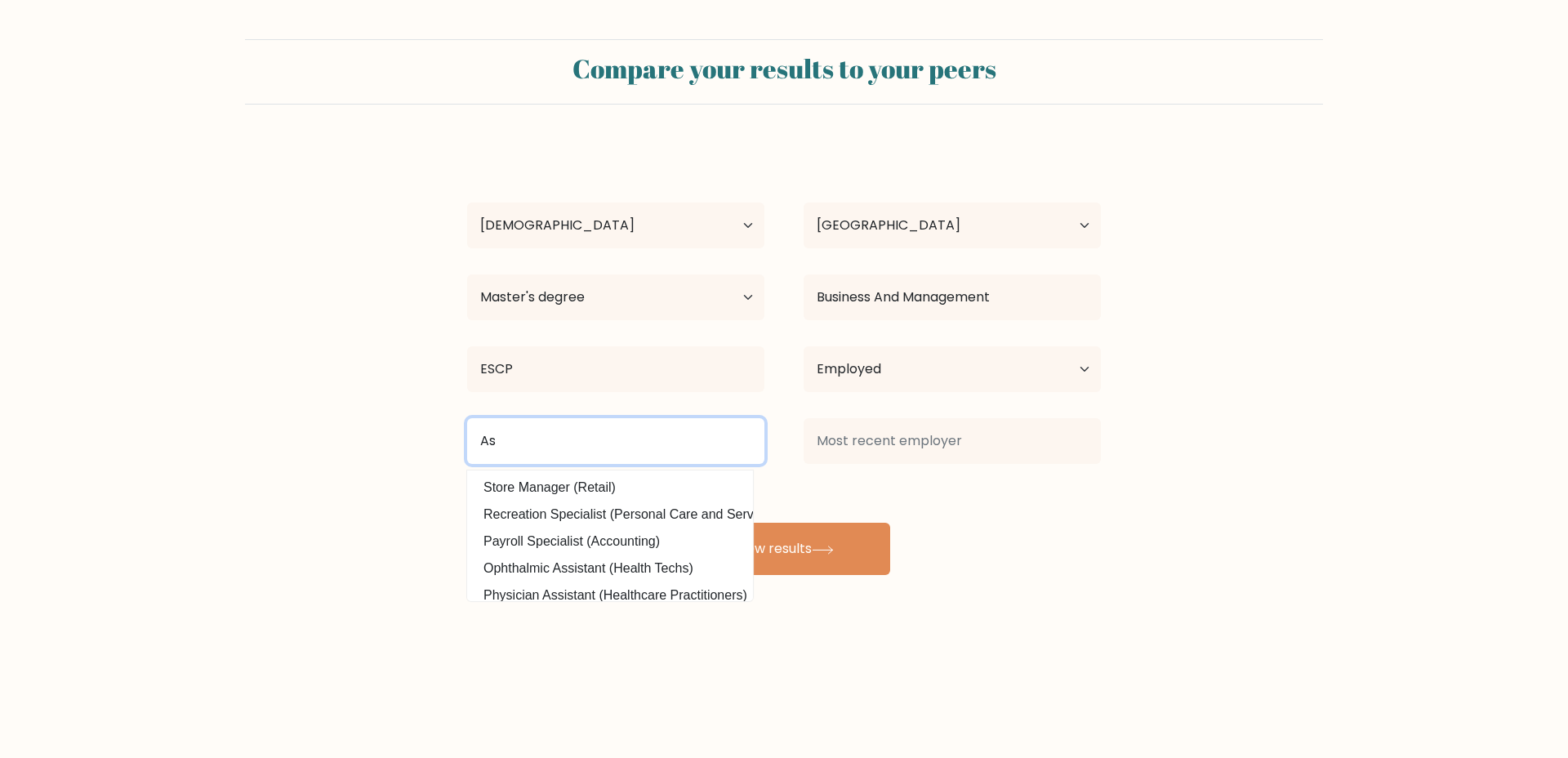
type input "A"
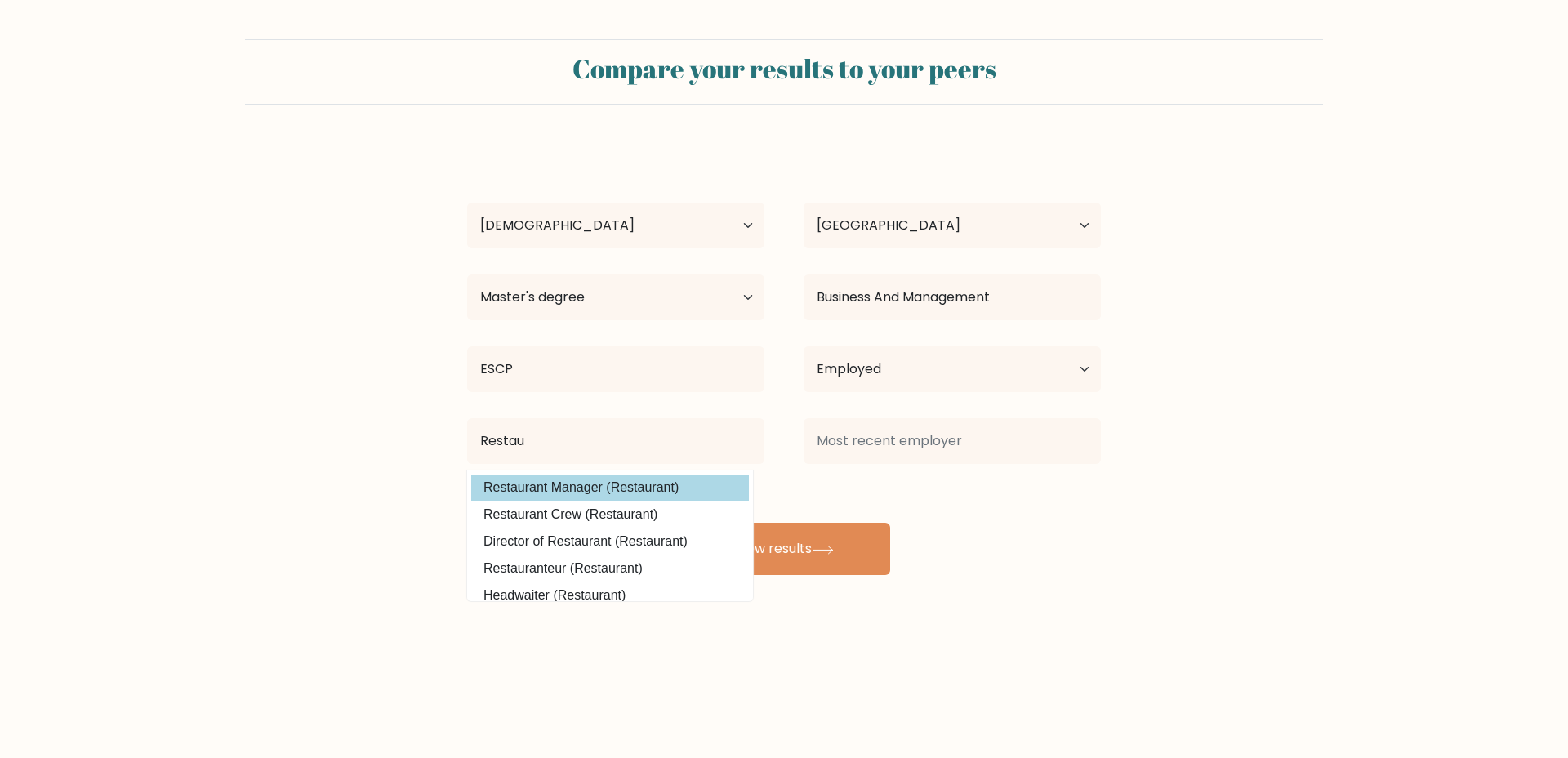
click at [679, 491] on option "Restaurant Manager (Restaurant)" at bounding box center [610, 487] width 277 height 26
type input "Restaurant Manager"
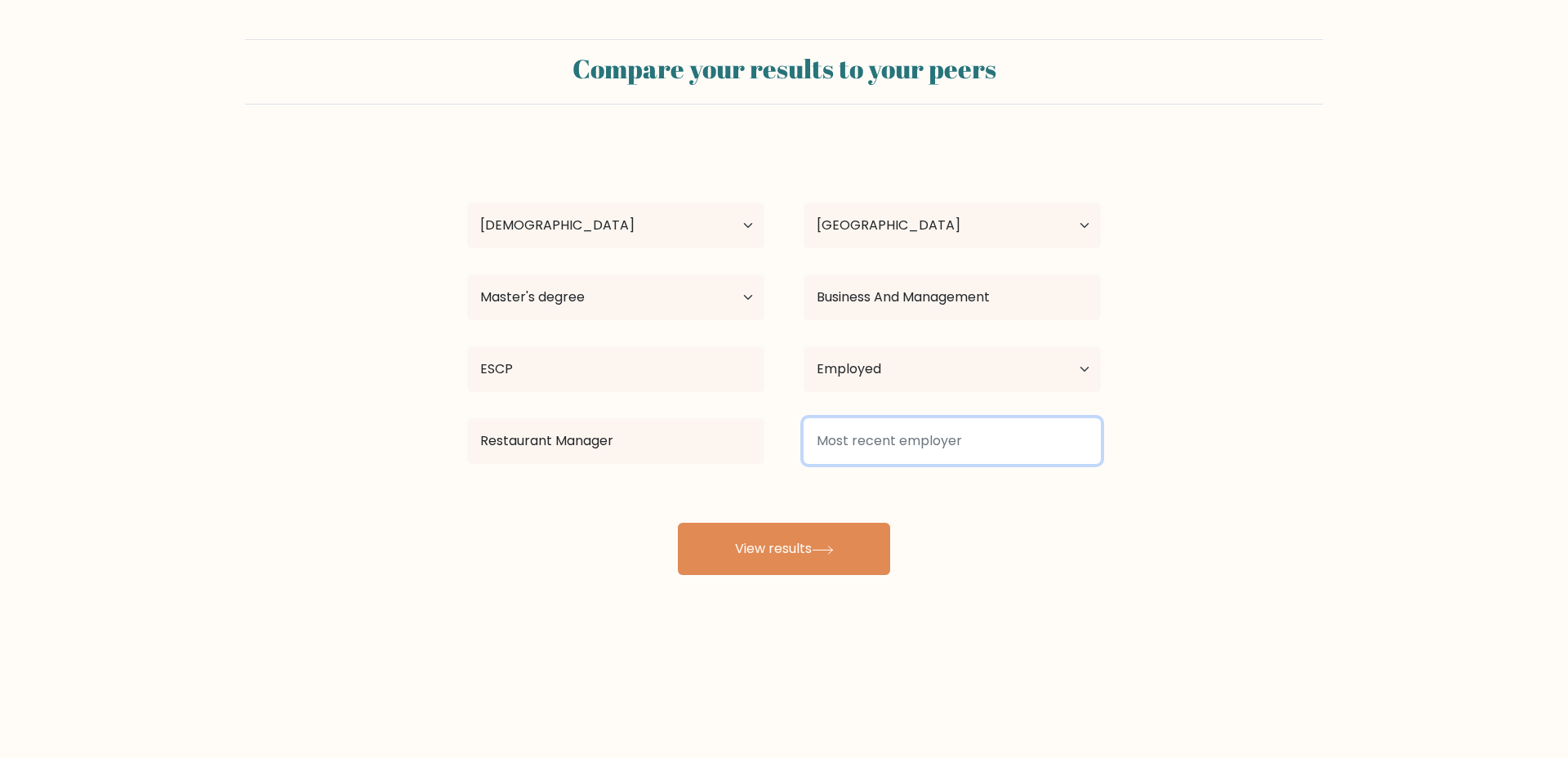
click at [928, 446] on input at bounding box center [952, 441] width 297 height 46
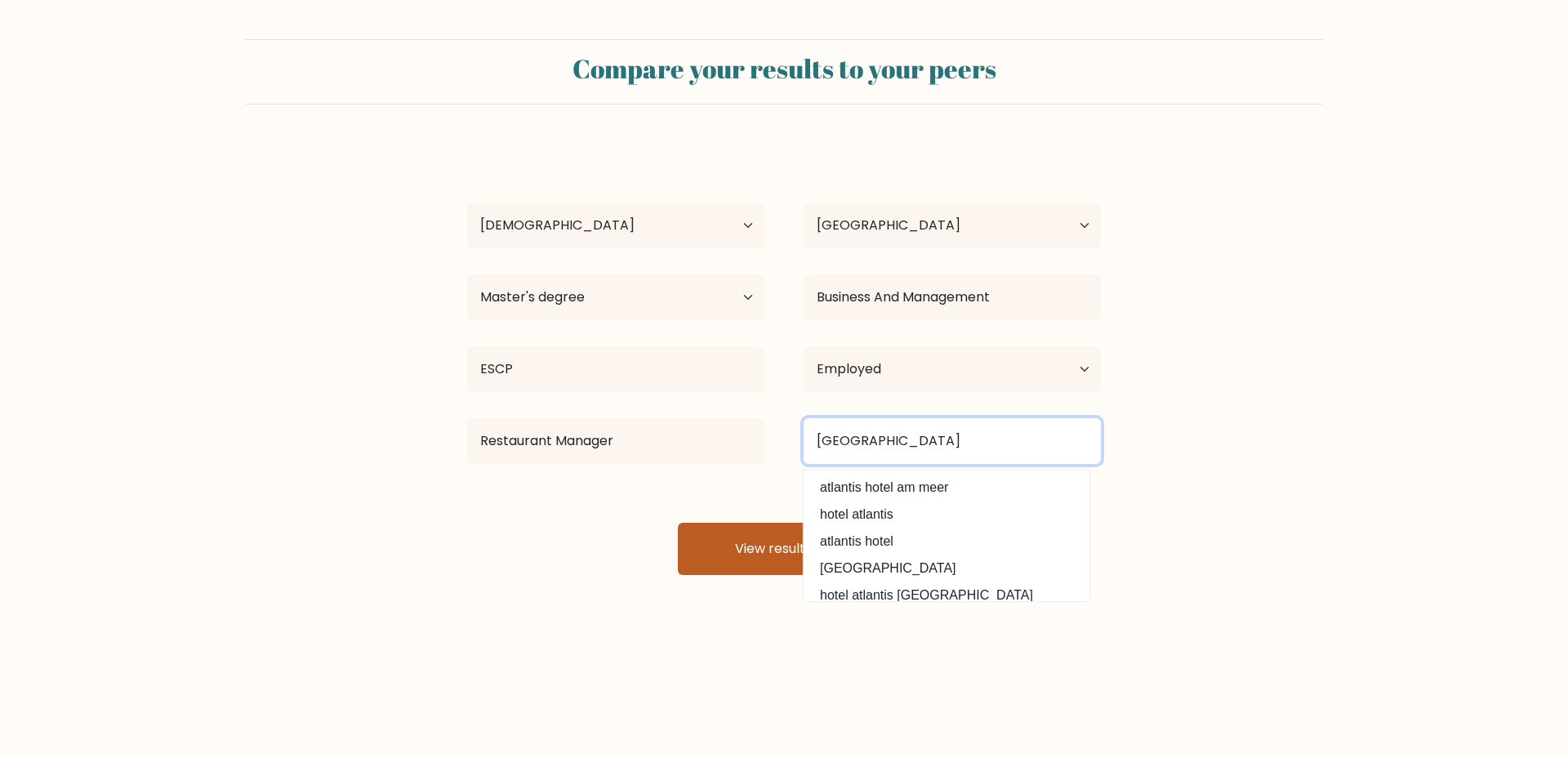
type input "Atlantis Hotel"
click at [717, 548] on button "View results" at bounding box center [784, 549] width 212 height 52
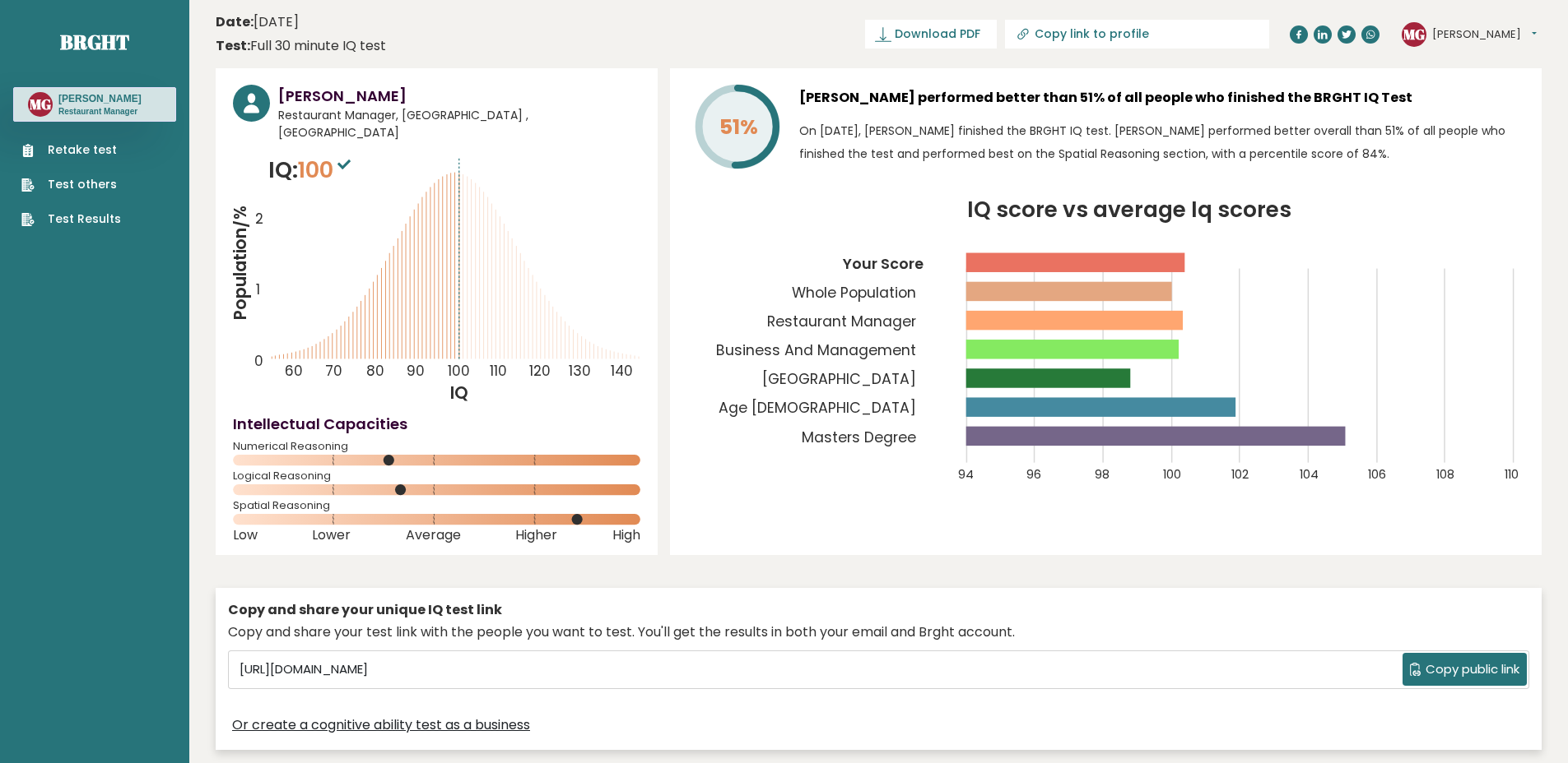
click at [1140, 321] on rect at bounding box center [1075, 320] width 217 height 19
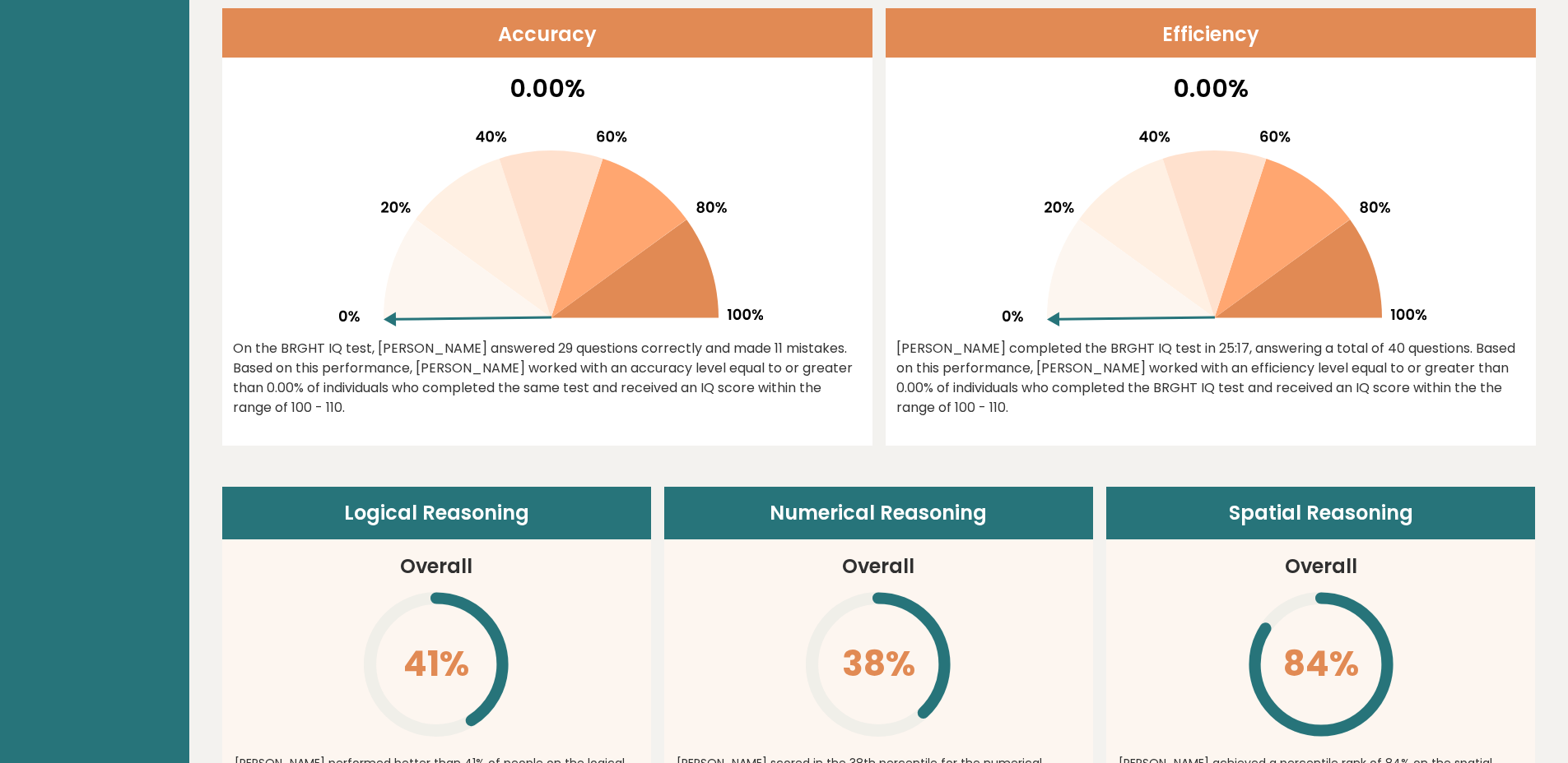
scroll to position [771, 0]
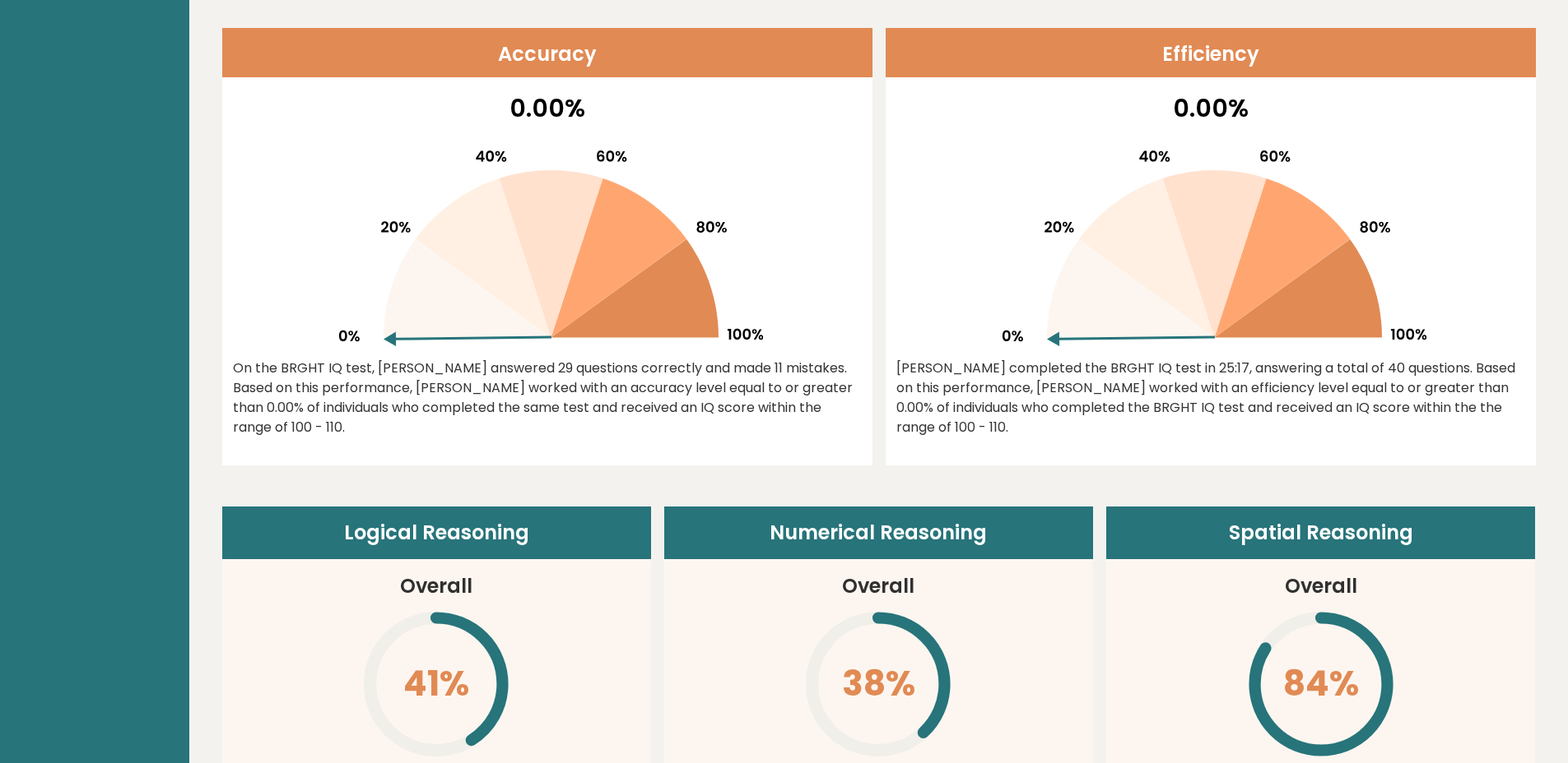
click at [550, 230] on icon at bounding box center [551, 254] width 104 height 168
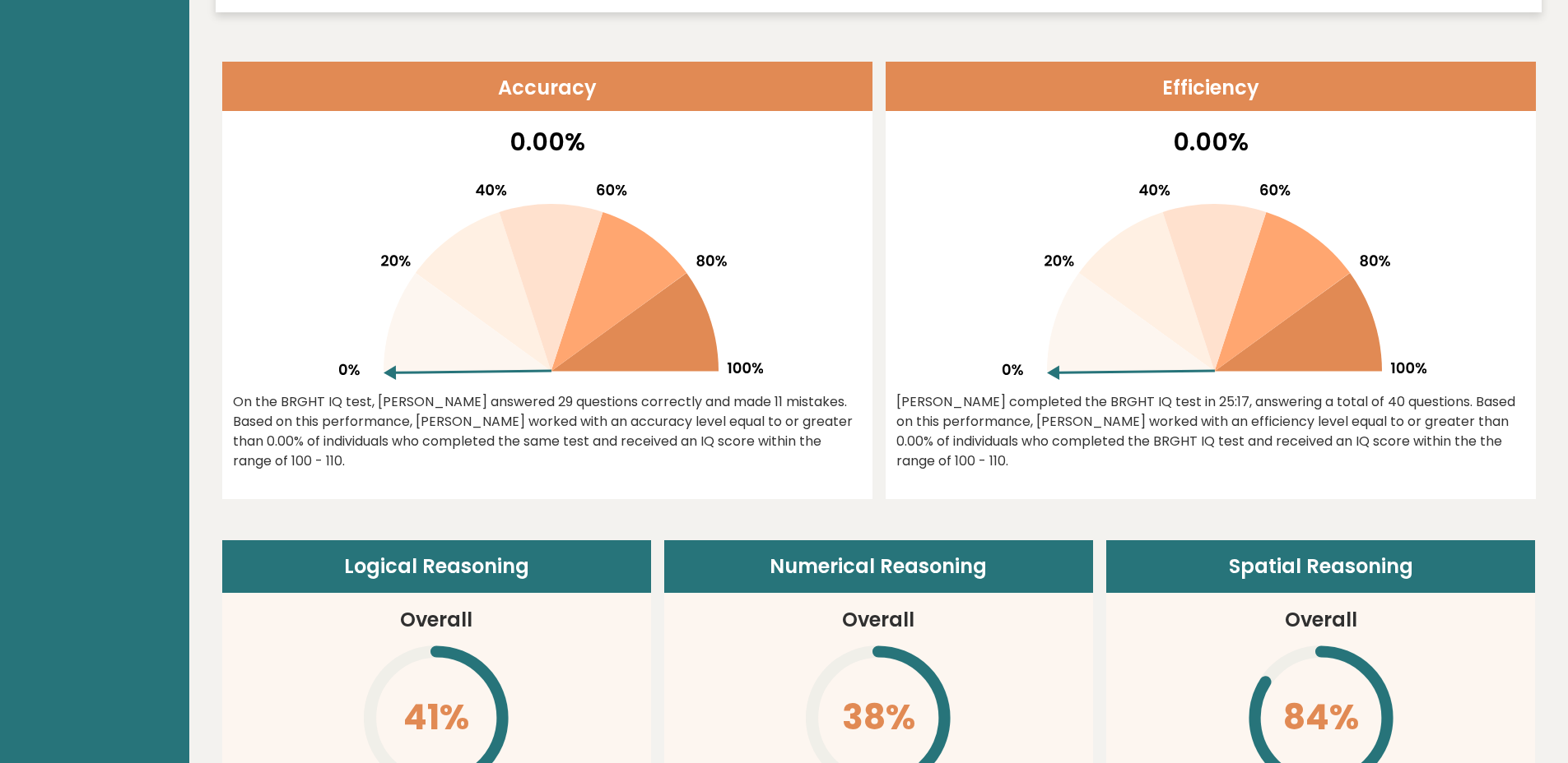
click at [570, 171] on icon at bounding box center [546, 275] width 432 height 210
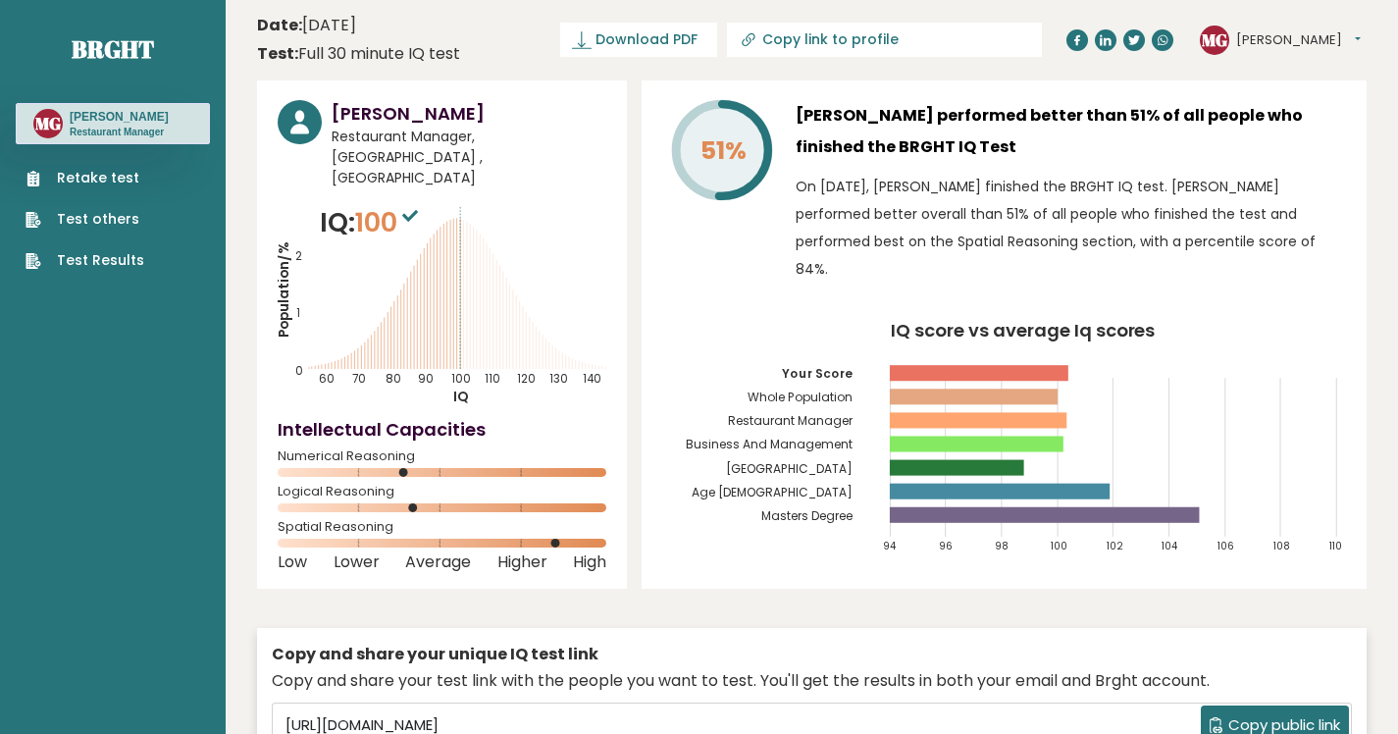
scroll to position [0, 0]
